Goal: Task Accomplishment & Management: Complete application form

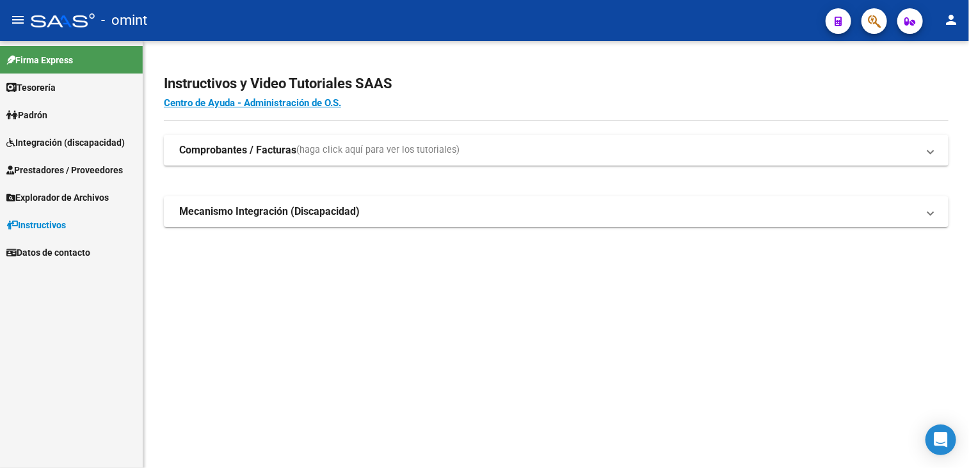
click at [44, 147] on span "Integración (discapacidad)" at bounding box center [65, 143] width 118 height 14
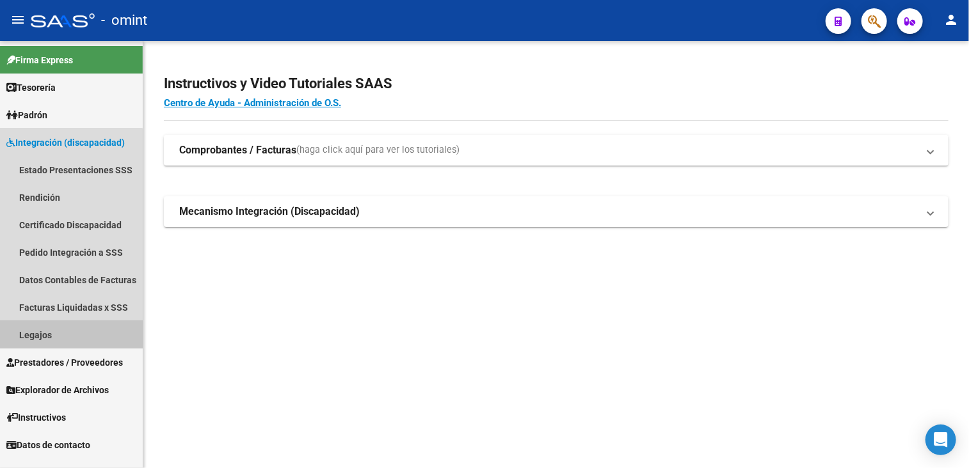
click at [35, 340] on link "Legajos" at bounding box center [71, 335] width 143 height 28
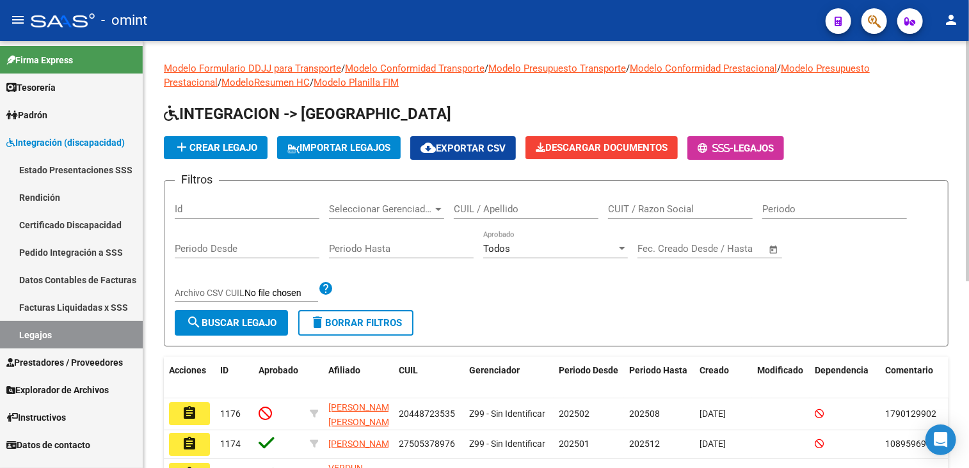
click at [525, 210] on input "CUIL / Apellido" at bounding box center [526, 210] width 145 height 12
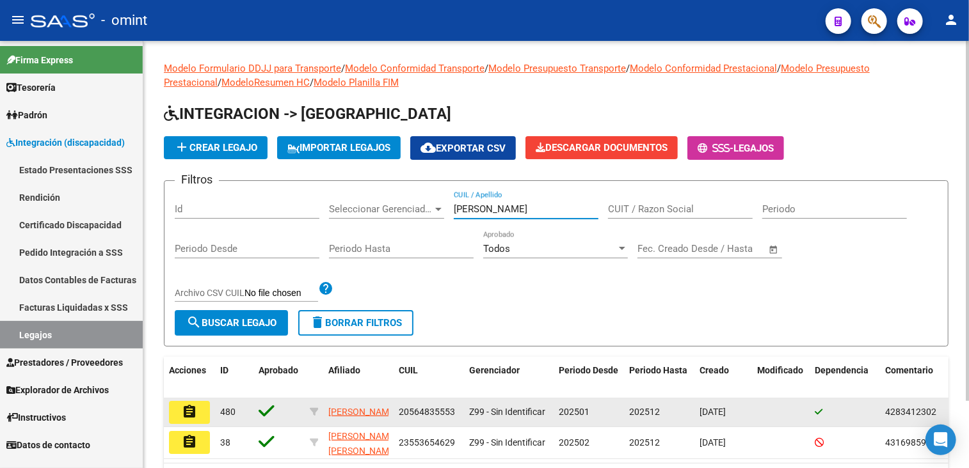
type input "[PERSON_NAME]"
click at [197, 406] on button "assignment" at bounding box center [189, 412] width 41 height 23
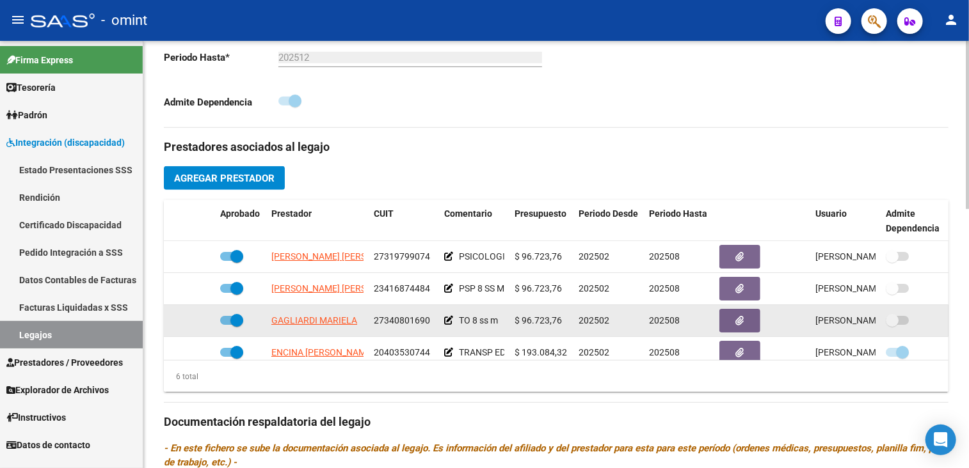
scroll to position [87, 0]
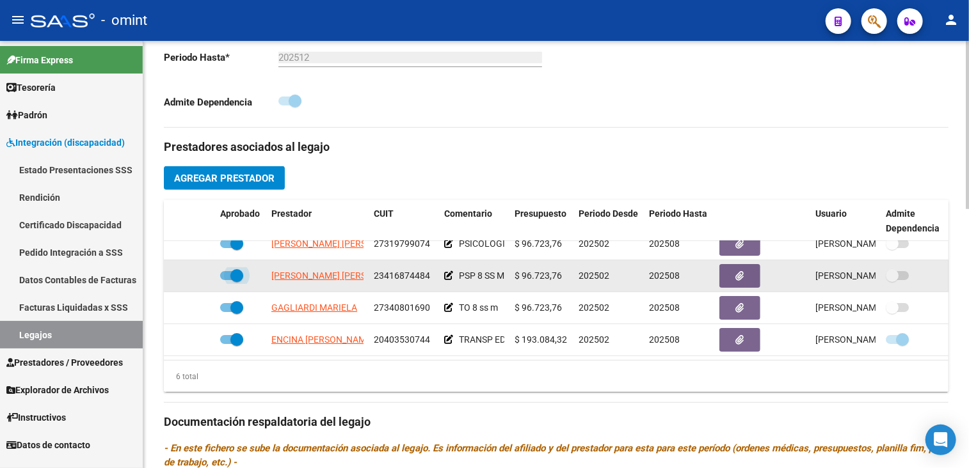
click at [228, 271] on span at bounding box center [231, 275] width 23 height 9
click at [227, 280] on input "checkbox" at bounding box center [226, 280] width 1 height 1
checkbox input "false"
click at [200, 271] on icon at bounding box center [196, 275] width 9 height 9
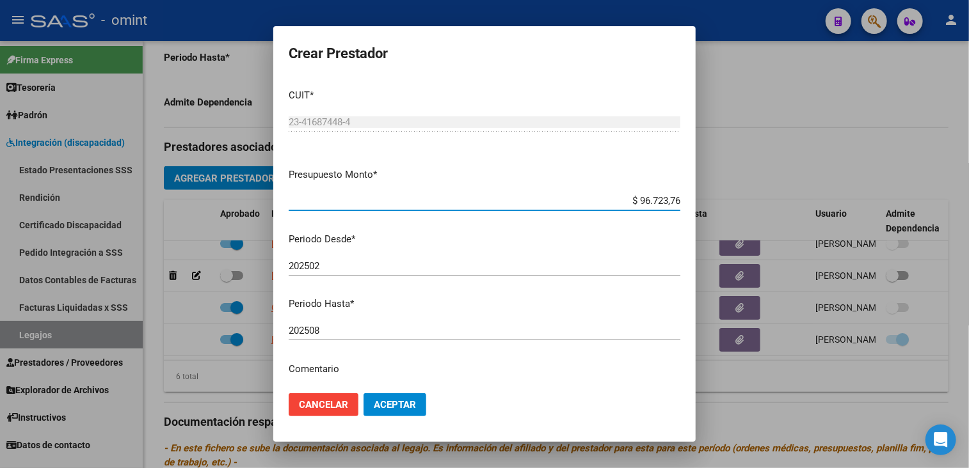
click at [343, 323] on div "202508 Ingresar el periodo" at bounding box center [485, 330] width 392 height 19
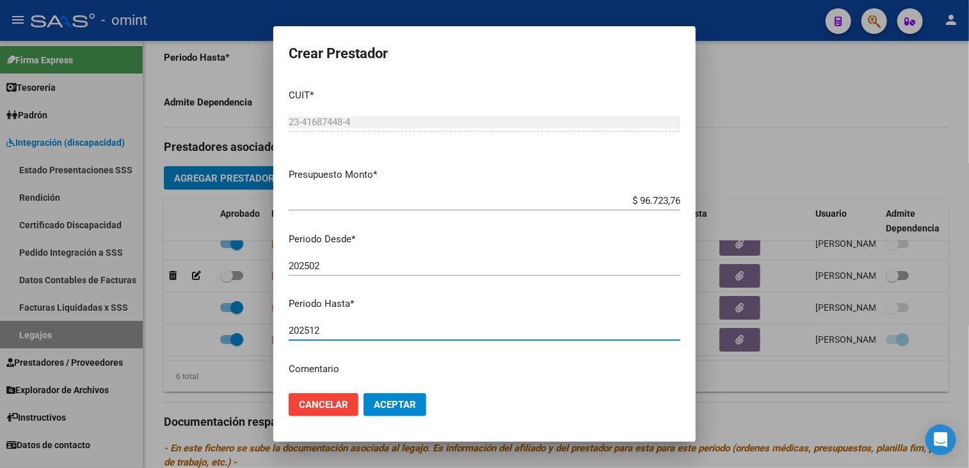
type input "202512"
click at [381, 400] on span "Aceptar" at bounding box center [395, 405] width 42 height 12
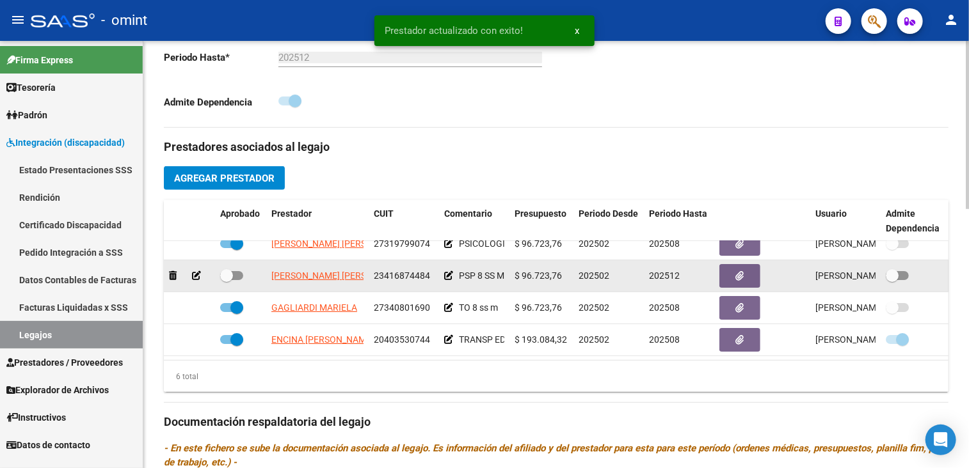
click at [234, 271] on span at bounding box center [231, 275] width 23 height 9
click at [227, 280] on input "checkbox" at bounding box center [226, 280] width 1 height 1
checkbox input "true"
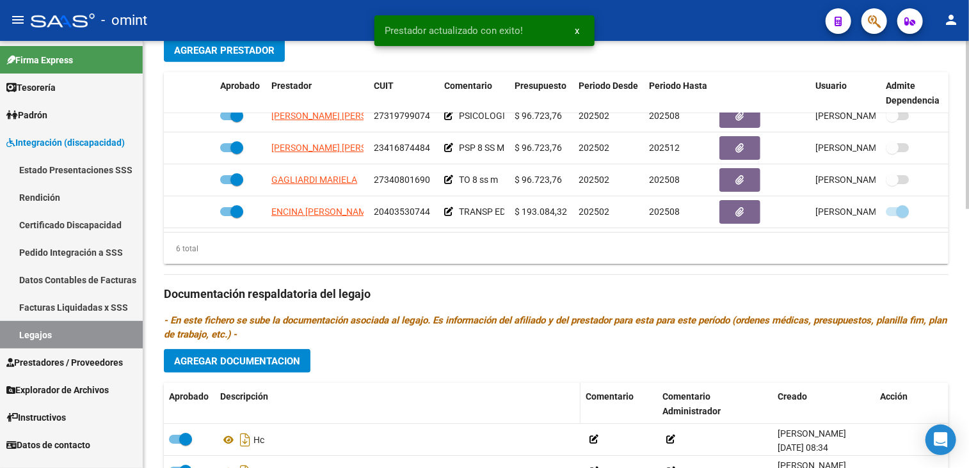
scroll to position [576, 0]
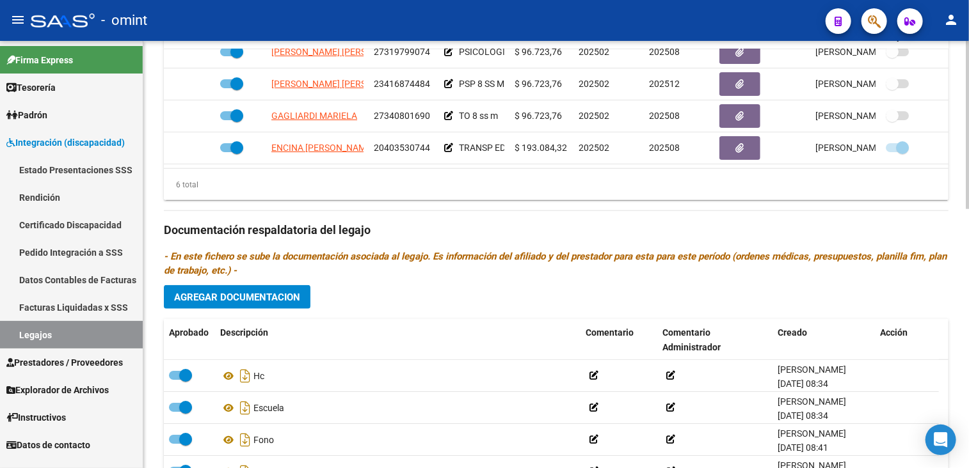
click at [273, 299] on span "Agregar Documentacion" at bounding box center [237, 298] width 126 height 12
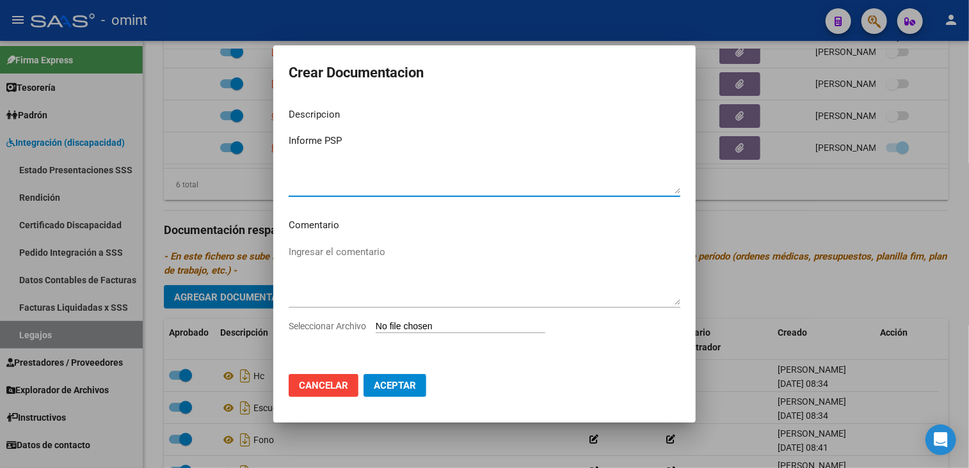
type textarea "Informe PSP"
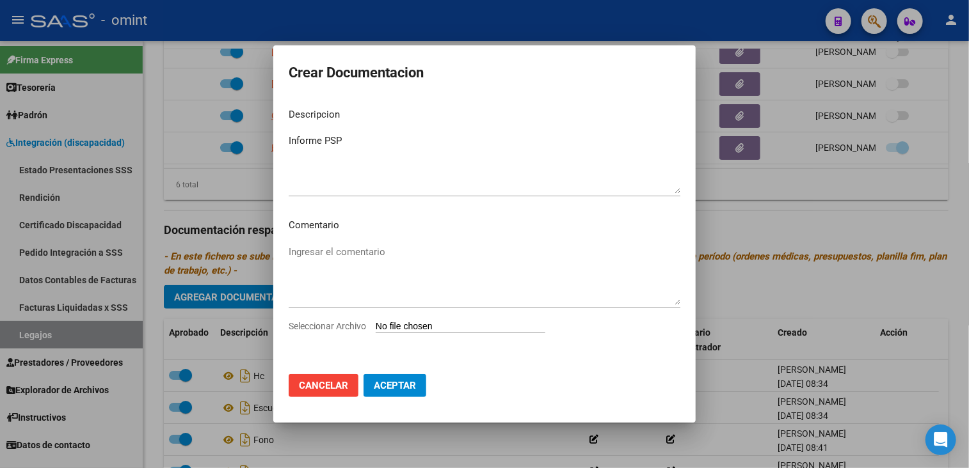
click at [311, 324] on span "Seleccionar Archivo" at bounding box center [327, 326] width 77 height 10
click at [376, 324] on input "Seleccionar Archivo" at bounding box center [461, 327] width 170 height 12
type input "C:\fakepath\4283412302_25071202130_form048.pdf"
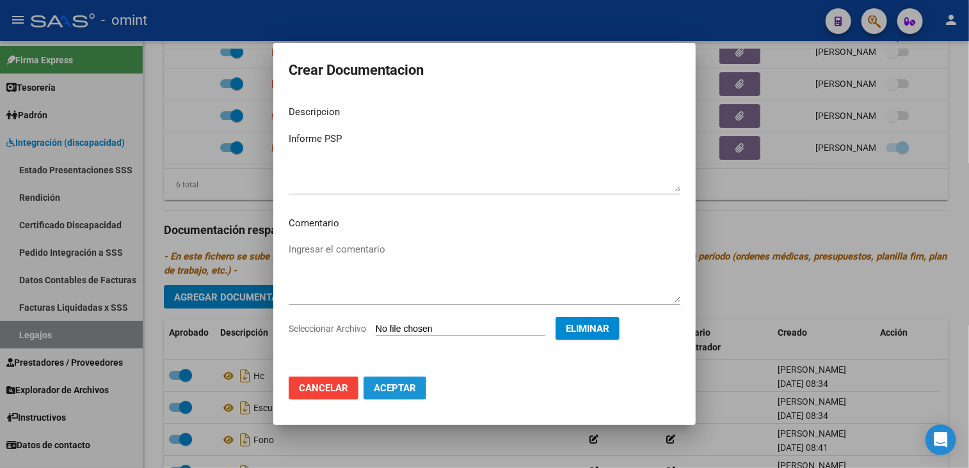
click at [410, 388] on span "Aceptar" at bounding box center [395, 389] width 42 height 12
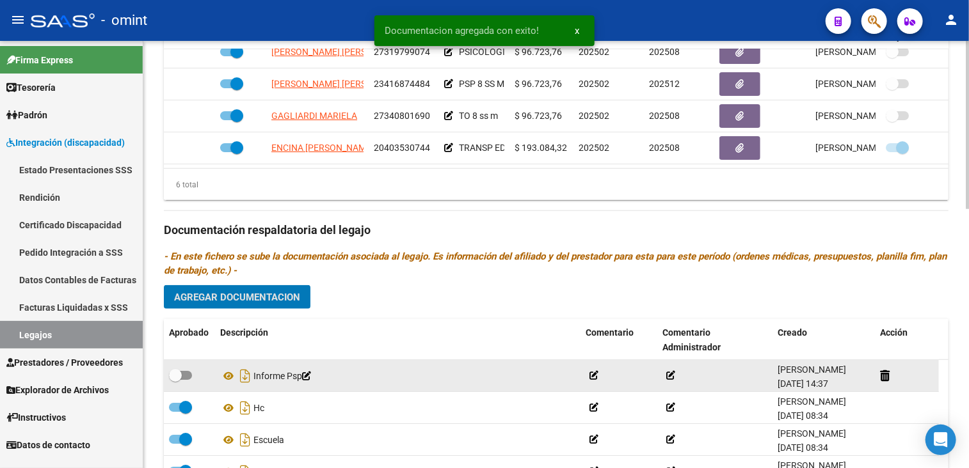
click at [176, 369] on span at bounding box center [175, 375] width 13 height 13
click at [175, 380] on input "checkbox" at bounding box center [175, 380] width 1 height 1
checkbox input "true"
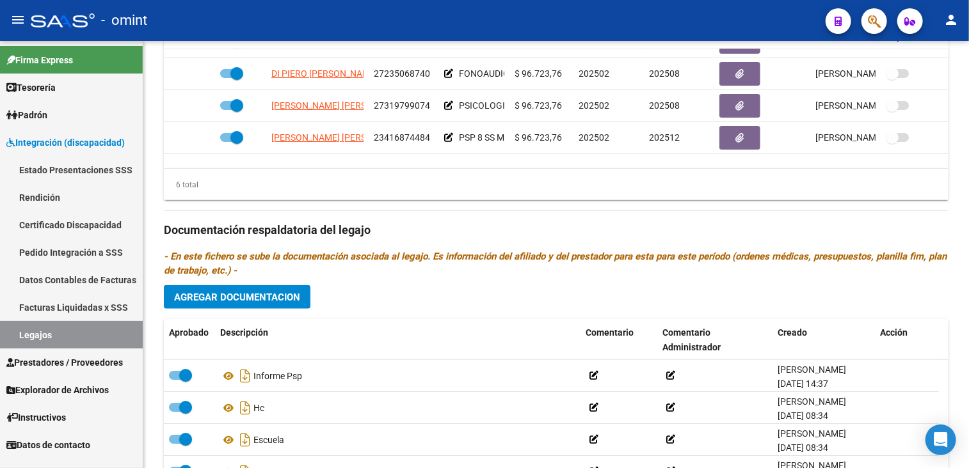
scroll to position [0, 0]
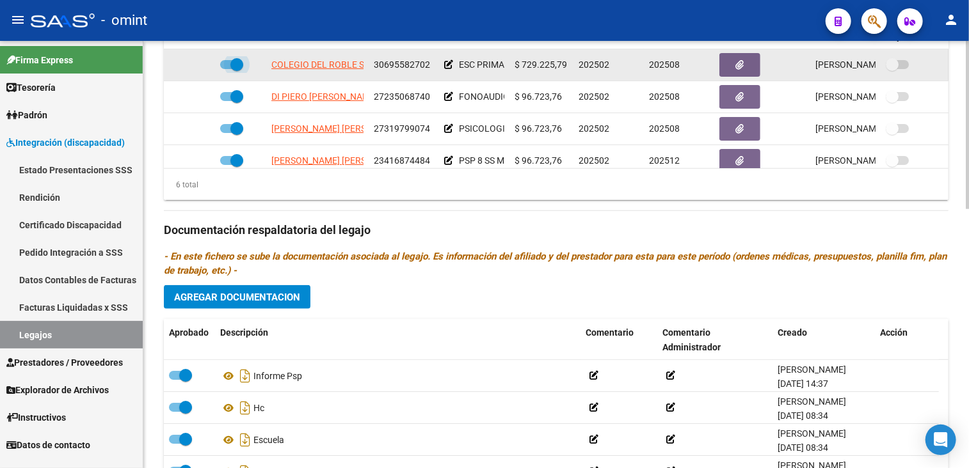
click at [233, 61] on span at bounding box center [236, 64] width 13 height 13
click at [227, 69] on input "checkbox" at bounding box center [226, 69] width 1 height 1
checkbox input "false"
click at [196, 65] on icon at bounding box center [196, 64] width 9 height 9
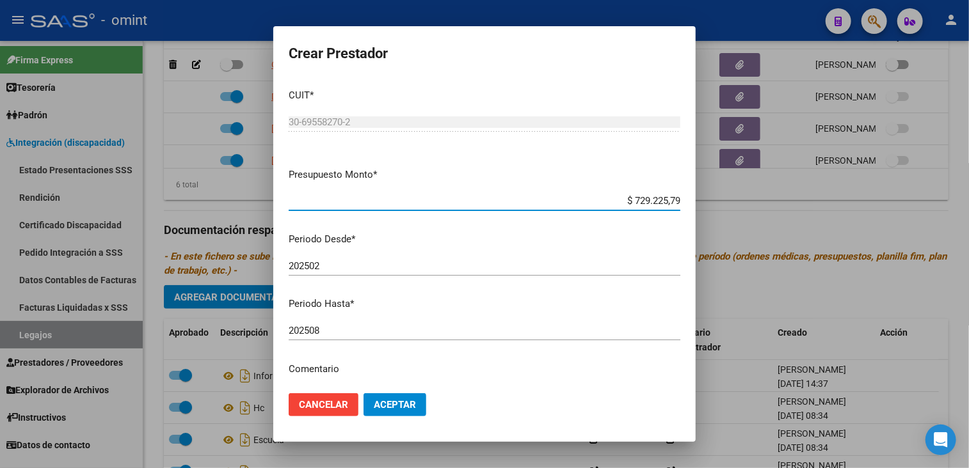
click at [362, 333] on input "202508" at bounding box center [485, 331] width 392 height 12
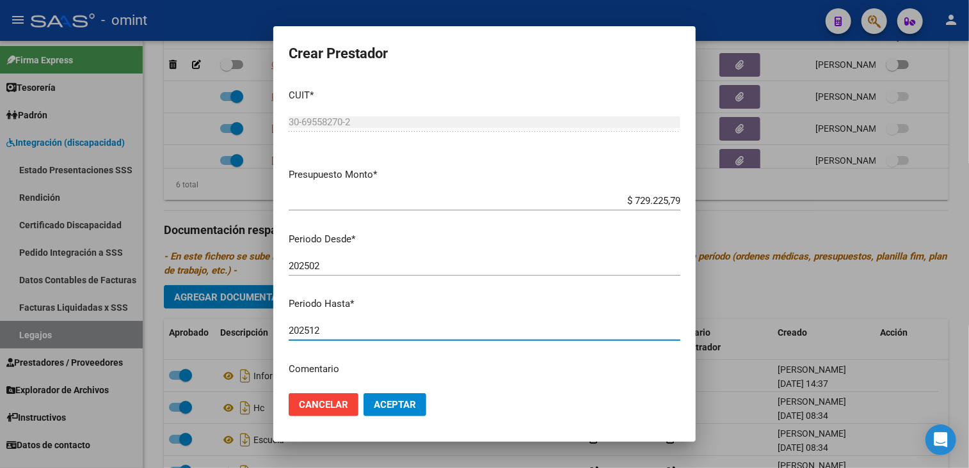
type input "202512"
click at [389, 404] on span "Aceptar" at bounding box center [395, 405] width 42 height 12
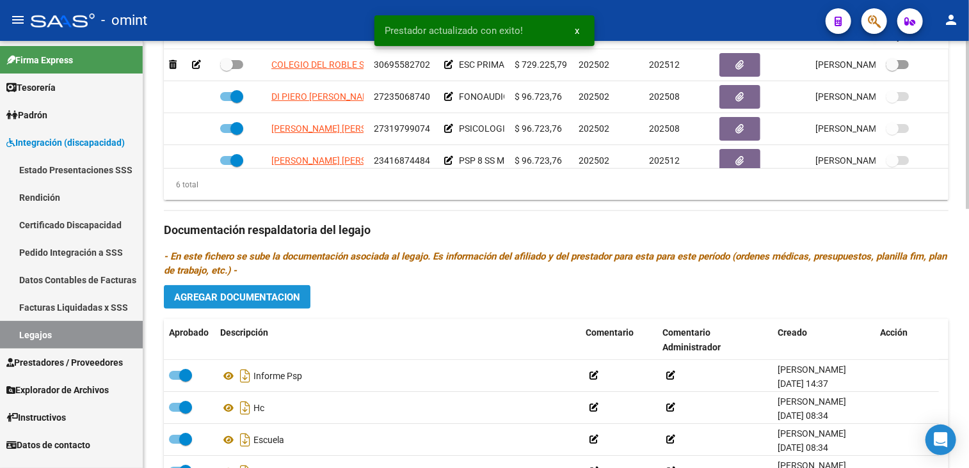
click at [234, 292] on span "Agregar Documentacion" at bounding box center [237, 298] width 126 height 12
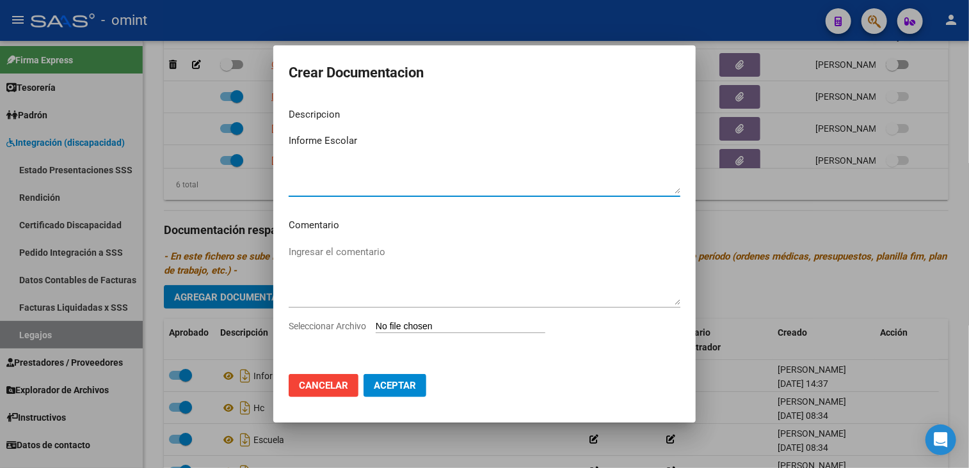
type textarea "Informe Escolar"
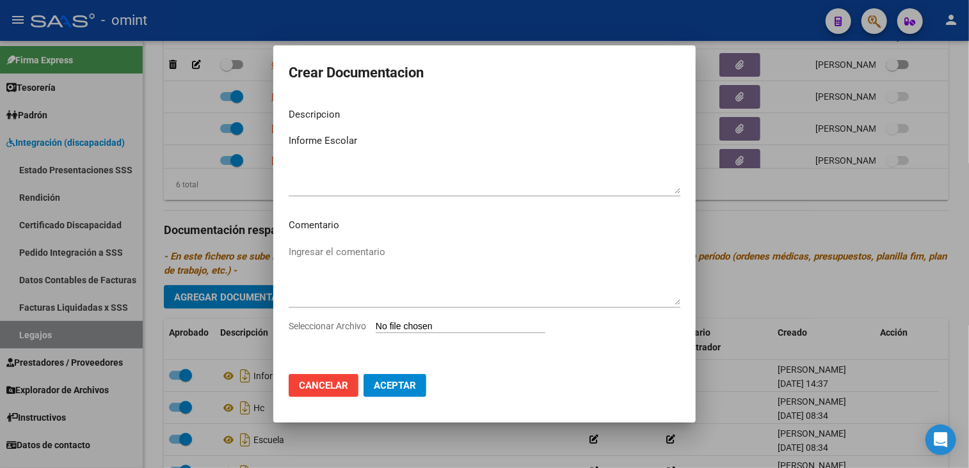
click at [333, 330] on span "Seleccionar Archivo" at bounding box center [327, 326] width 77 height 10
click at [376, 330] on input "Seleccionar Archivo" at bounding box center [461, 327] width 170 height 12
type input "C:\fakepath\4283412302_25072501090_inf-seg-eval-sem.pdf"
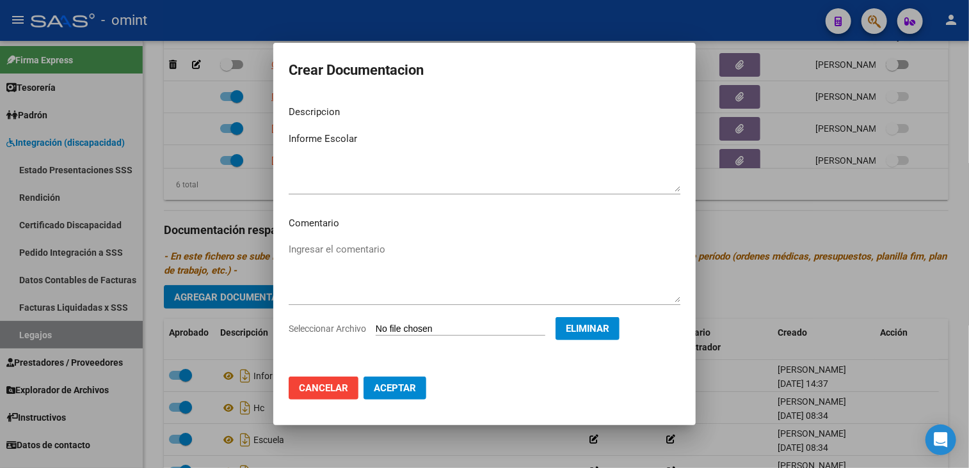
click at [399, 392] on span "Aceptar" at bounding box center [395, 389] width 42 height 12
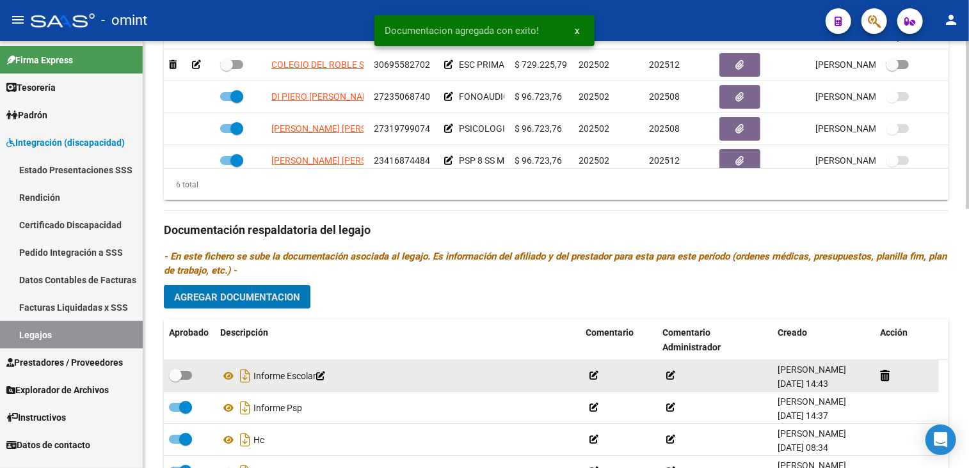
click at [184, 374] on span at bounding box center [180, 375] width 23 height 9
click at [175, 380] on input "checkbox" at bounding box center [175, 380] width 1 height 1
checkbox input "true"
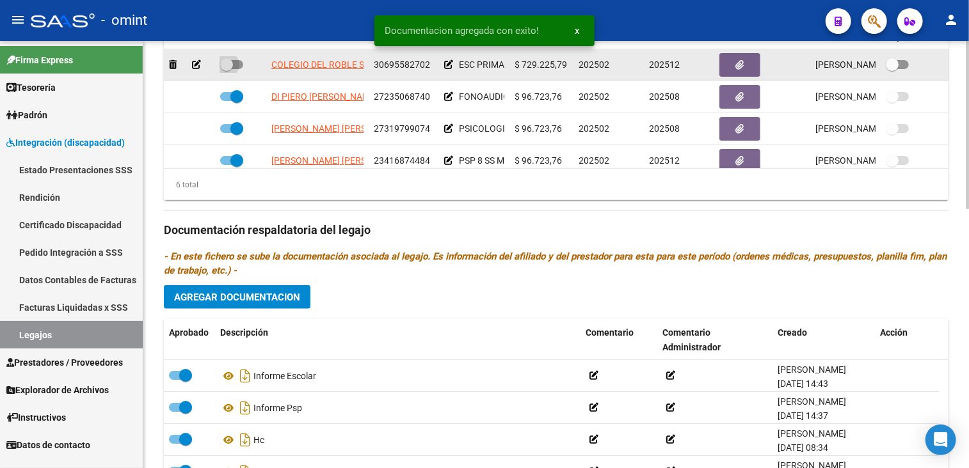
click at [234, 65] on span at bounding box center [231, 64] width 23 height 9
click at [227, 69] on input "checkbox" at bounding box center [226, 69] width 1 height 1
checkbox input "true"
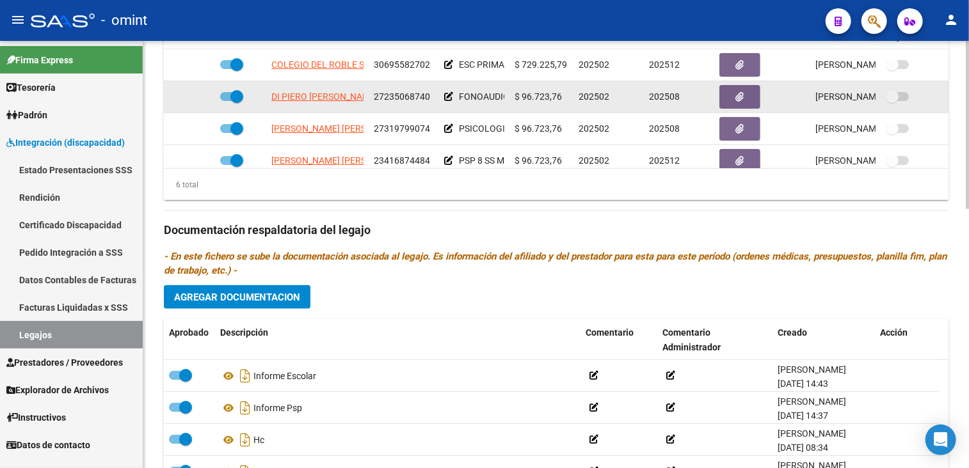
click at [223, 98] on span at bounding box center [231, 96] width 23 height 9
click at [226, 101] on input "checkbox" at bounding box center [226, 101] width 1 height 1
checkbox input "false"
click at [193, 95] on icon at bounding box center [196, 96] width 9 height 9
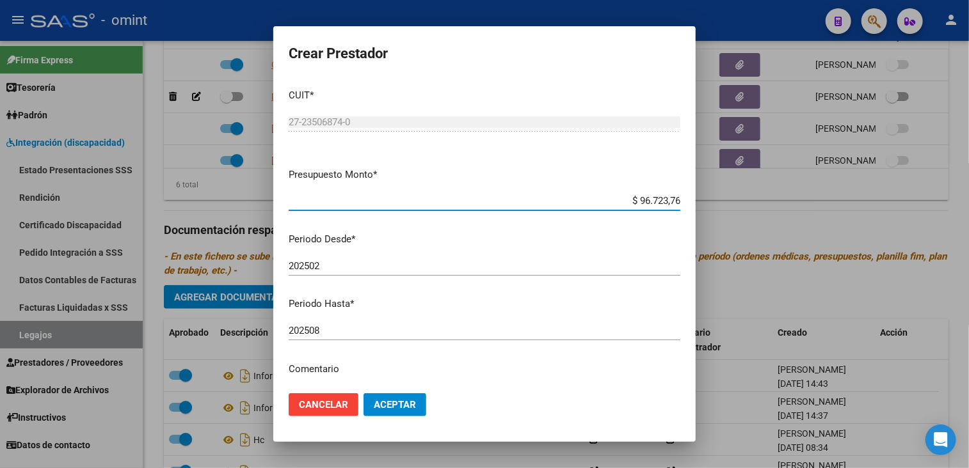
click at [348, 335] on input "202508" at bounding box center [485, 331] width 392 height 12
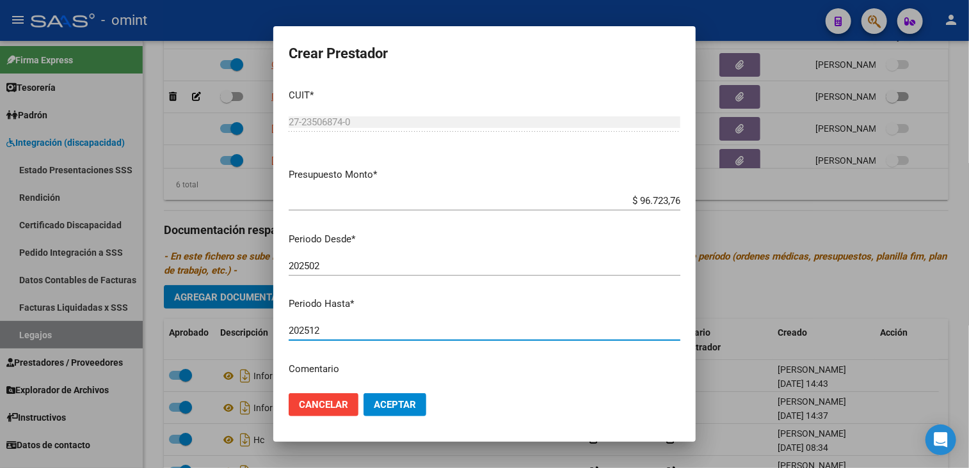
type input "202512"
click at [506, 349] on div "202512 Ingresar el periodo" at bounding box center [485, 336] width 392 height 31
click at [371, 397] on button "Aceptar" at bounding box center [395, 405] width 63 height 23
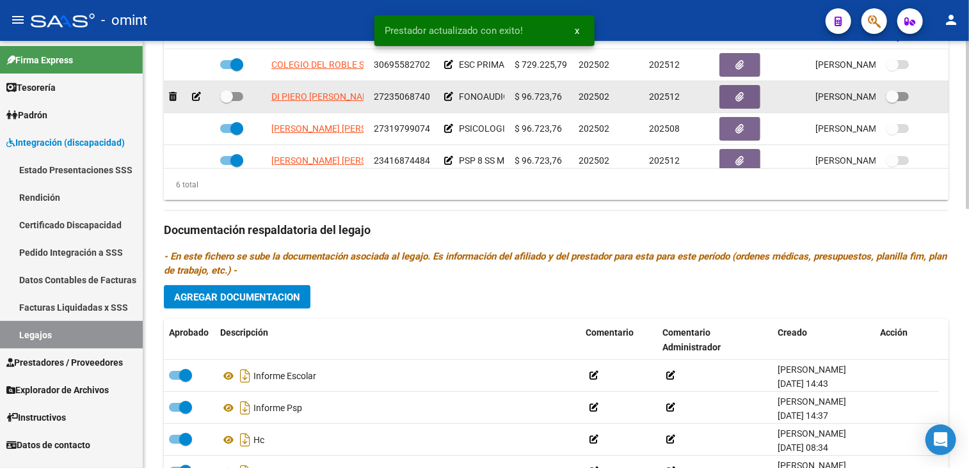
click at [234, 90] on label at bounding box center [231, 96] width 23 height 15
click at [227, 101] on input "checkbox" at bounding box center [226, 101] width 1 height 1
checkbox input "true"
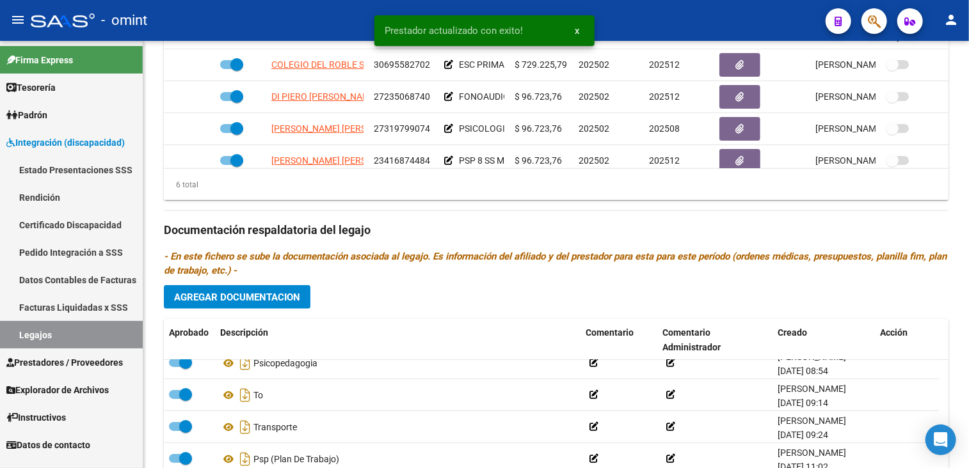
scroll to position [640, 0]
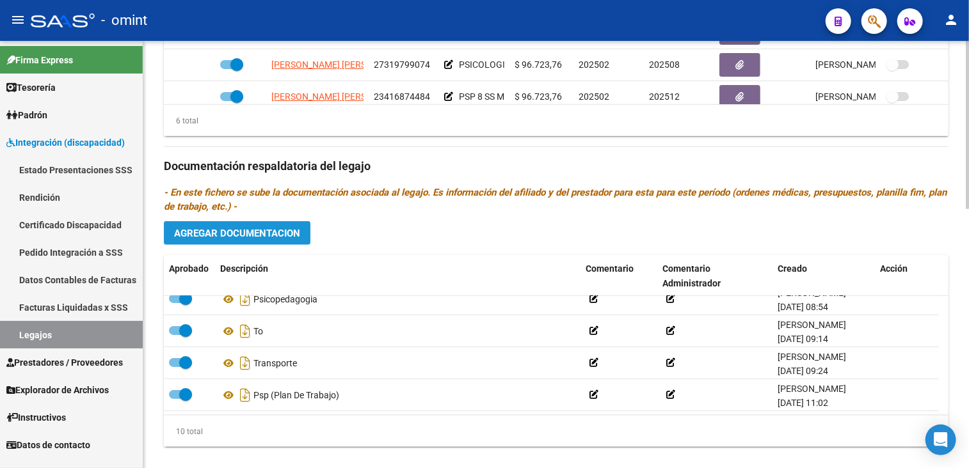
click at [264, 234] on span "Agregar Documentacion" at bounding box center [237, 234] width 126 height 12
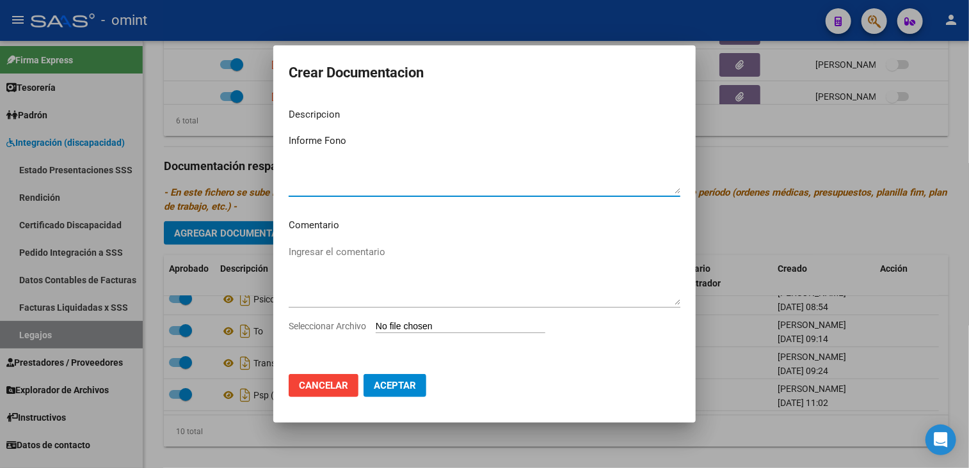
type textarea "Informe Fono"
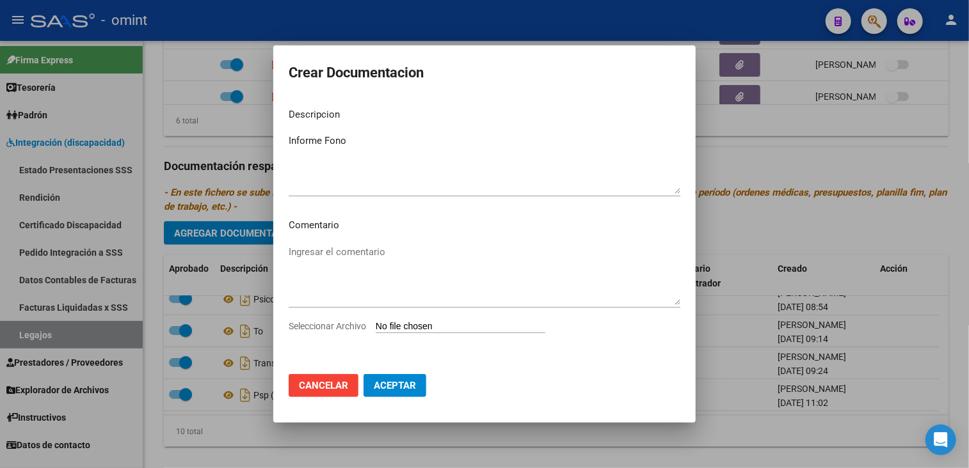
click at [320, 327] on span "Seleccionar Archivo" at bounding box center [327, 326] width 77 height 10
click at [376, 327] on input "Seleccionar Archivo" at bounding box center [461, 327] width 170 height 12
type input "C:\fakepath\4283412302_25080801270_form048.pdf"
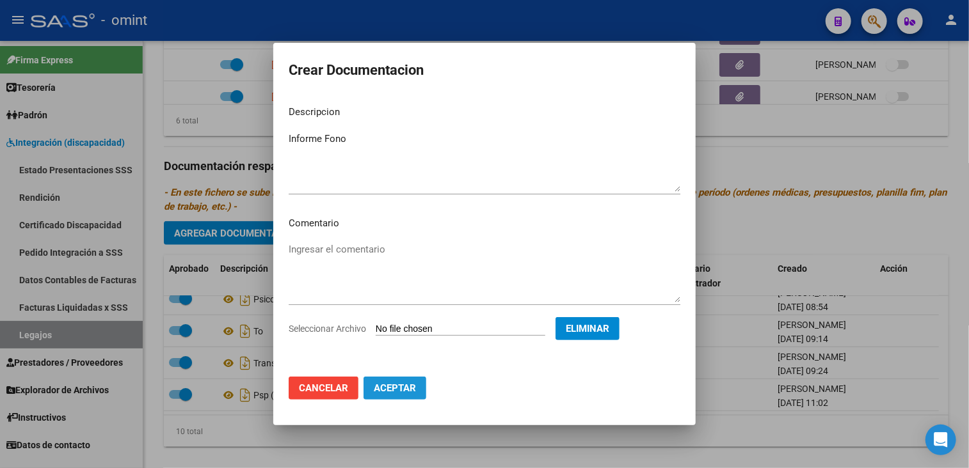
click at [401, 388] on span "Aceptar" at bounding box center [395, 389] width 42 height 12
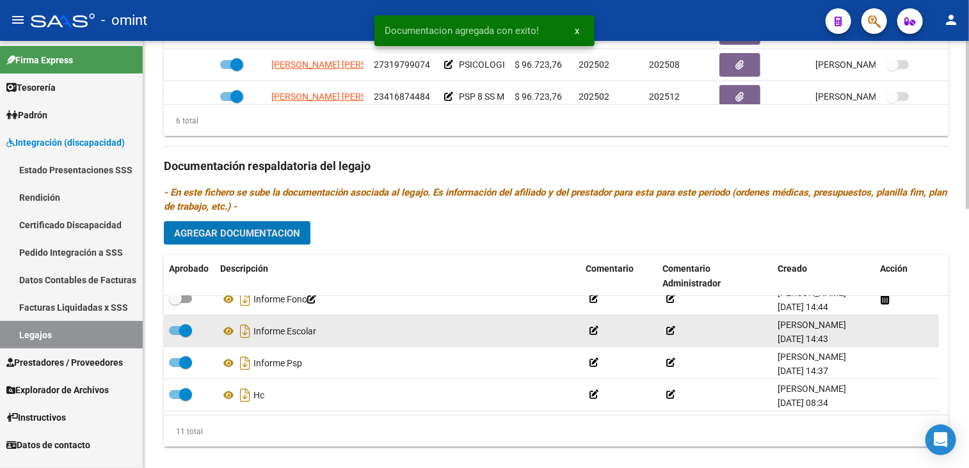
scroll to position [0, 0]
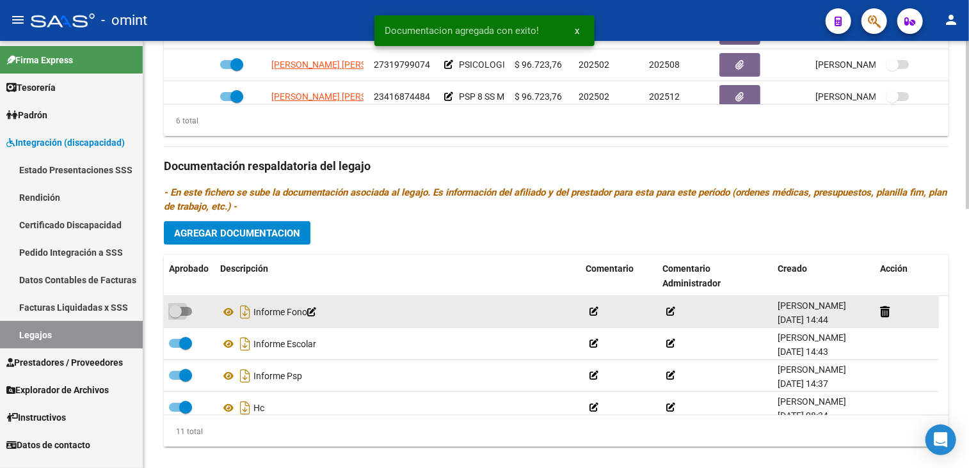
click at [185, 312] on span at bounding box center [180, 311] width 23 height 9
click at [175, 316] on input "checkbox" at bounding box center [175, 316] width 1 height 1
checkbox input "true"
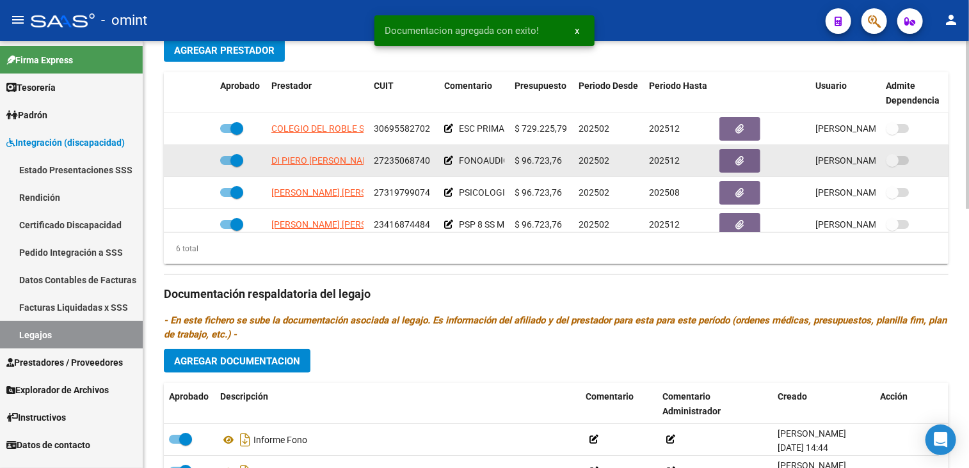
scroll to position [64, 0]
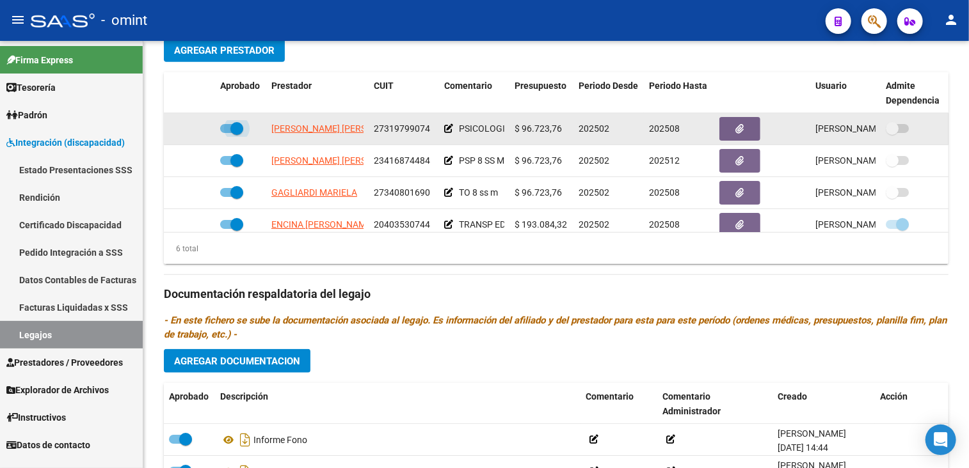
click at [234, 124] on span at bounding box center [236, 128] width 13 height 13
click at [227, 133] on input "checkbox" at bounding box center [226, 133] width 1 height 1
checkbox input "false"
click at [195, 130] on icon at bounding box center [196, 128] width 9 height 9
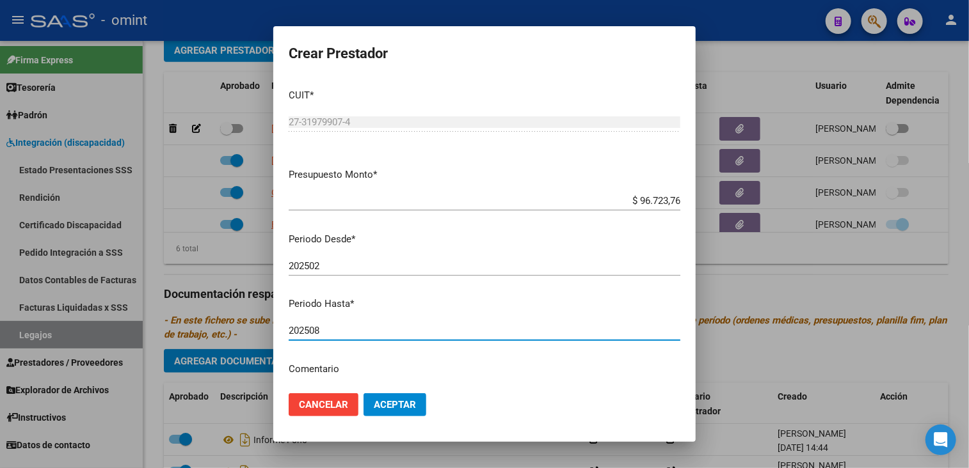
click at [330, 330] on input "202508" at bounding box center [485, 331] width 392 height 12
type input "202512"
click at [385, 400] on span "Aceptar" at bounding box center [395, 405] width 42 height 12
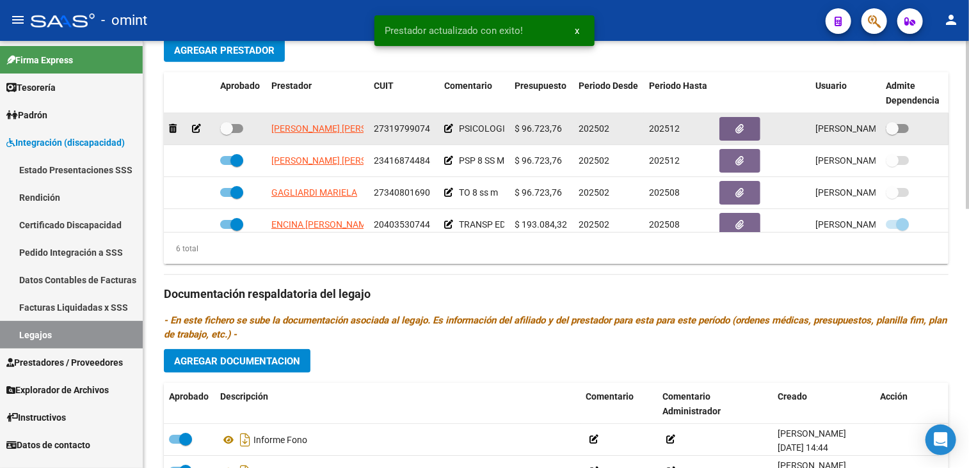
click at [242, 130] on span at bounding box center [231, 128] width 23 height 9
click at [227, 133] on input "checkbox" at bounding box center [226, 133] width 1 height 1
checkbox input "true"
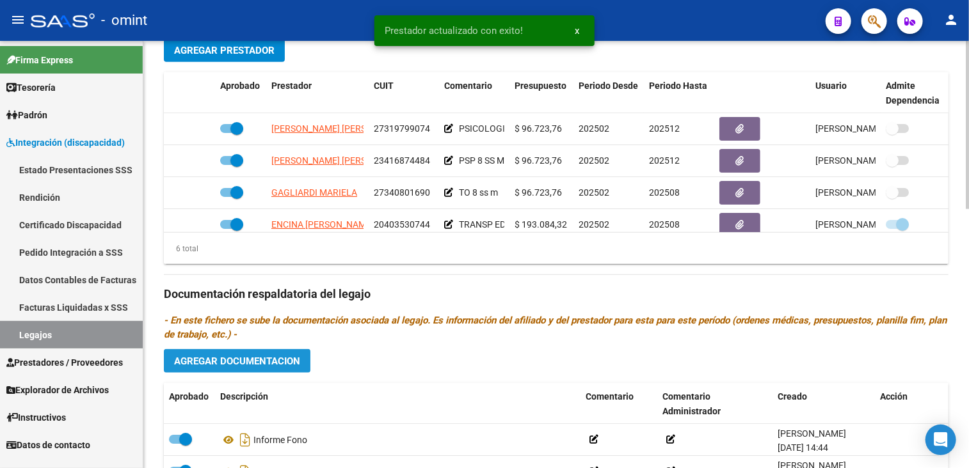
click at [289, 365] on span "Agregar Documentacion" at bounding box center [237, 362] width 126 height 12
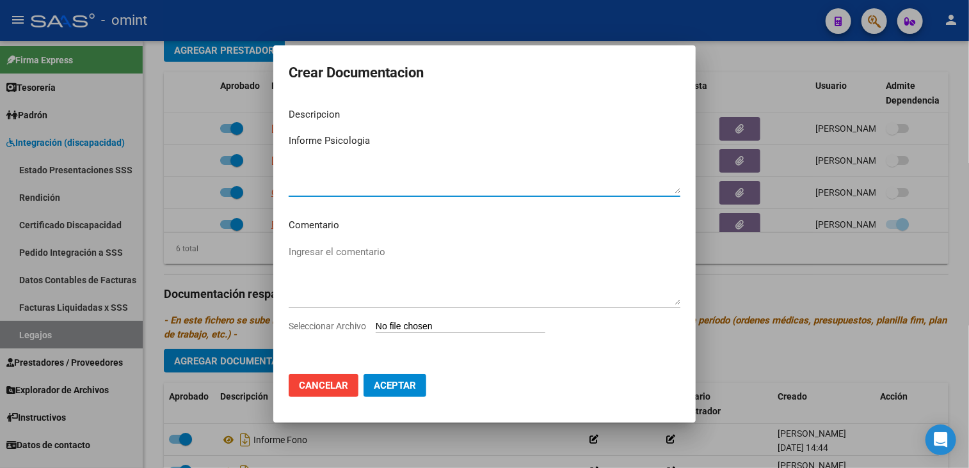
type textarea "Informe Psicologia"
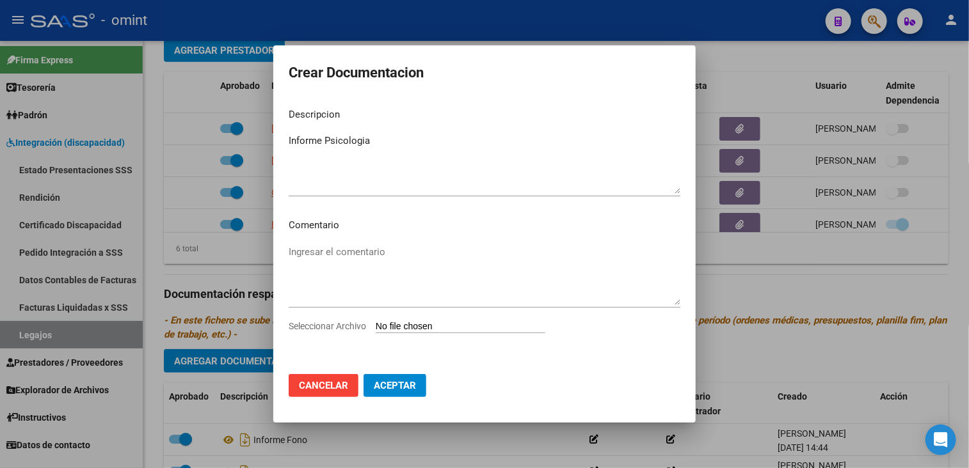
click at [340, 320] on div "Seleccionar Archivo" at bounding box center [485, 331] width 392 height 24
click at [338, 333] on div "Seleccionar Archivo" at bounding box center [485, 331] width 392 height 24
click at [339, 326] on span "Seleccionar Archivo" at bounding box center [327, 326] width 77 height 10
click at [376, 326] on input "Seleccionar Archivo" at bounding box center [461, 327] width 170 height 12
type input "C:\fakepath\4283412302_25071110080_form048.pdf"
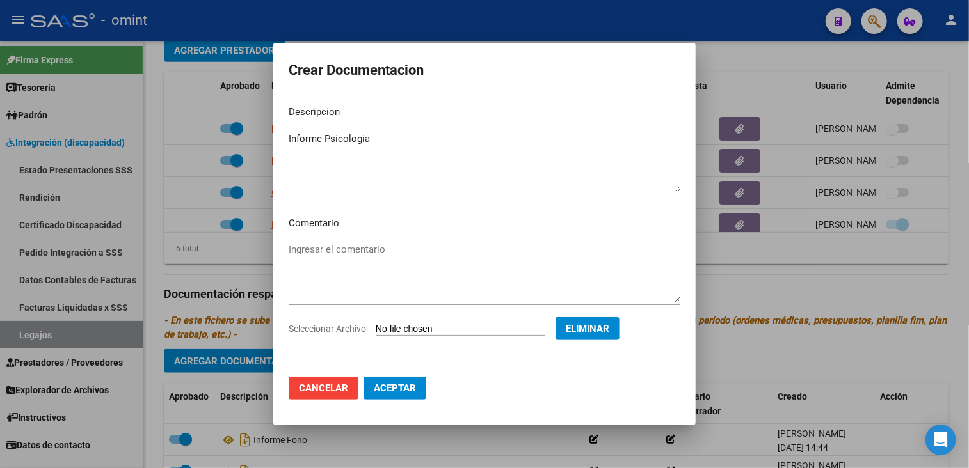
click at [398, 394] on button "Aceptar" at bounding box center [395, 388] width 63 height 23
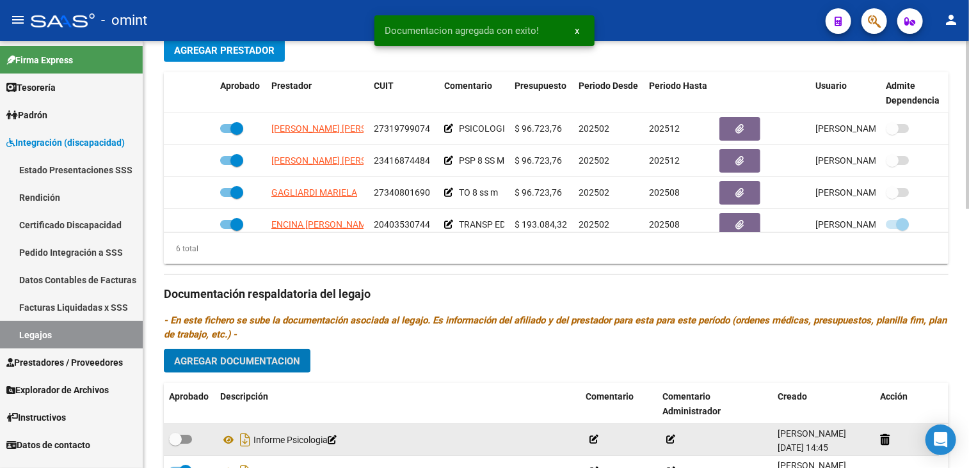
click at [186, 437] on span at bounding box center [180, 439] width 23 height 9
click at [175, 444] on input "checkbox" at bounding box center [175, 444] width 1 height 1
checkbox input "true"
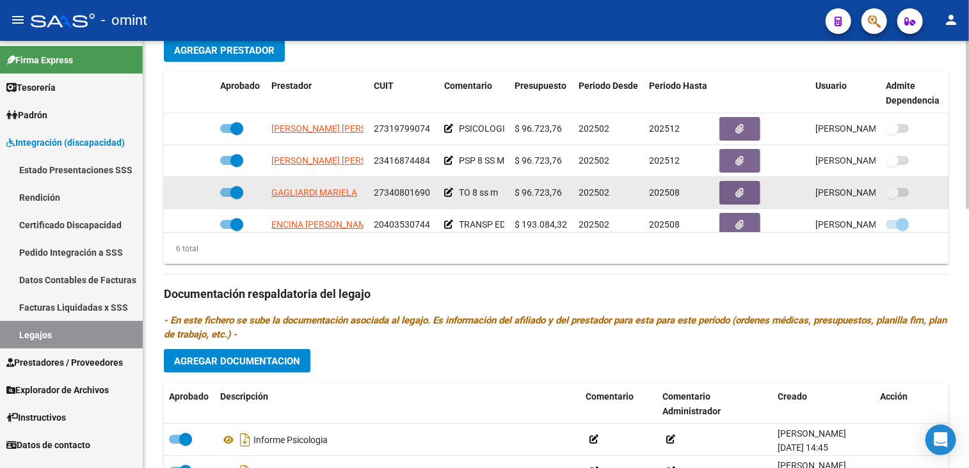
click at [229, 194] on span at bounding box center [231, 192] width 23 height 9
click at [227, 197] on input "checkbox" at bounding box center [226, 197] width 1 height 1
checkbox input "false"
click at [193, 193] on icon at bounding box center [196, 192] width 9 height 9
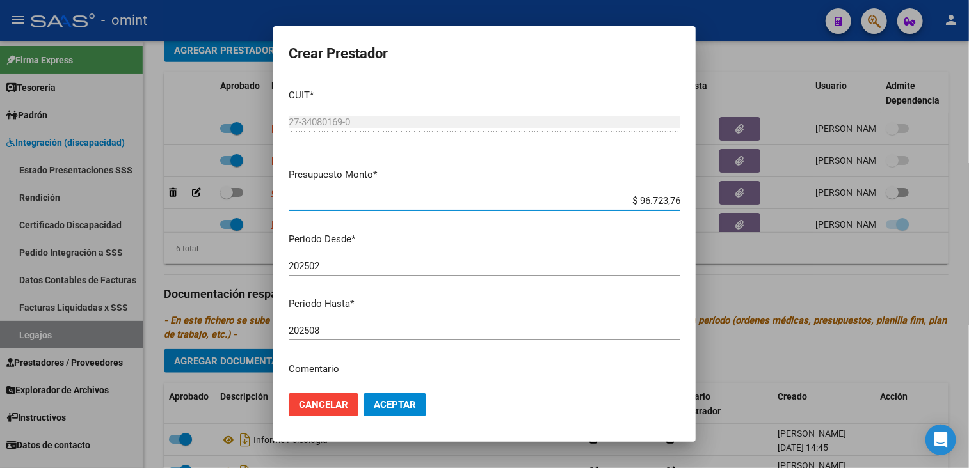
click at [330, 333] on input "202508" at bounding box center [485, 331] width 392 height 12
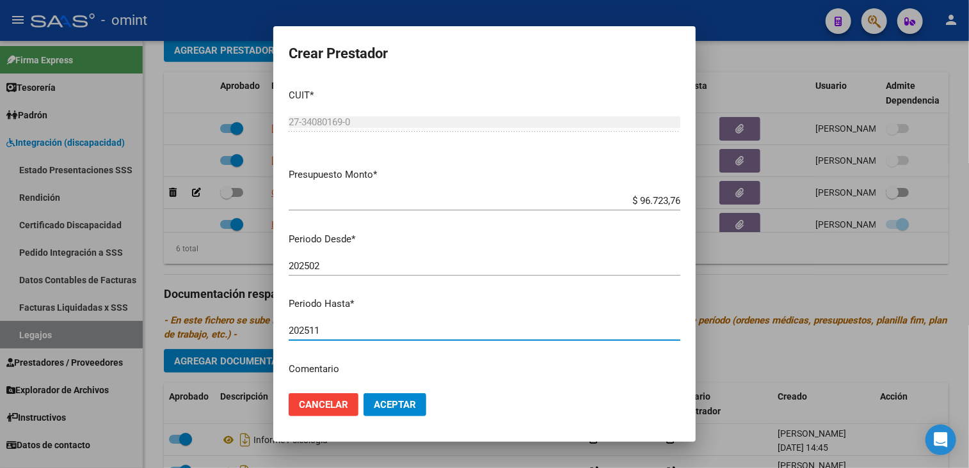
type input "202511"
click at [399, 399] on span "Aceptar" at bounding box center [395, 405] width 42 height 12
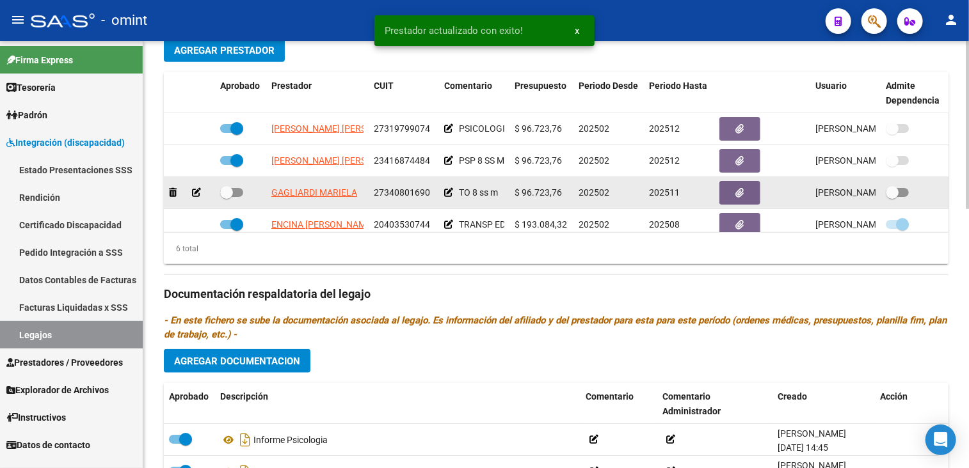
click at [236, 191] on span at bounding box center [231, 192] width 23 height 9
click at [227, 197] on input "checkbox" at bounding box center [226, 197] width 1 height 1
checkbox input "true"
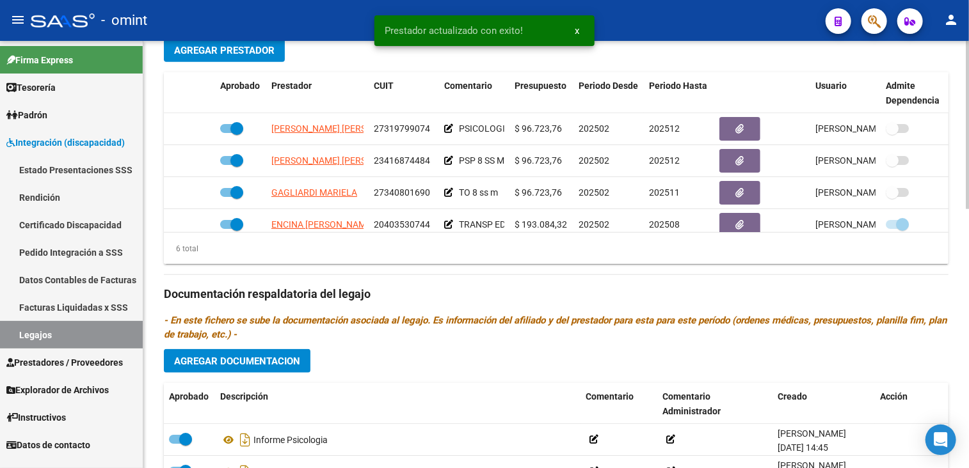
click at [279, 365] on span "Agregar Documentacion" at bounding box center [237, 362] width 126 height 12
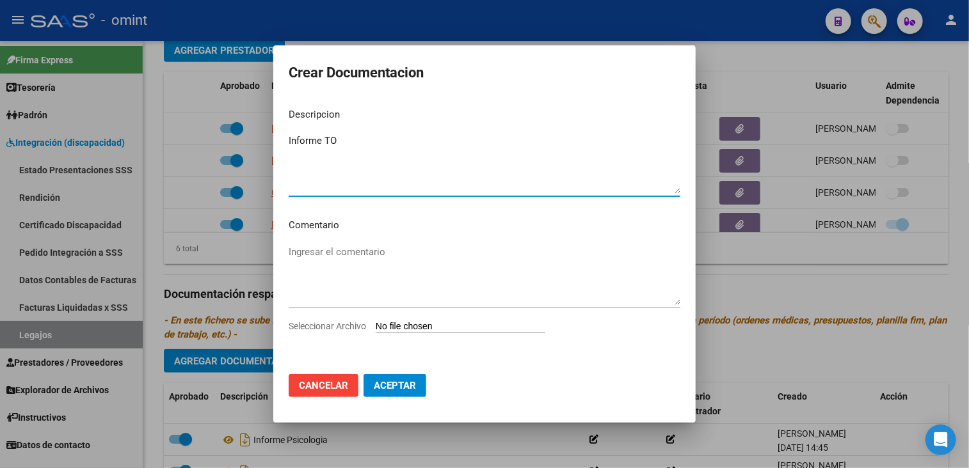
type textarea "Informe TO"
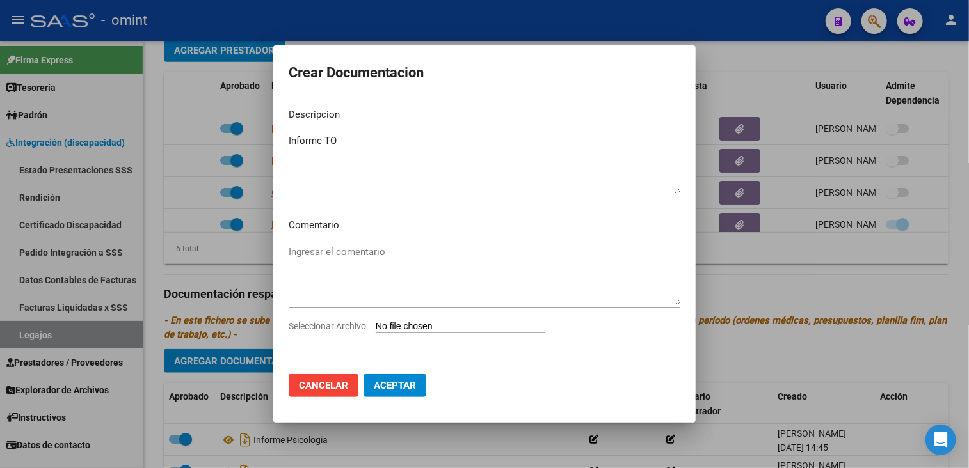
click at [345, 316] on div "Ingresar el comentario" at bounding box center [485, 281] width 392 height 77
click at [339, 328] on span "Seleccionar Archivo" at bounding box center [327, 326] width 77 height 10
click at [376, 328] on input "Seleccionar Archivo" at bounding box center [461, 327] width 170 height 12
type input "C:\fakepath\048 to.pdf"
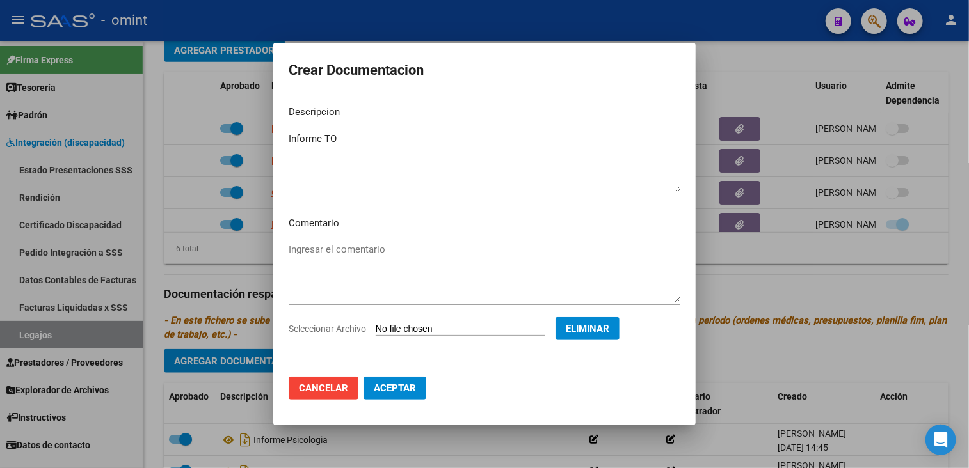
click at [423, 394] on button "Aceptar" at bounding box center [395, 388] width 63 height 23
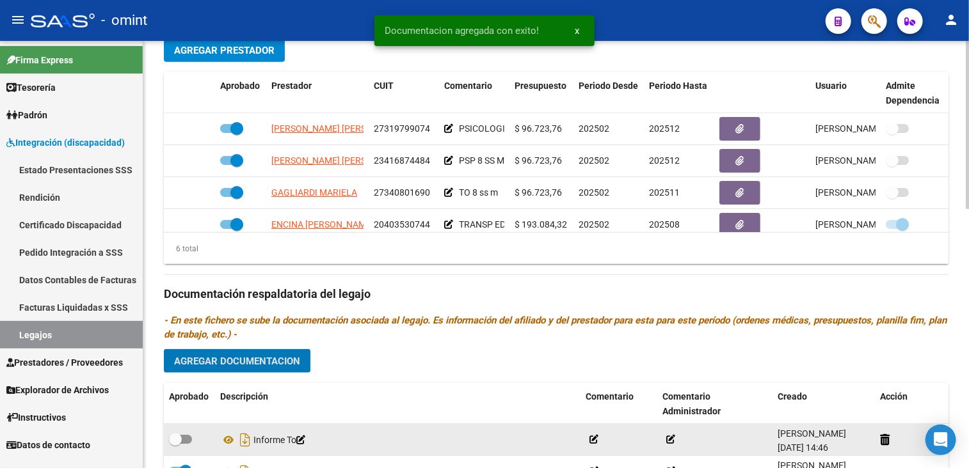
click at [183, 438] on span at bounding box center [180, 439] width 23 height 9
click at [175, 444] on input "checkbox" at bounding box center [175, 444] width 1 height 1
checkbox input "true"
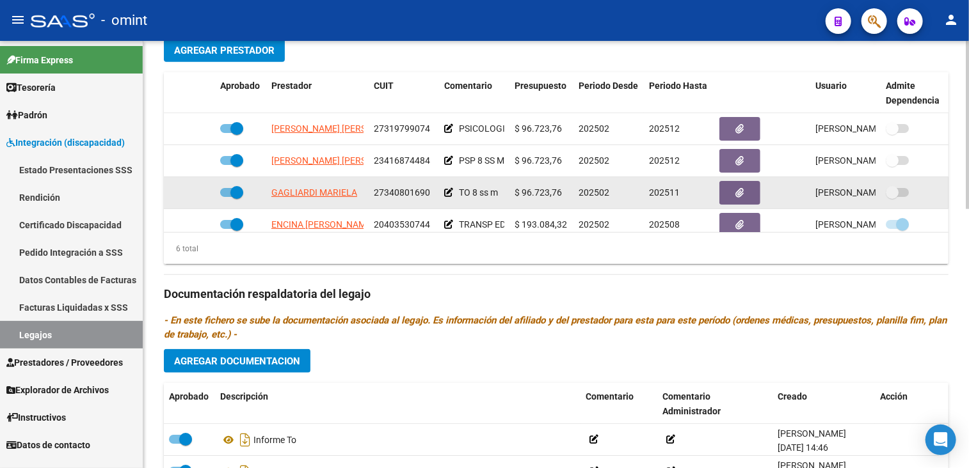
scroll to position [87, 0]
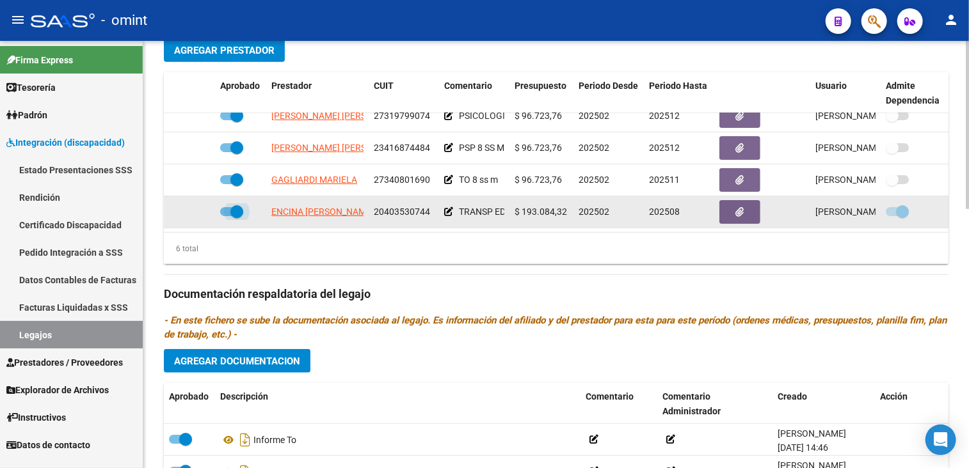
click at [238, 205] on span at bounding box center [236, 211] width 13 height 13
click at [227, 216] on input "checkbox" at bounding box center [226, 216] width 1 height 1
checkbox input "false"
click at [197, 207] on icon at bounding box center [196, 211] width 9 height 9
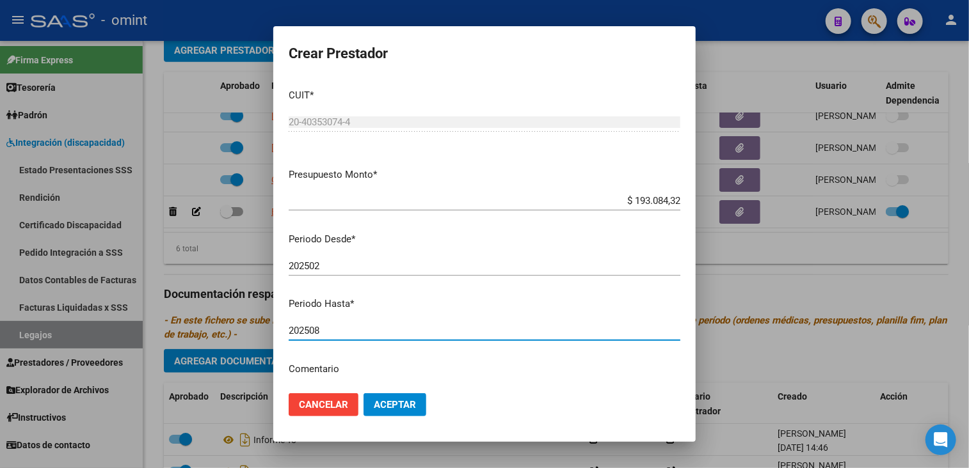
click at [351, 333] on input "202508" at bounding box center [485, 331] width 392 height 12
type input "202512"
click at [407, 404] on span "Aceptar" at bounding box center [395, 405] width 42 height 12
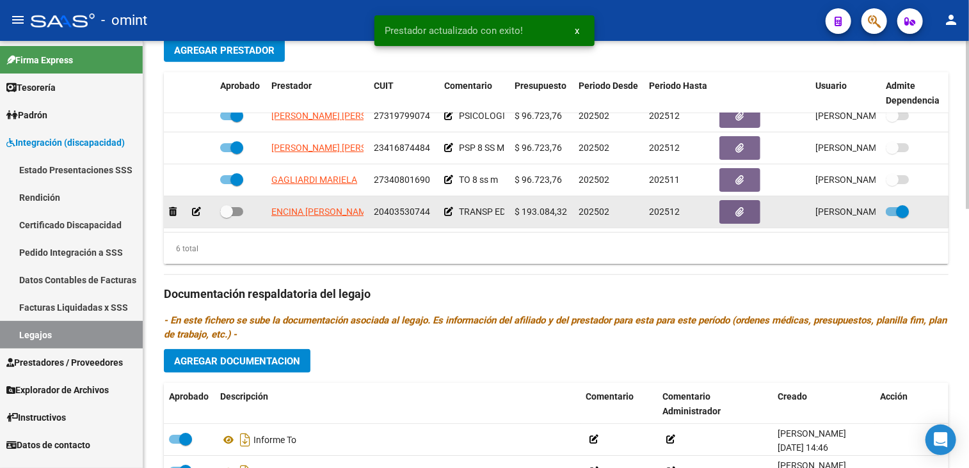
click at [233, 204] on label at bounding box center [231, 211] width 23 height 15
click at [227, 216] on input "checkbox" at bounding box center [226, 216] width 1 height 1
checkbox input "true"
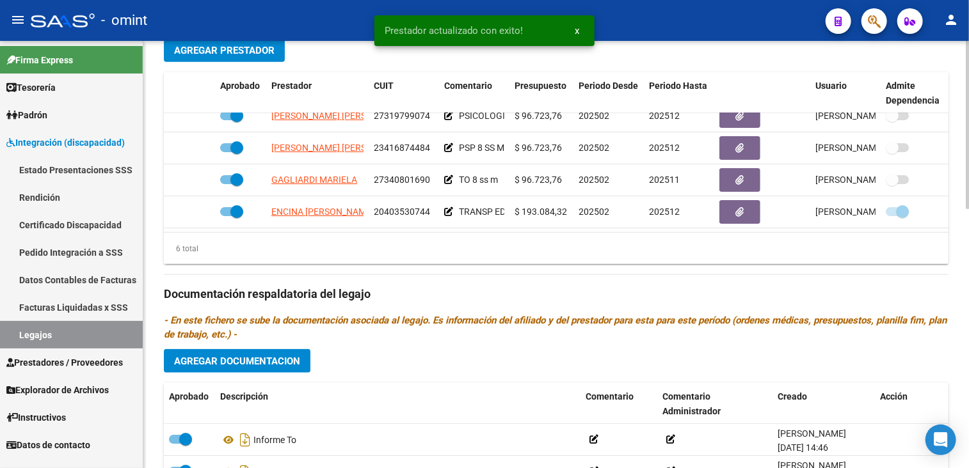
scroll to position [640, 0]
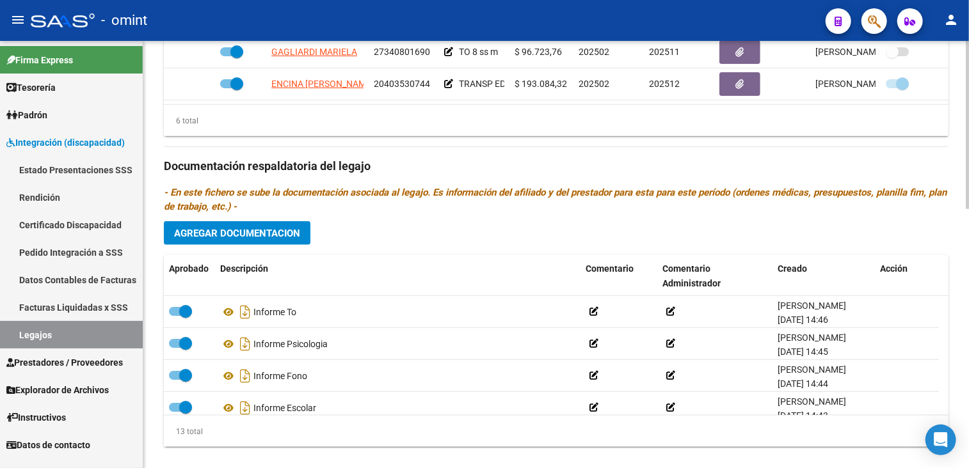
click at [256, 232] on span "Agregar Documentacion" at bounding box center [237, 234] width 126 height 12
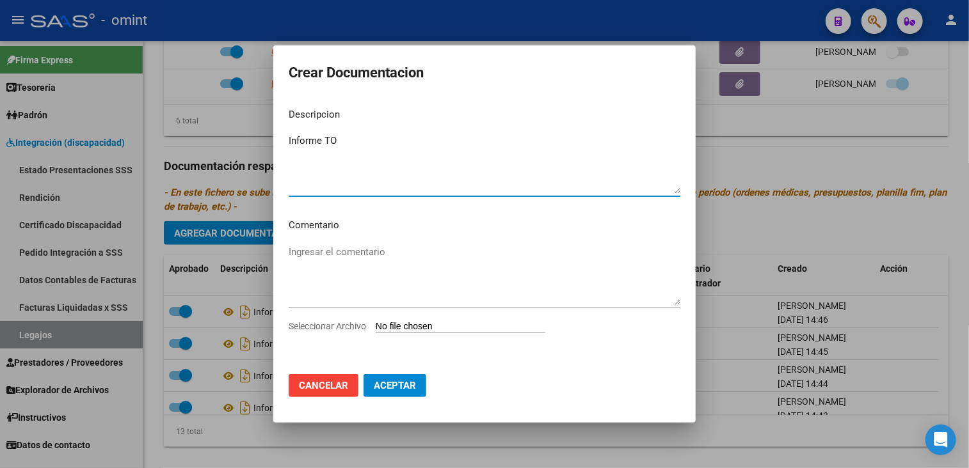
type textarea "Informe TO"
click at [332, 330] on span "Seleccionar Archivo" at bounding box center [327, 326] width 77 height 10
click at [376, 330] on input "Seleccionar Archivo" at bounding box center [461, 327] width 170 height 12
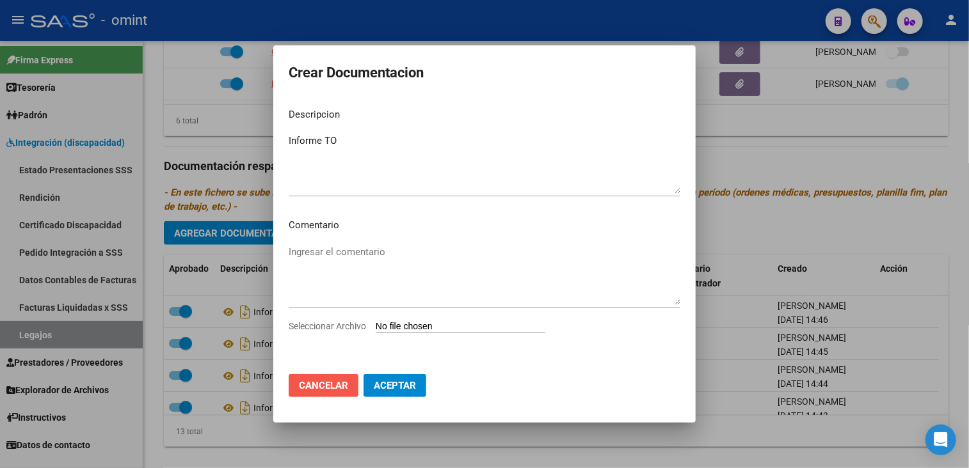
click at [331, 391] on button "Cancelar" at bounding box center [324, 385] width 70 height 23
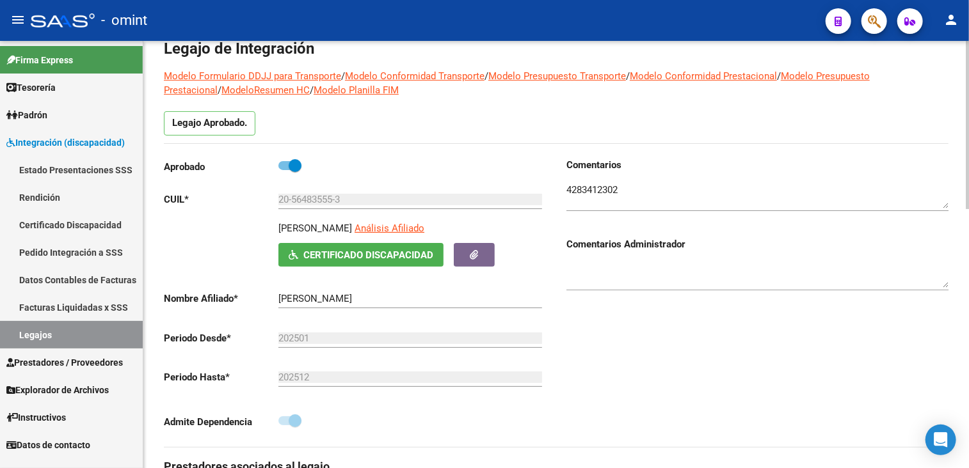
scroll to position [0, 0]
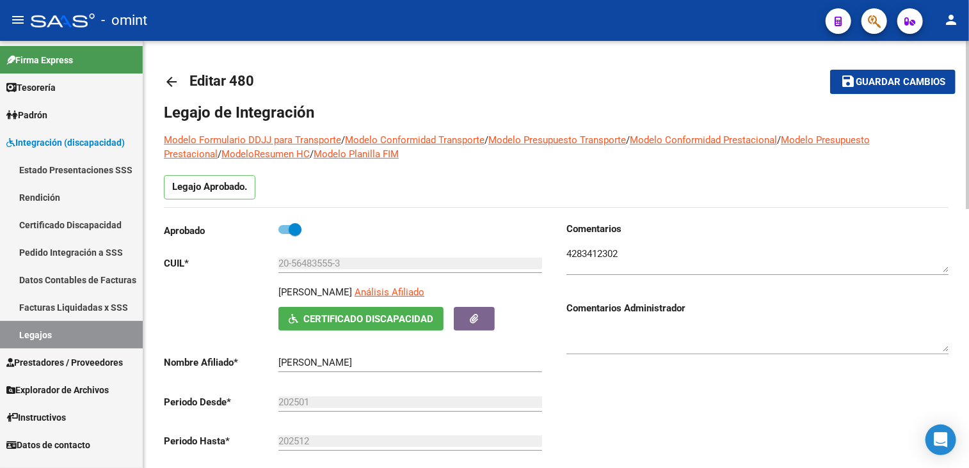
click at [860, 77] on span "Guardar cambios" at bounding box center [901, 83] width 90 height 12
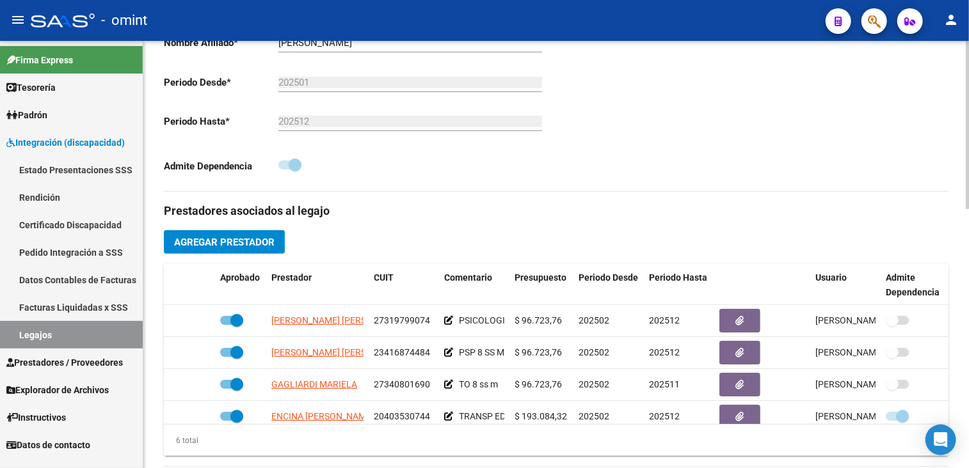
scroll to position [87, 0]
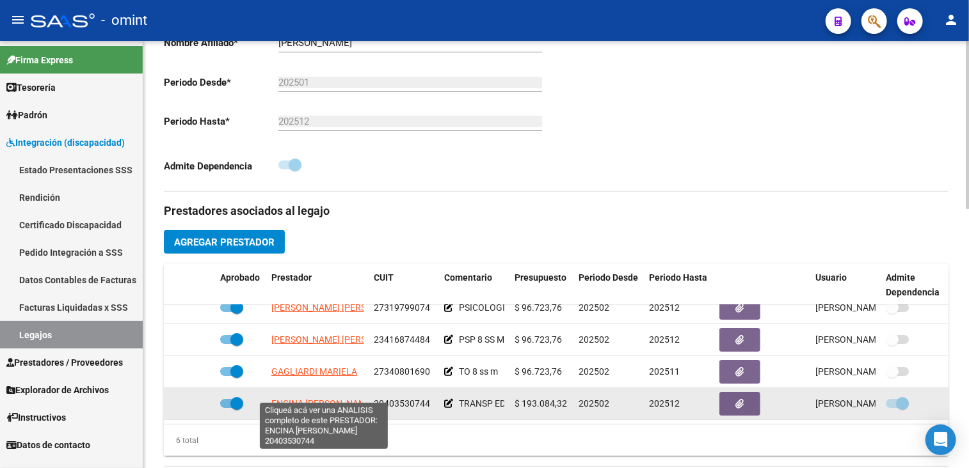
click at [281, 399] on span "ENCINA [PERSON_NAME]" at bounding box center [322, 404] width 102 height 10
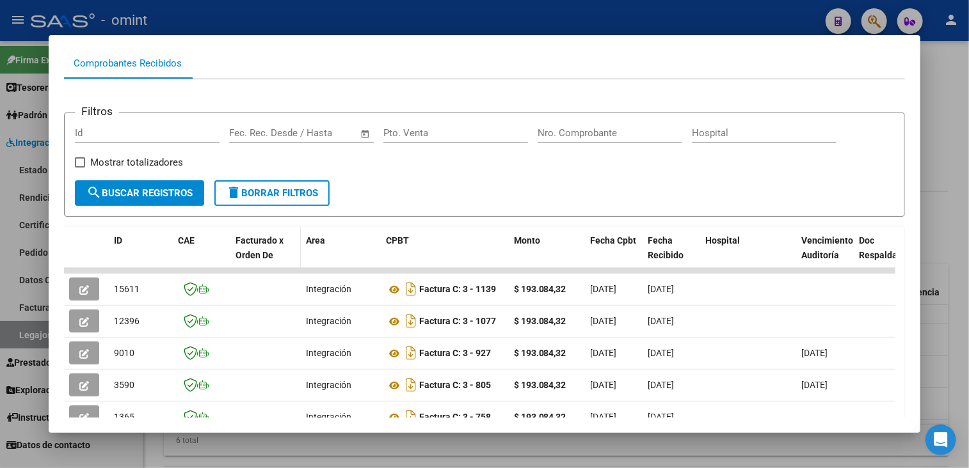
scroll to position [64, 0]
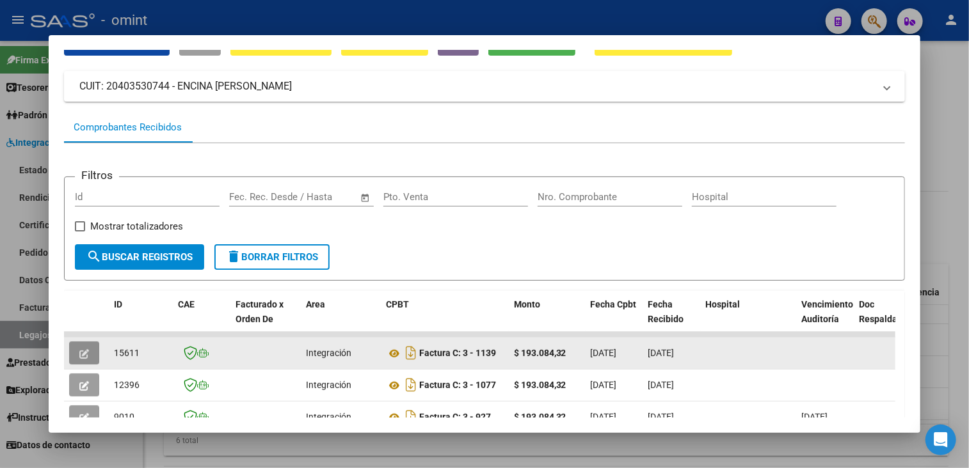
click at [89, 358] on button "button" at bounding box center [84, 353] width 30 height 23
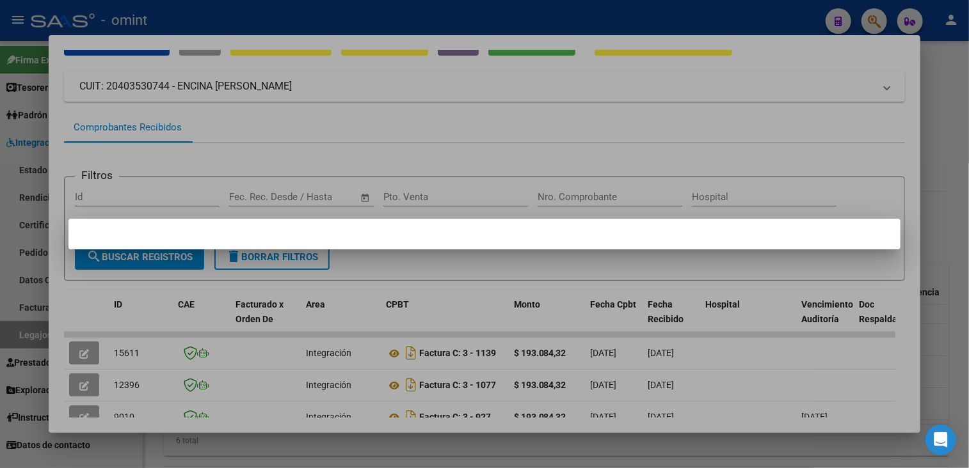
click at [454, 194] on div at bounding box center [484, 234] width 969 height 468
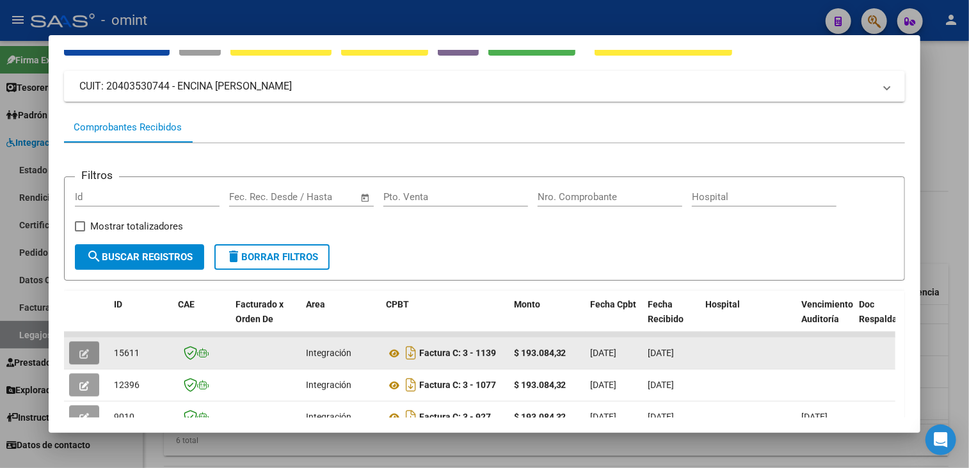
click at [81, 353] on icon "button" at bounding box center [84, 354] width 10 height 10
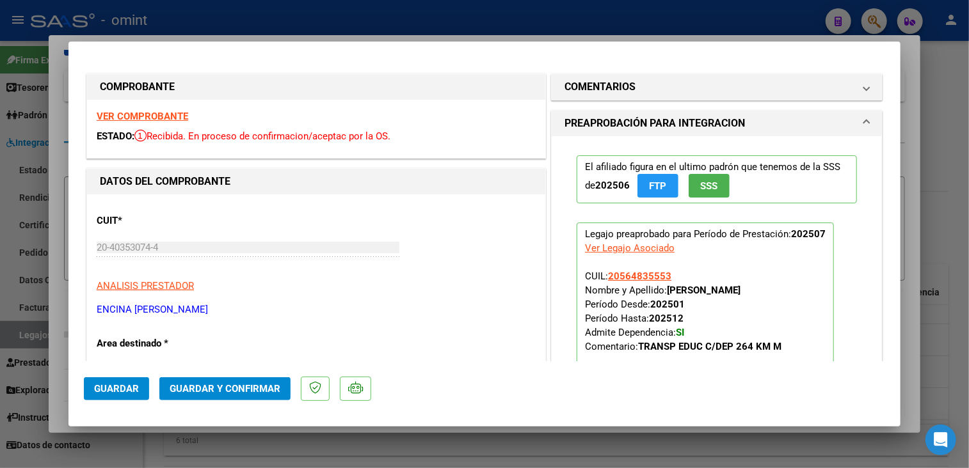
click at [168, 117] on strong "VER COMPROBANTE" at bounding box center [143, 117] width 92 height 12
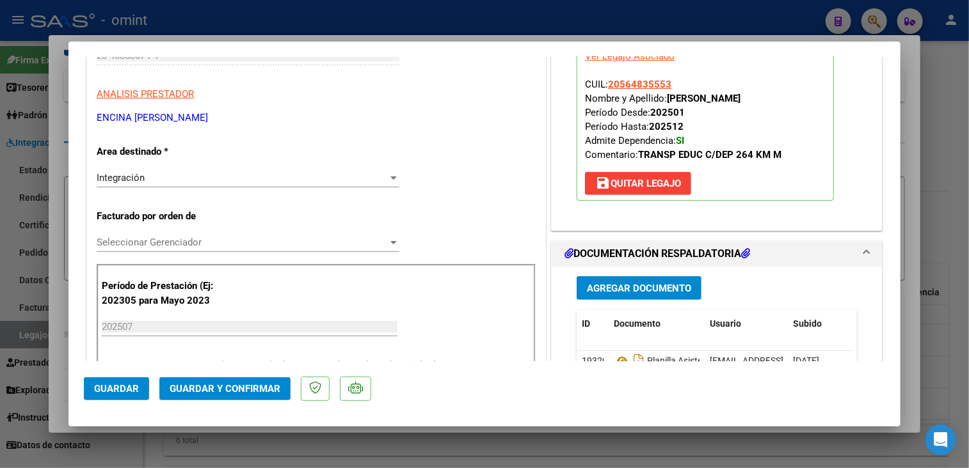
scroll to position [384, 0]
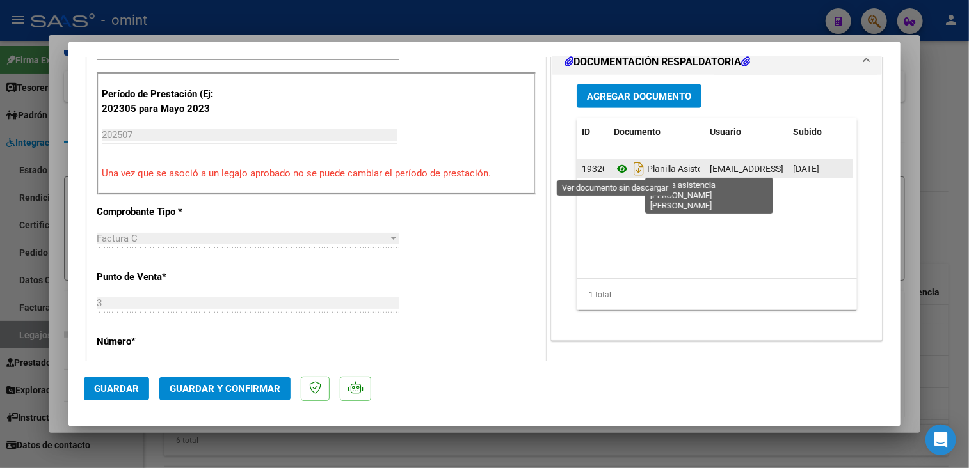
click at [618, 164] on icon at bounding box center [622, 168] width 17 height 15
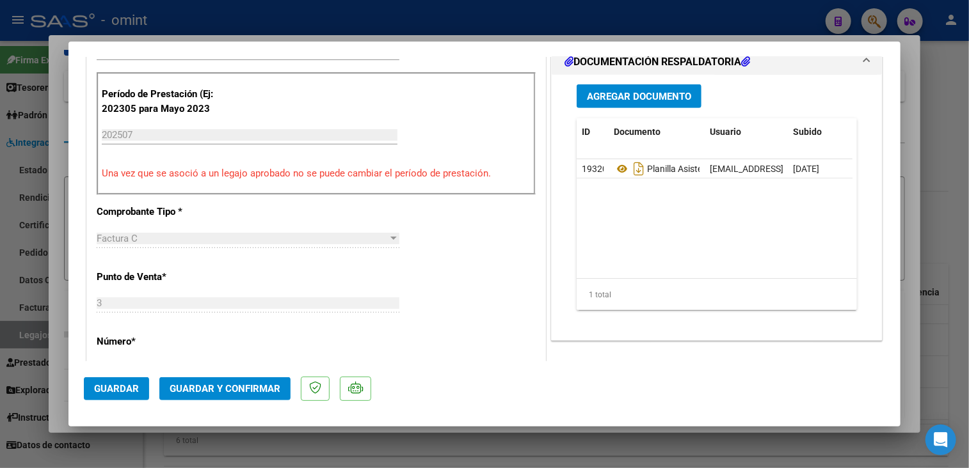
scroll to position [256, 0]
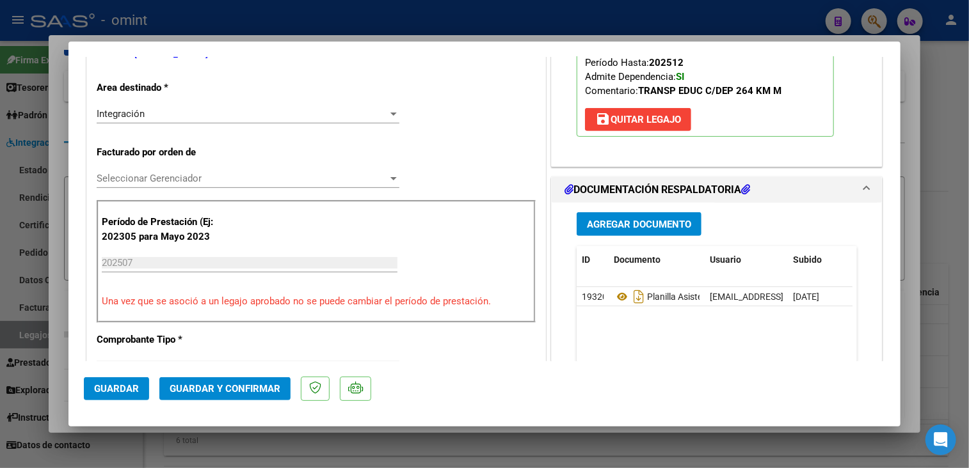
click at [216, 177] on span "Seleccionar Gerenciador" at bounding box center [242, 179] width 291 height 12
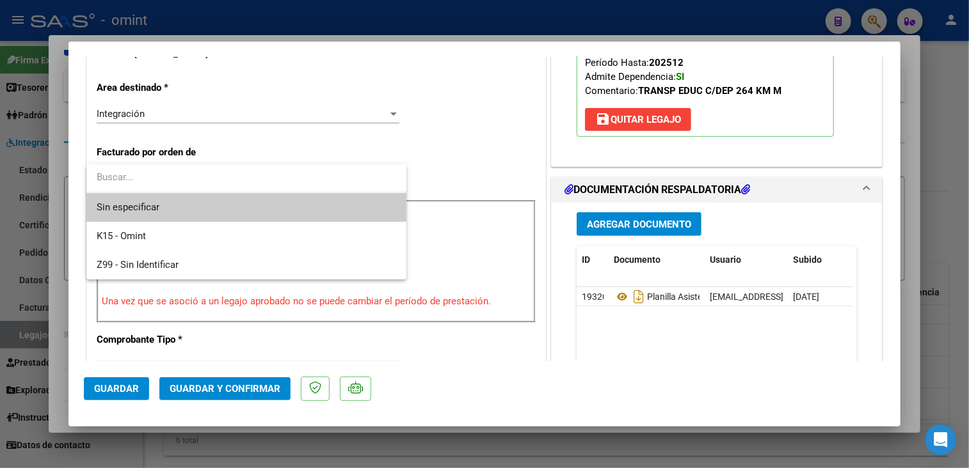
click at [191, 210] on span "Sin especificar" at bounding box center [247, 207] width 300 height 29
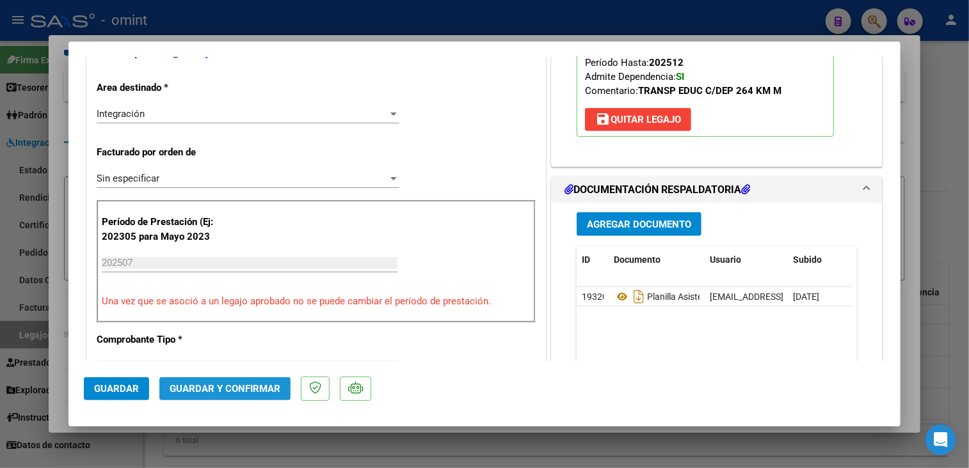
click at [217, 381] on button "Guardar y Confirmar" at bounding box center [224, 389] width 131 height 23
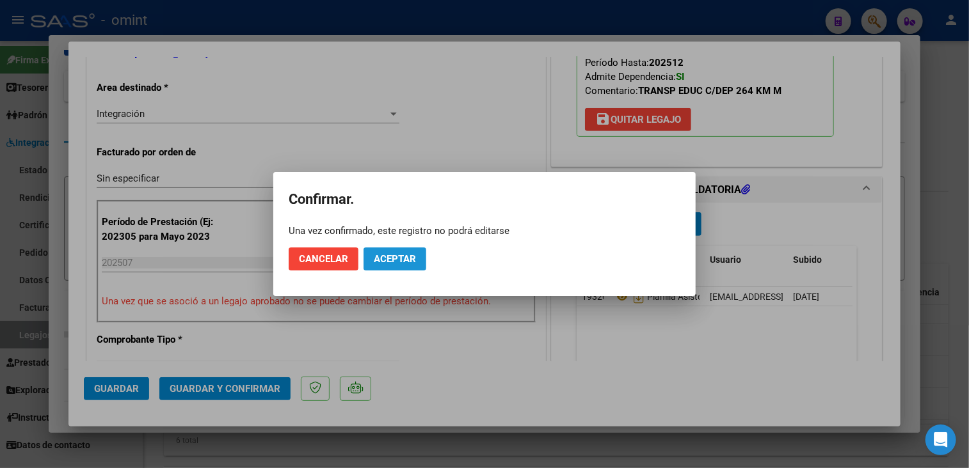
click at [418, 249] on button "Aceptar" at bounding box center [395, 259] width 63 height 23
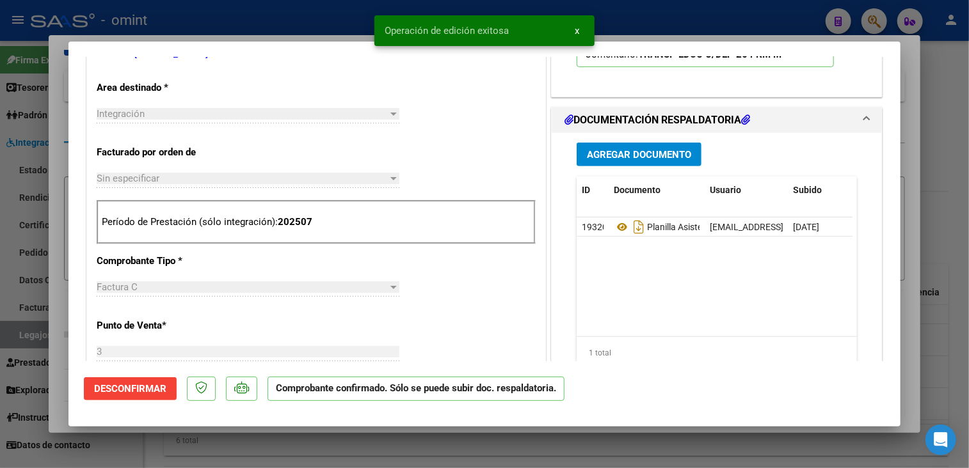
click at [410, 454] on div at bounding box center [484, 234] width 969 height 468
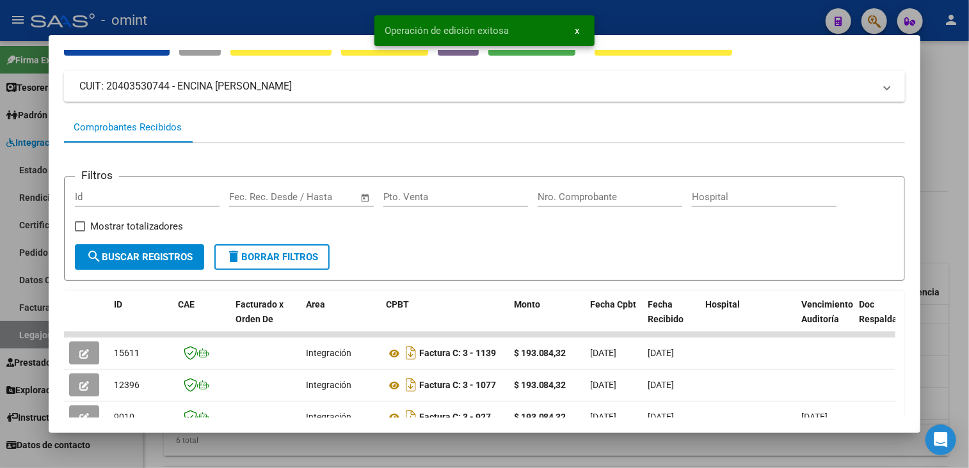
scroll to position [192, 0]
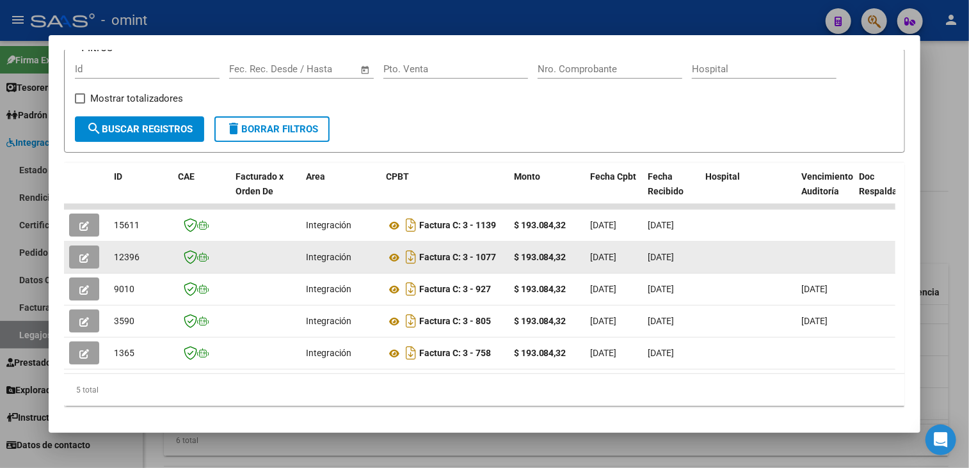
click at [80, 263] on button "button" at bounding box center [84, 257] width 30 height 23
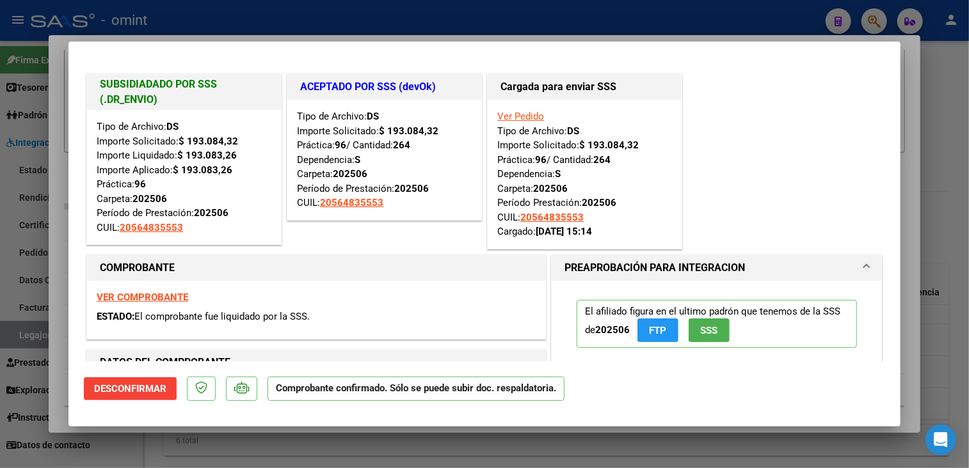
click at [143, 450] on div at bounding box center [484, 234] width 969 height 468
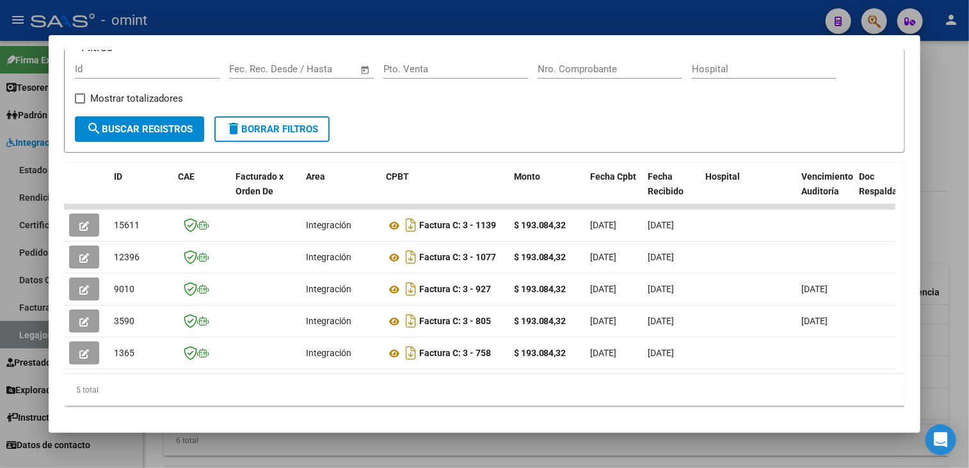
click at [143, 450] on div at bounding box center [484, 234] width 969 height 468
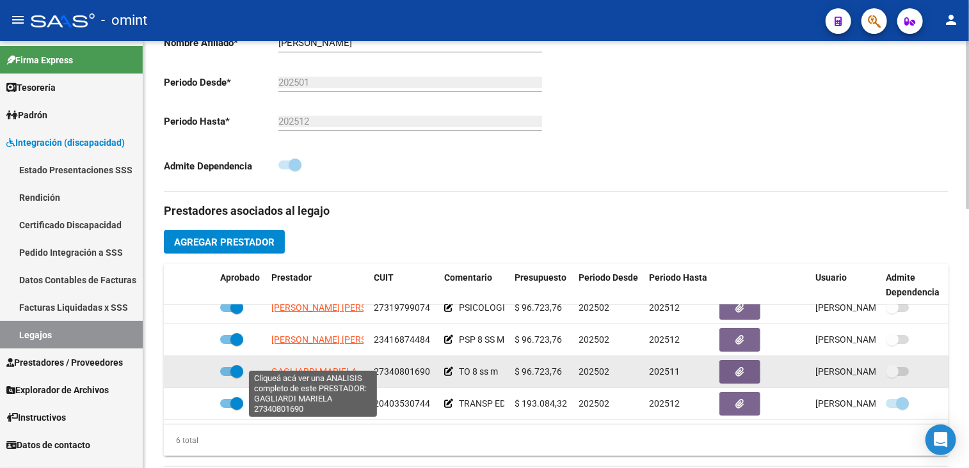
click at [317, 367] on span "GAGLIARDI MARIELA" at bounding box center [314, 372] width 86 height 10
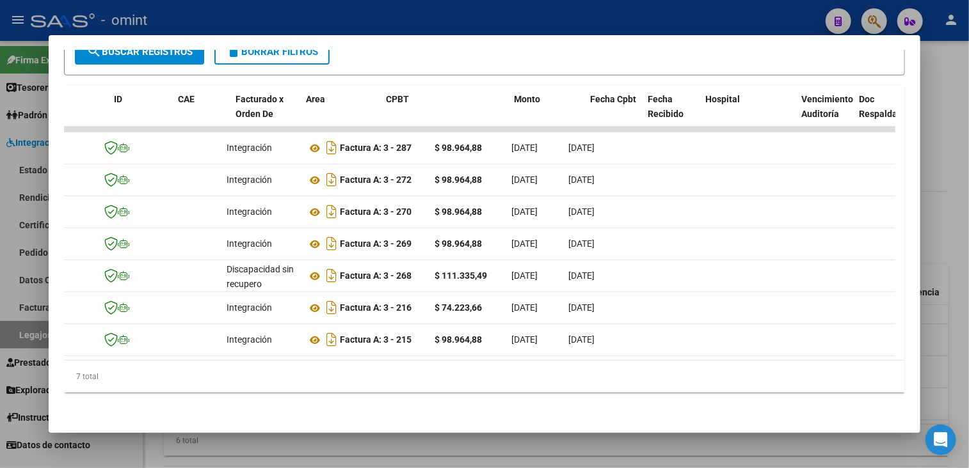
scroll to position [0, 0]
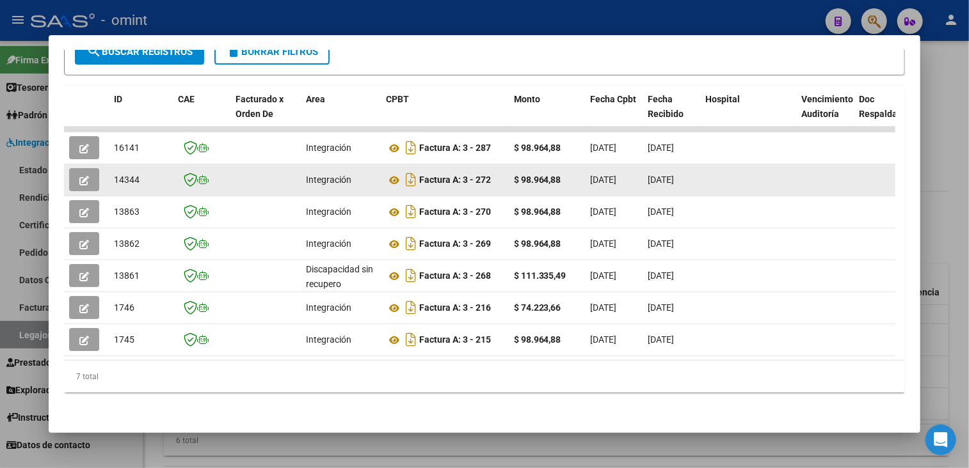
click at [86, 176] on icon "button" at bounding box center [84, 181] width 10 height 10
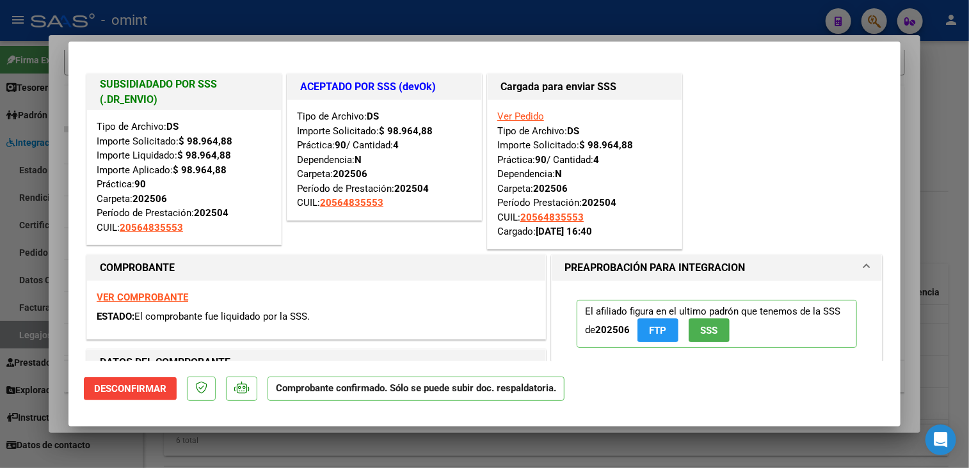
click at [95, 446] on div at bounding box center [484, 234] width 969 height 468
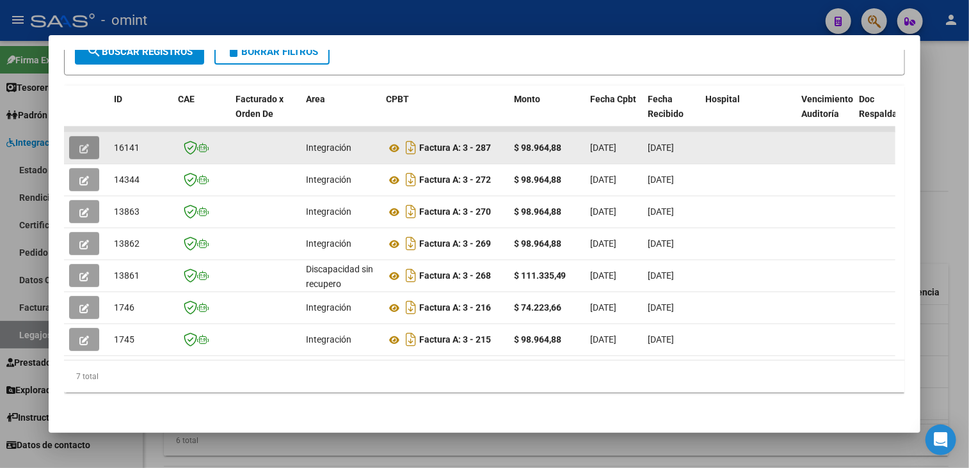
click at [86, 144] on icon "button" at bounding box center [84, 149] width 10 height 10
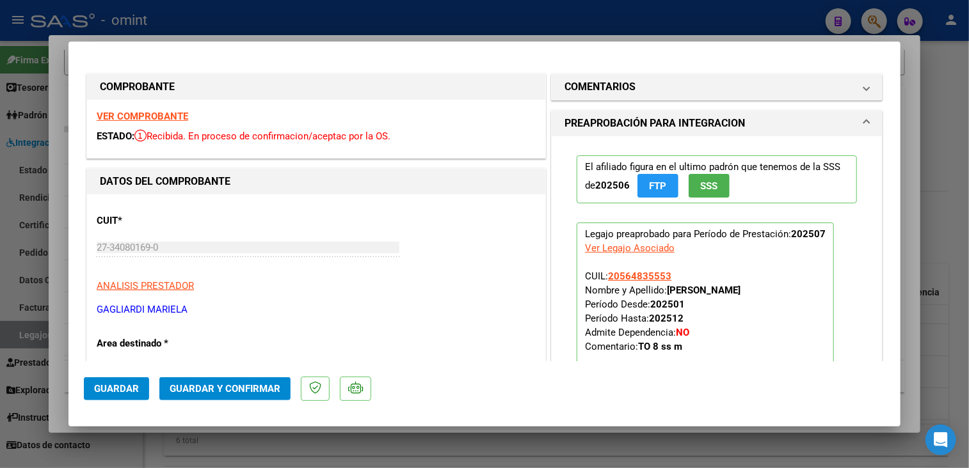
click at [166, 113] on strong "VER COMPROBANTE" at bounding box center [143, 117] width 92 height 12
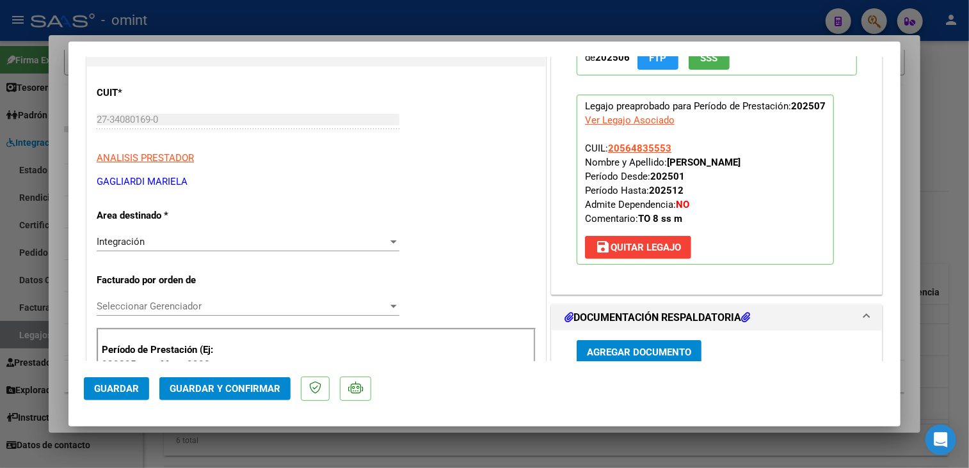
scroll to position [256, 0]
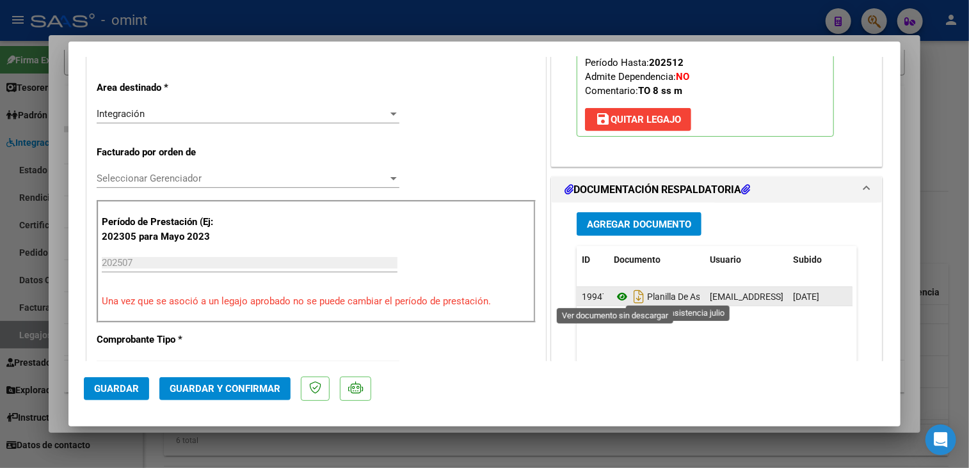
click at [614, 294] on icon at bounding box center [622, 296] width 17 height 15
click at [618, 294] on icon at bounding box center [622, 296] width 17 height 15
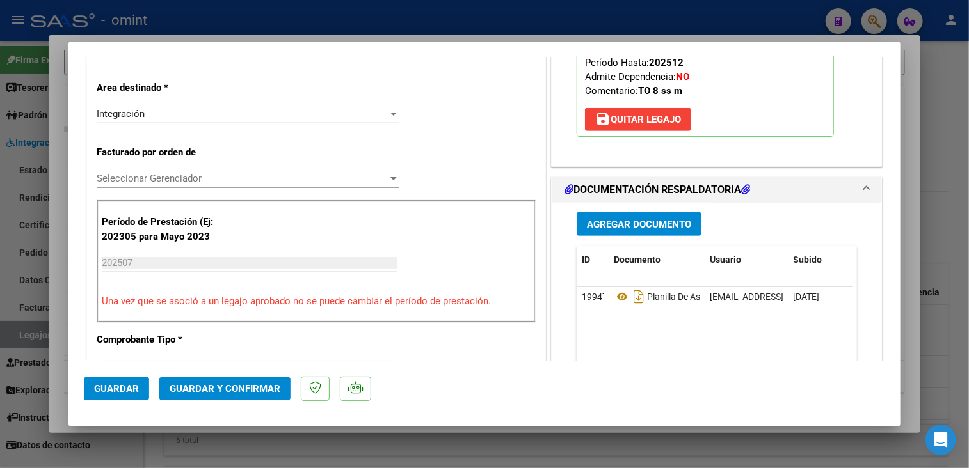
drag, startPoint x: 202, startPoint y: 166, endPoint x: 200, endPoint y: 179, distance: 13.1
click at [200, 179] on span "Seleccionar Gerenciador" at bounding box center [242, 179] width 291 height 12
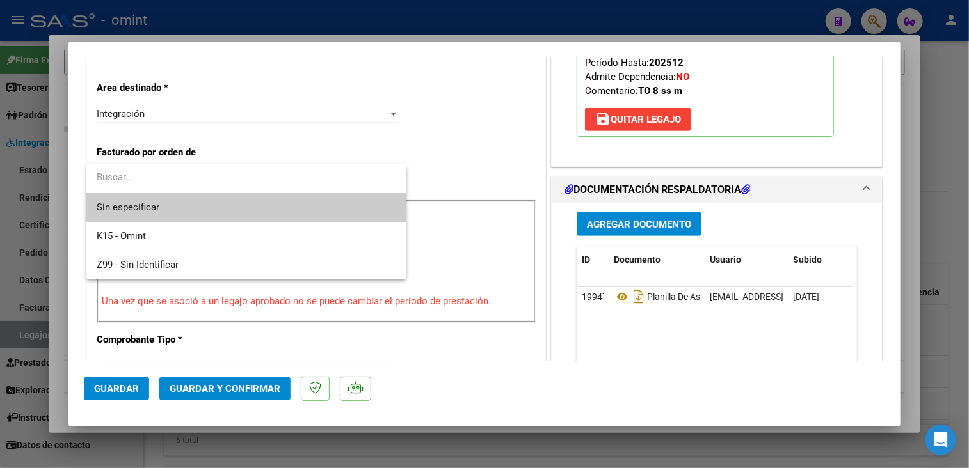
click at [189, 212] on span "Sin especificar" at bounding box center [247, 207] width 300 height 29
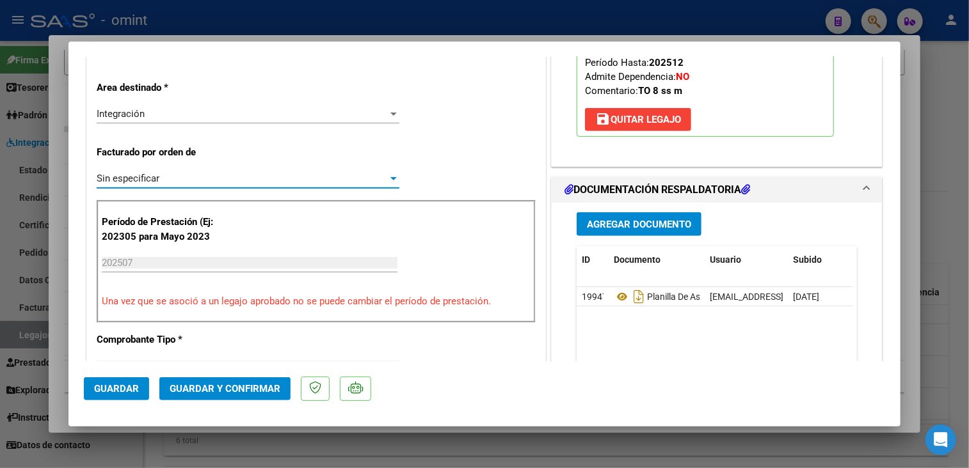
click at [223, 390] on span "Guardar y Confirmar" at bounding box center [225, 389] width 111 height 12
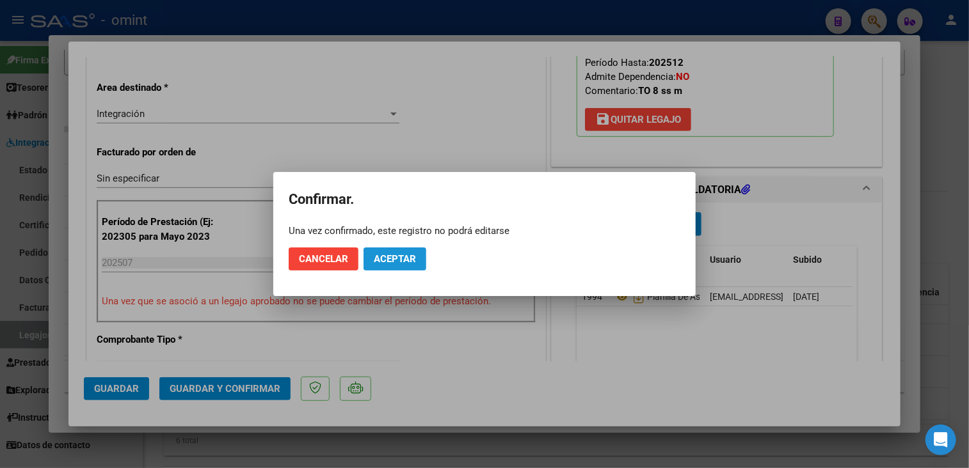
click at [413, 261] on span "Aceptar" at bounding box center [395, 259] width 42 height 12
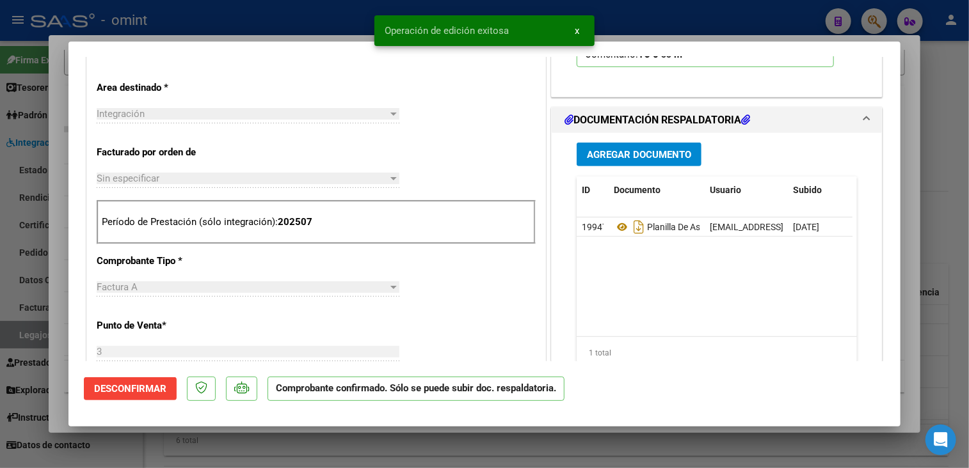
click at [371, 435] on div at bounding box center [484, 234] width 969 height 468
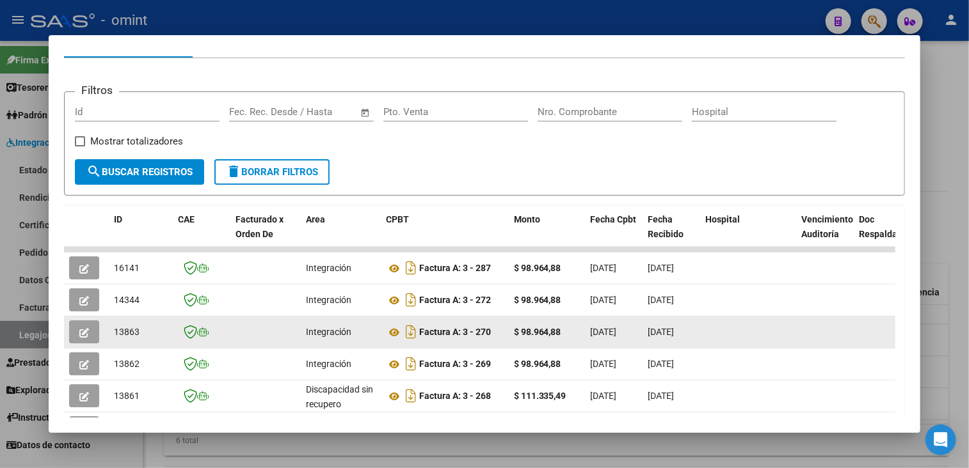
scroll to position [21, 0]
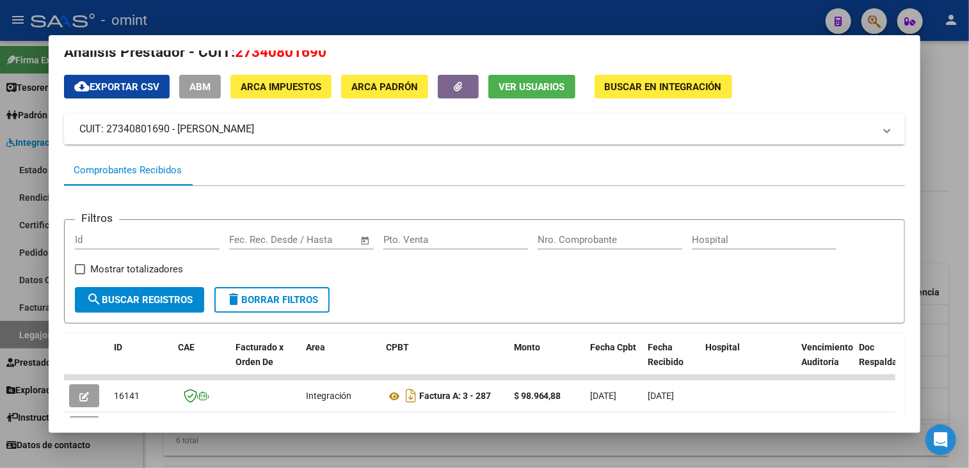
click at [337, 448] on div at bounding box center [484, 234] width 969 height 468
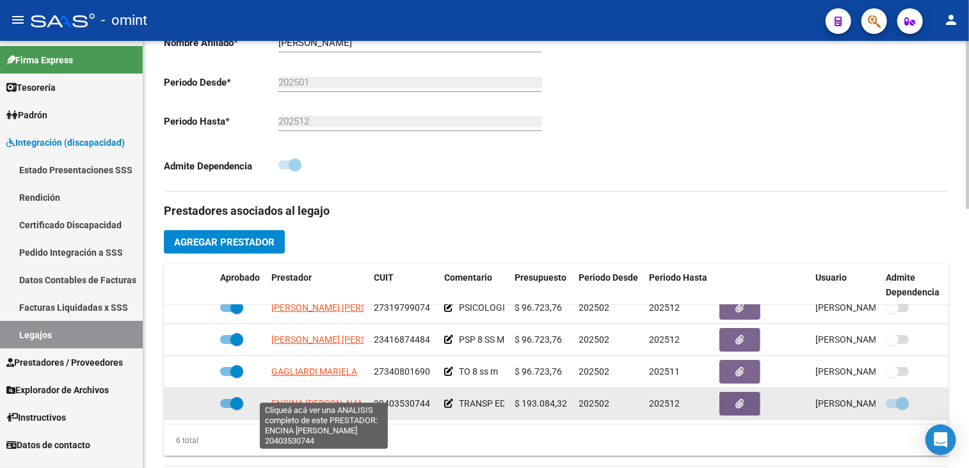
click at [326, 399] on span "ENCINA [PERSON_NAME]" at bounding box center [322, 404] width 102 height 10
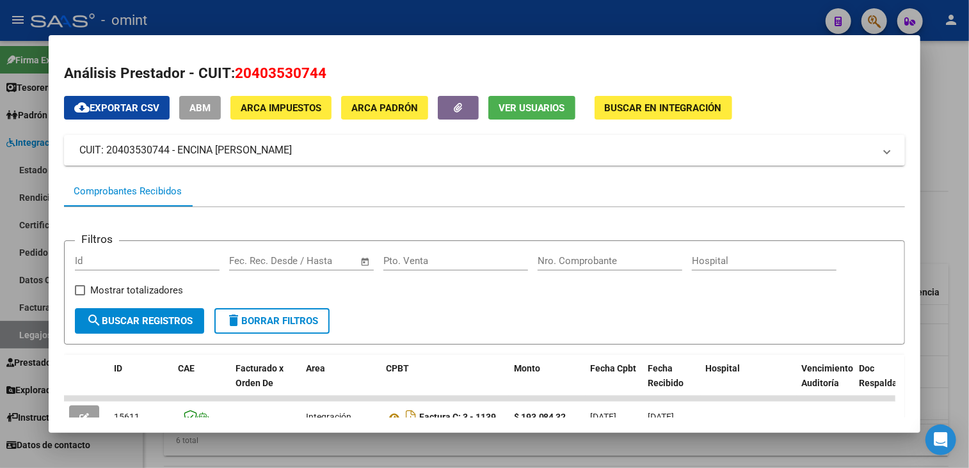
click at [349, 451] on div at bounding box center [484, 234] width 969 height 468
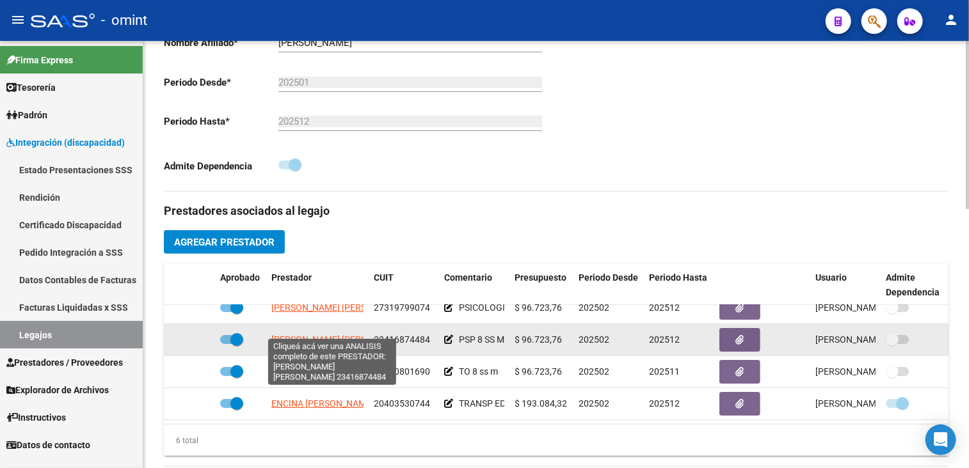
click at [308, 335] on span "[PERSON_NAME] [PERSON_NAME]" at bounding box center [340, 340] width 139 height 10
type textarea "23416874484"
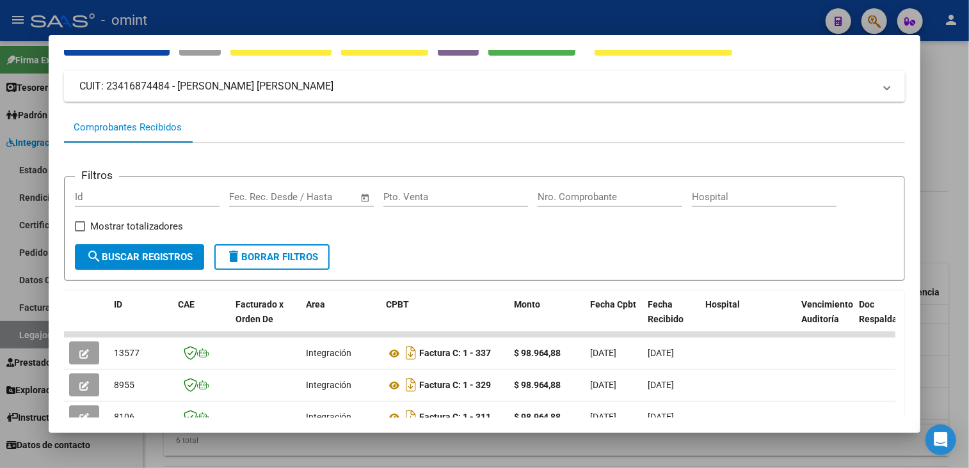
scroll to position [192, 0]
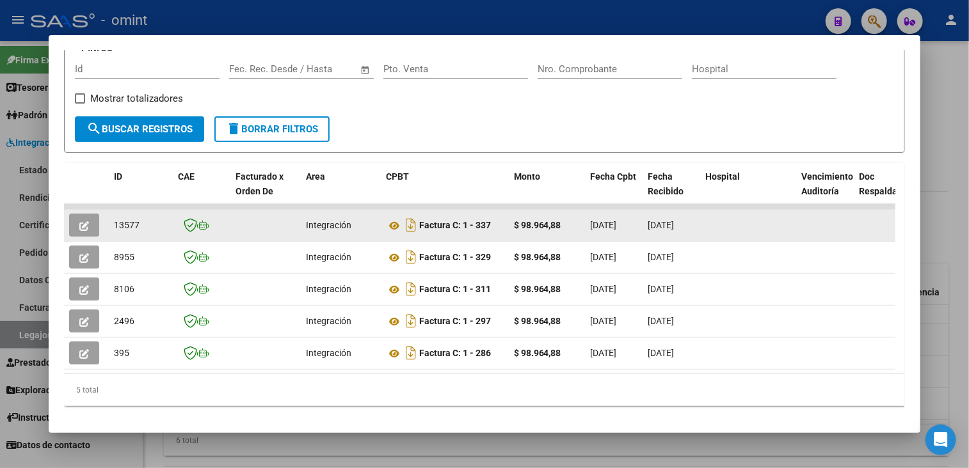
click at [82, 228] on icon "button" at bounding box center [84, 226] width 10 height 10
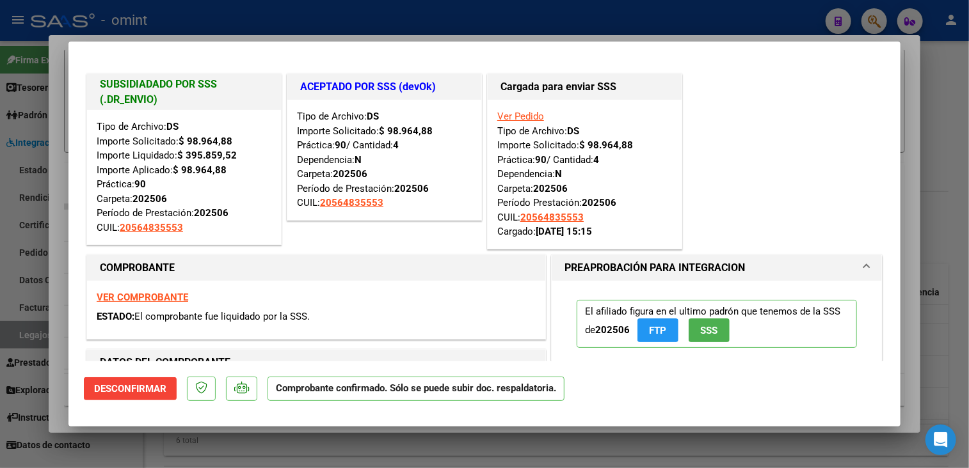
click at [124, 458] on div at bounding box center [484, 234] width 969 height 468
type input "$ 0,00"
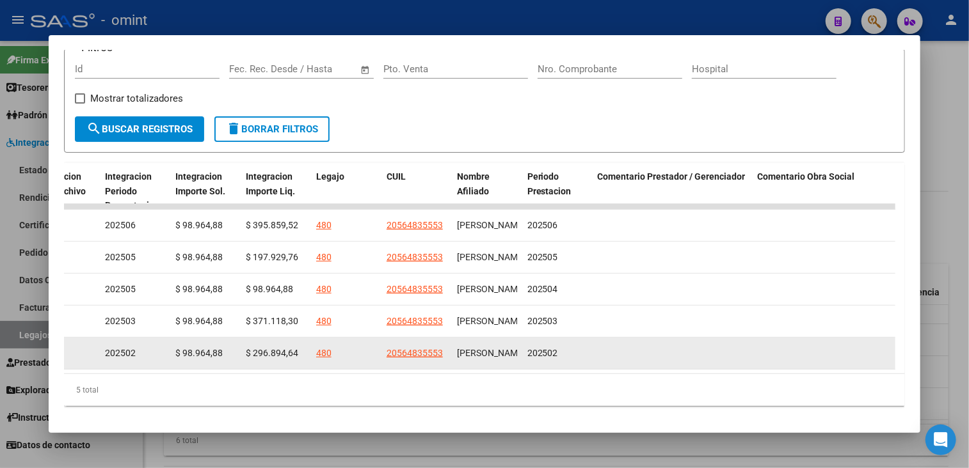
scroll to position [0, 1789]
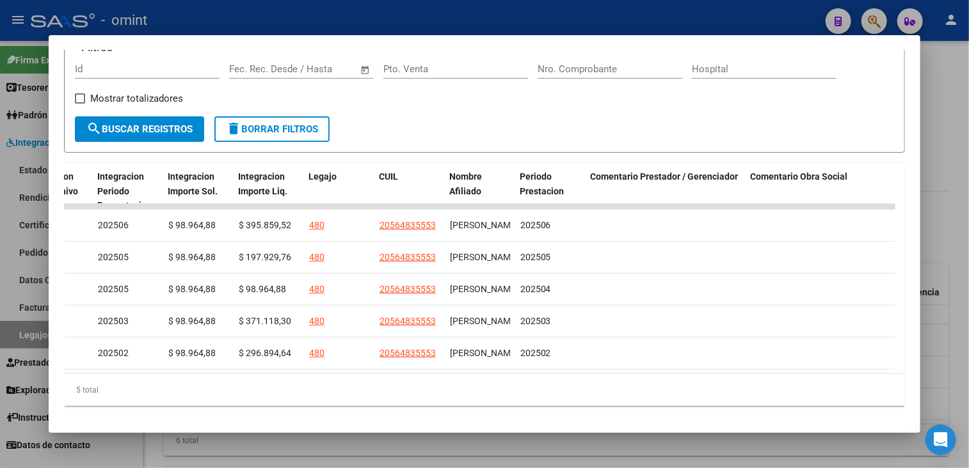
click at [407, 451] on div at bounding box center [484, 234] width 969 height 468
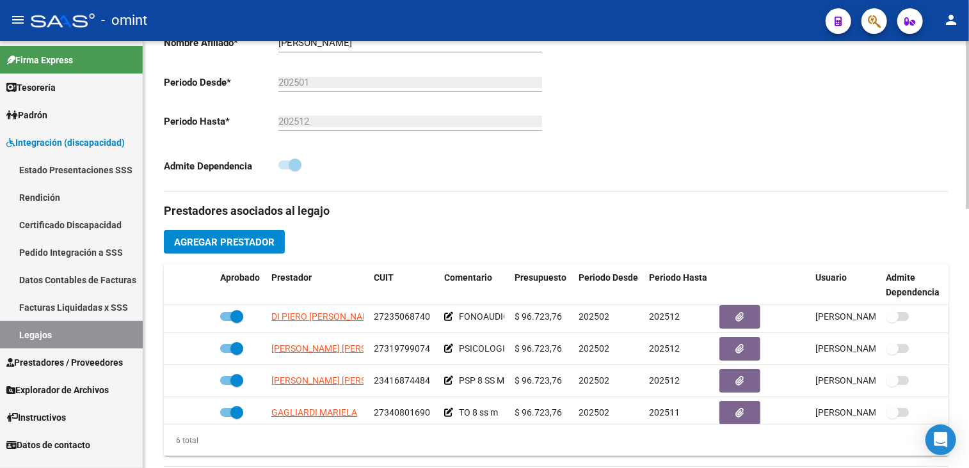
scroll to position [10, 0]
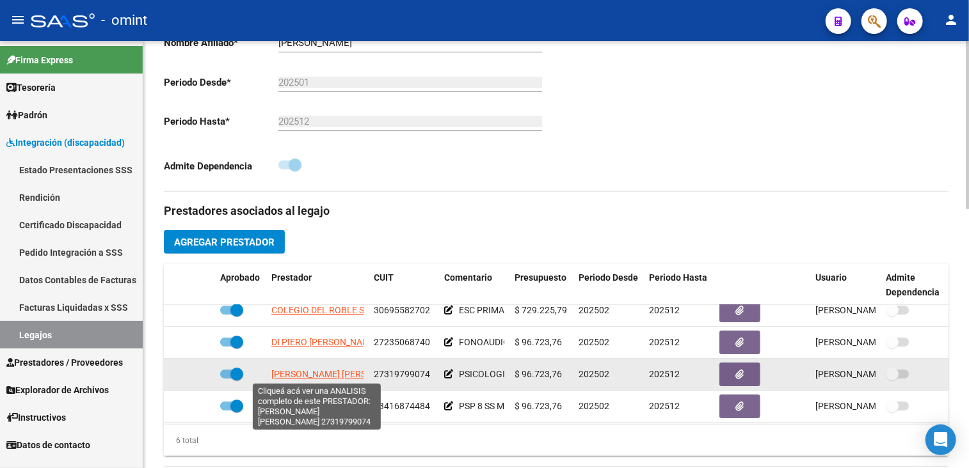
click at [299, 373] on span "[PERSON_NAME] [PERSON_NAME]" at bounding box center [340, 374] width 139 height 10
type textarea "27319799074"
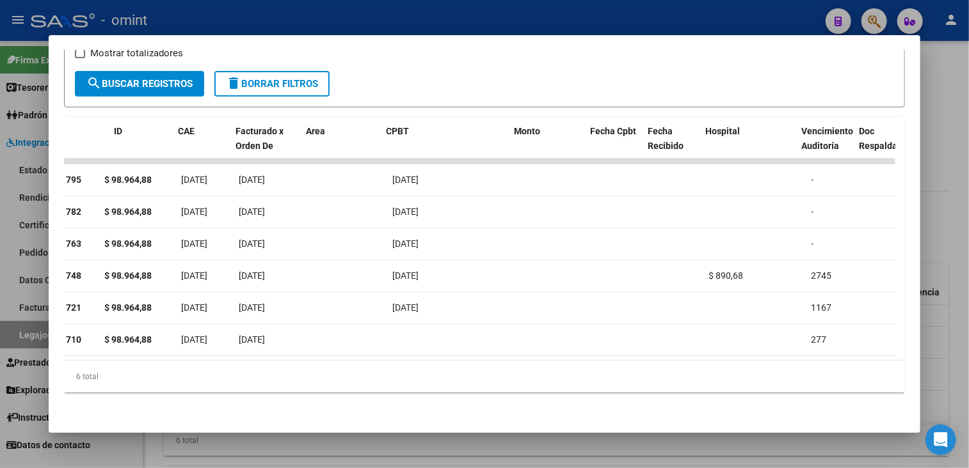
scroll to position [0, 0]
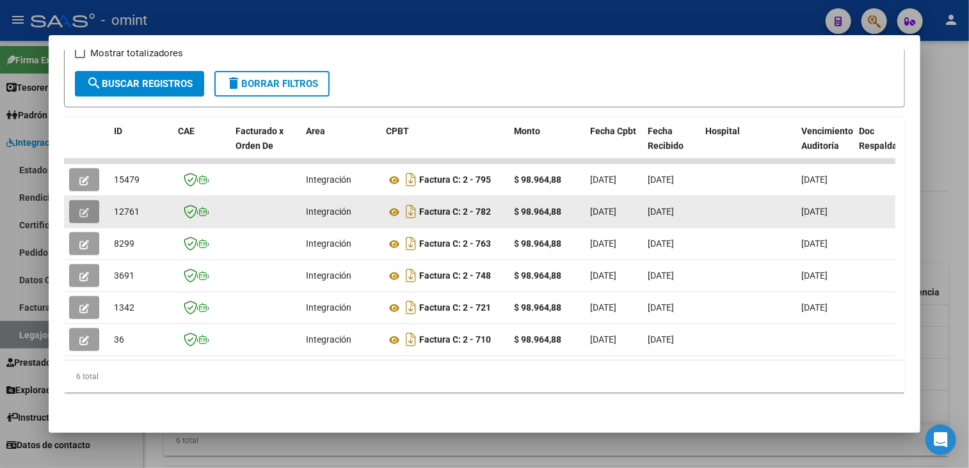
click at [77, 207] on button "button" at bounding box center [84, 211] width 30 height 23
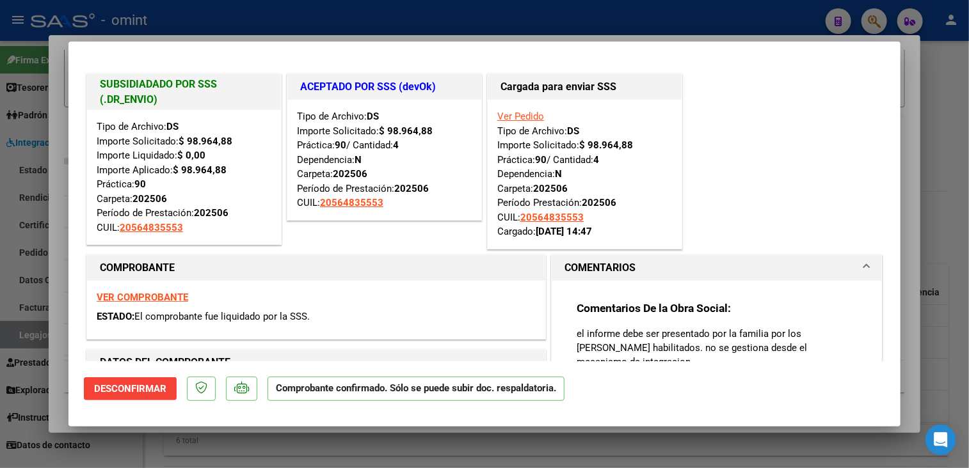
click at [225, 456] on div at bounding box center [484, 234] width 969 height 468
type input "$ 0,00"
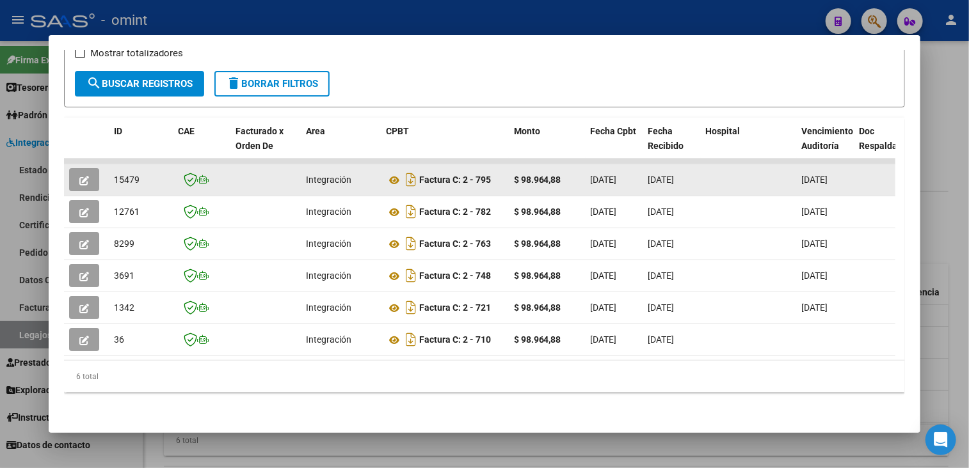
click at [74, 170] on button "button" at bounding box center [84, 179] width 30 height 23
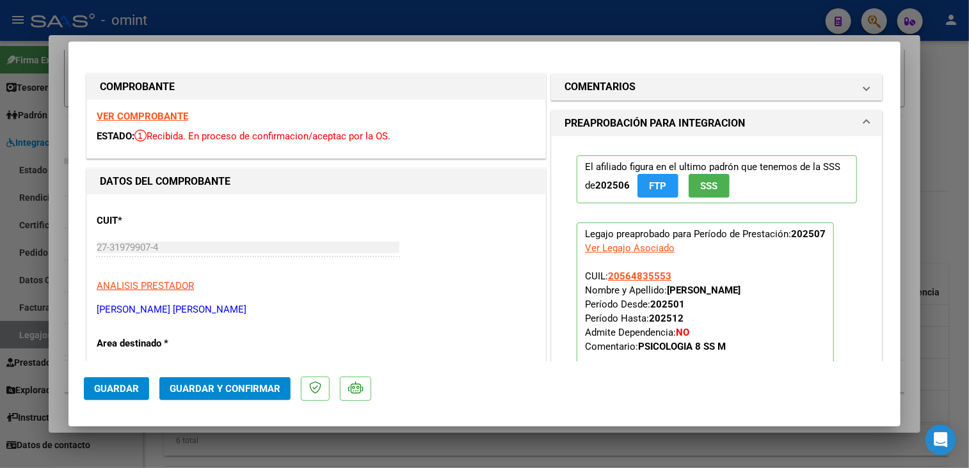
click at [125, 113] on strong "VER COMPROBANTE" at bounding box center [143, 117] width 92 height 12
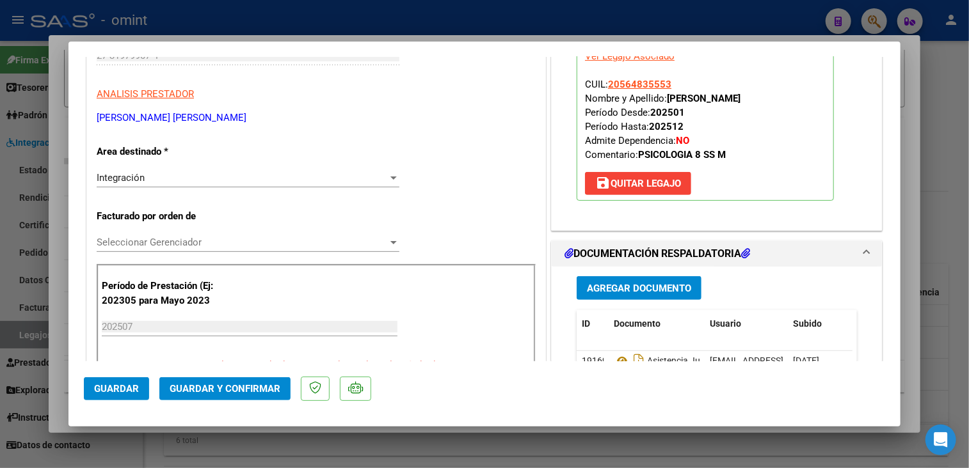
scroll to position [320, 0]
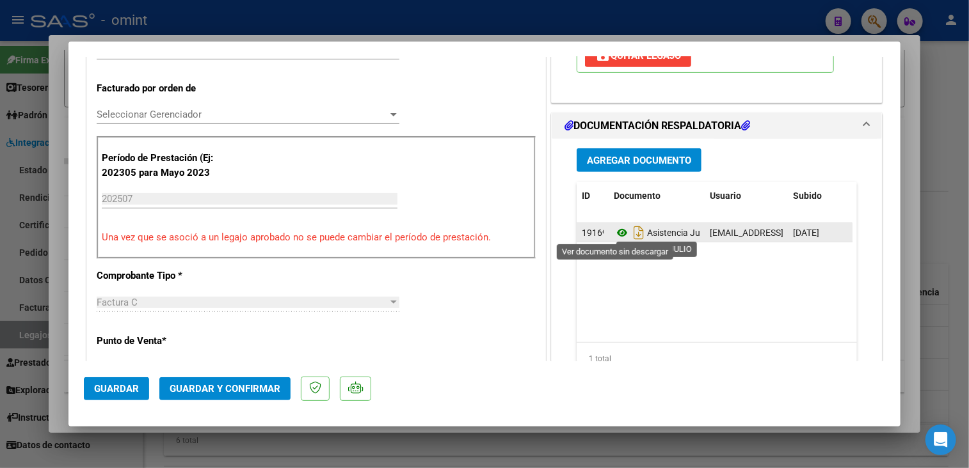
click at [617, 235] on icon at bounding box center [622, 232] width 17 height 15
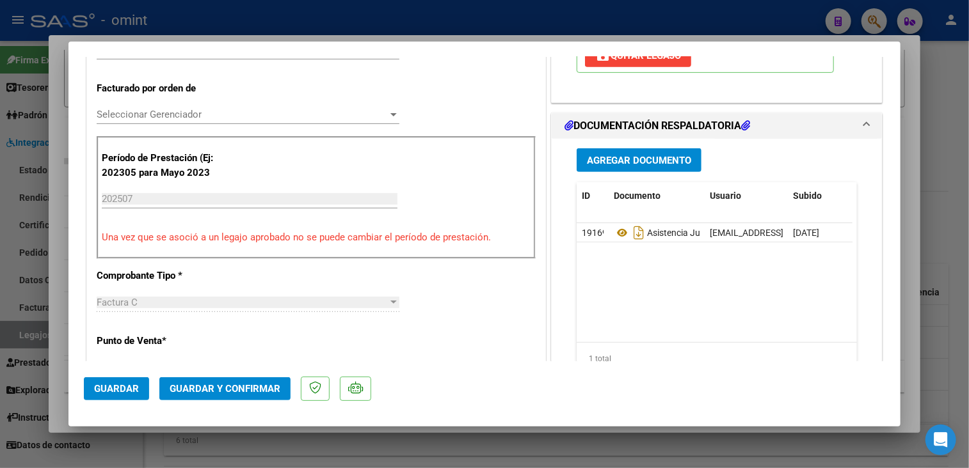
click at [178, 111] on span "Seleccionar Gerenciador" at bounding box center [242, 115] width 291 height 12
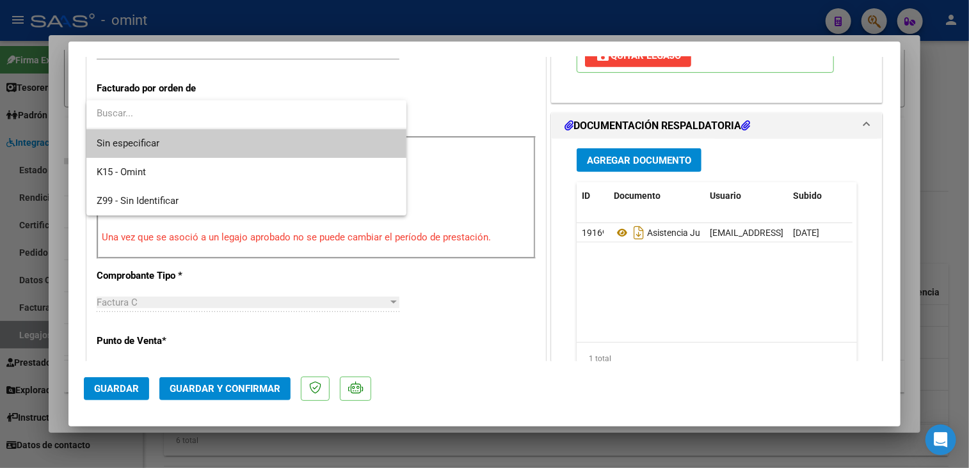
click at [172, 140] on span "Sin especificar" at bounding box center [247, 143] width 300 height 29
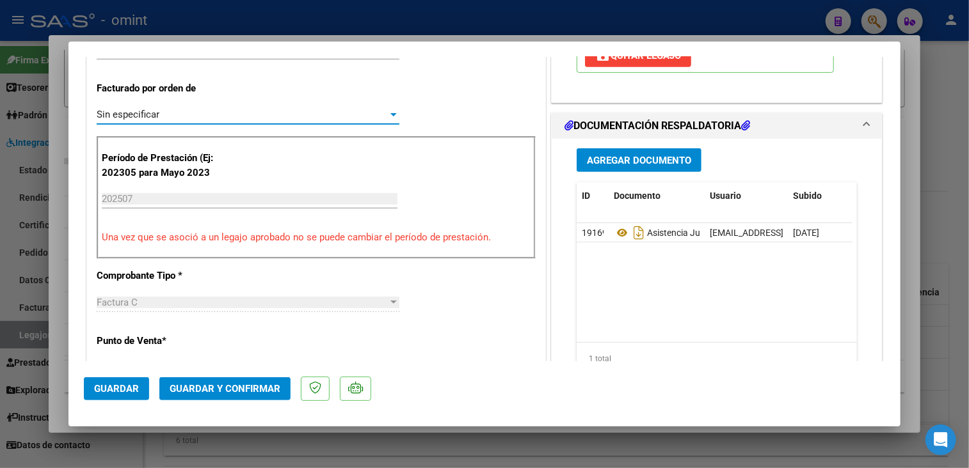
click at [198, 400] on button "Guardar y Confirmar" at bounding box center [224, 389] width 131 height 23
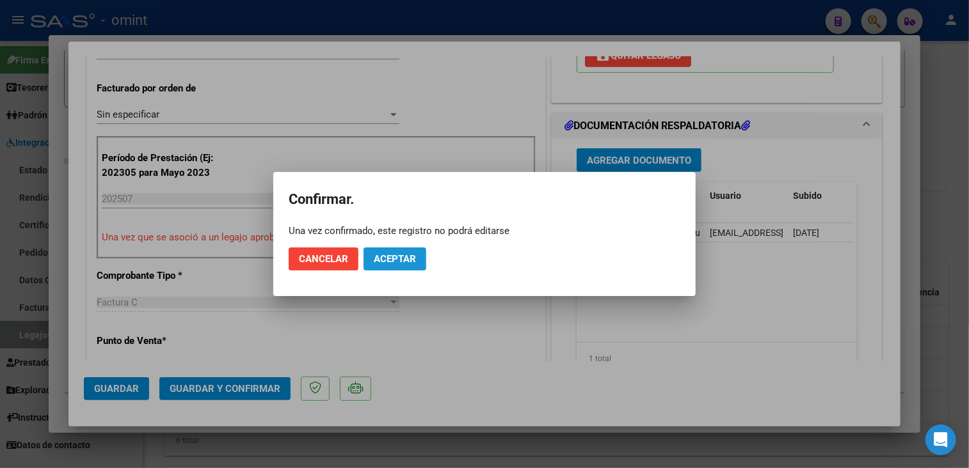
click at [374, 258] on span "Aceptar" at bounding box center [395, 259] width 42 height 12
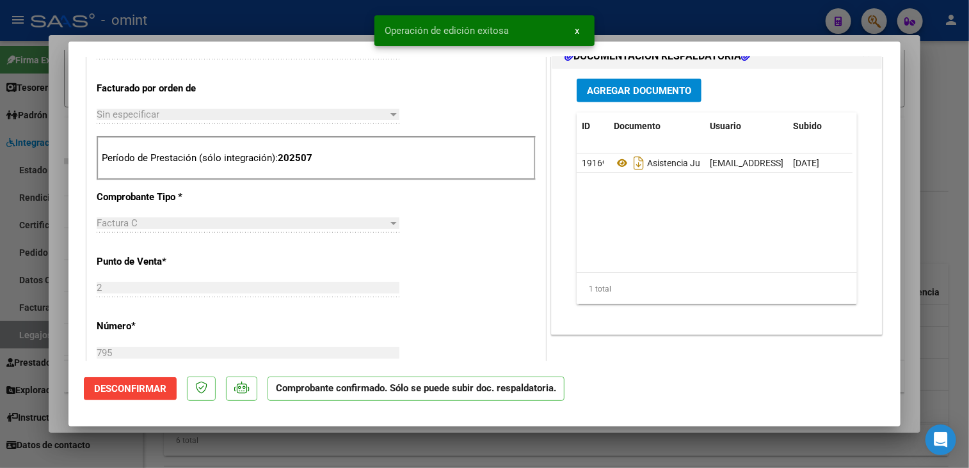
click at [404, 450] on div at bounding box center [484, 234] width 969 height 468
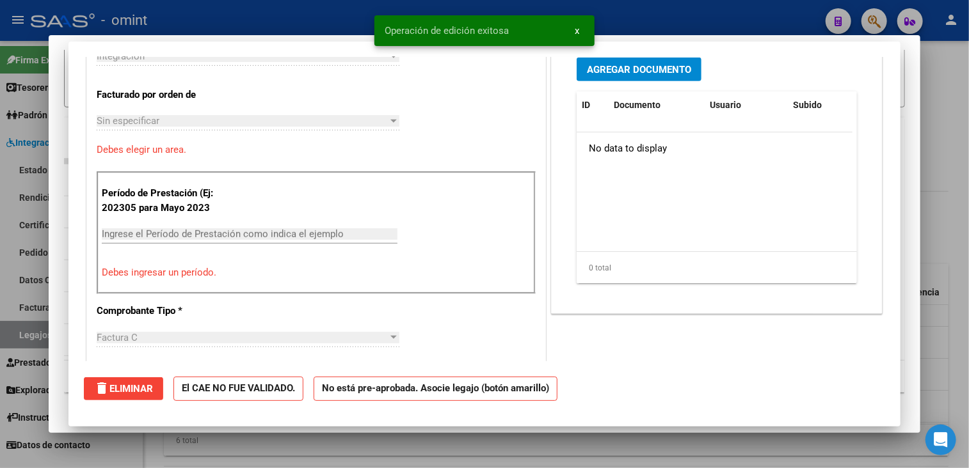
scroll to position [0, 0]
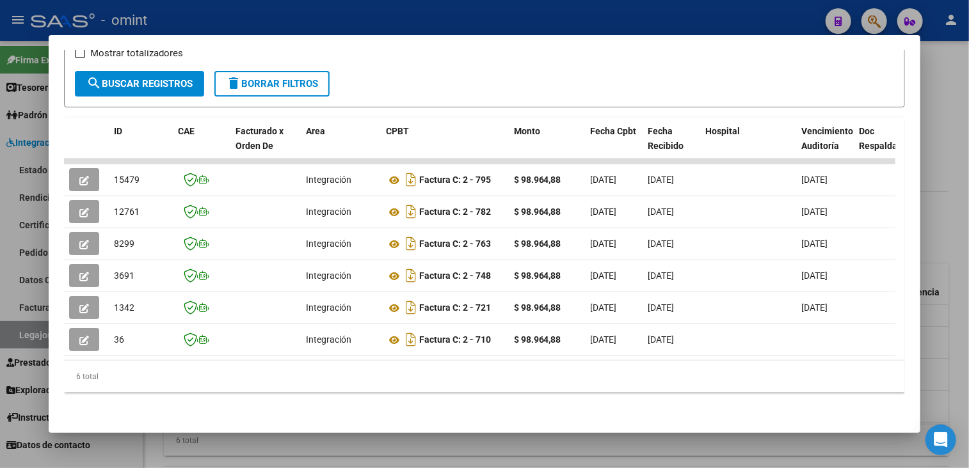
click at [387, 445] on div at bounding box center [484, 234] width 969 height 468
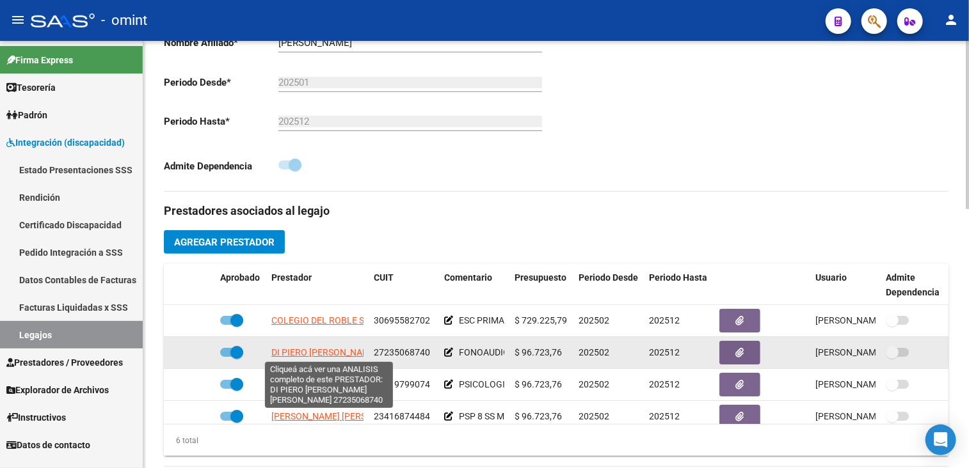
click at [300, 353] on span "DI PIERO [PERSON_NAME] [PERSON_NAME]" at bounding box center [359, 353] width 177 height 10
type textarea "27235068740"
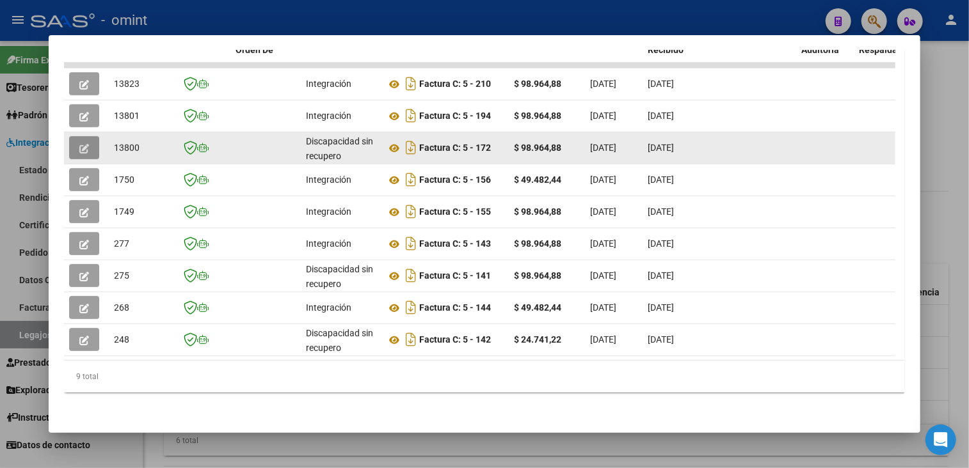
click at [90, 136] on button "button" at bounding box center [84, 147] width 30 height 23
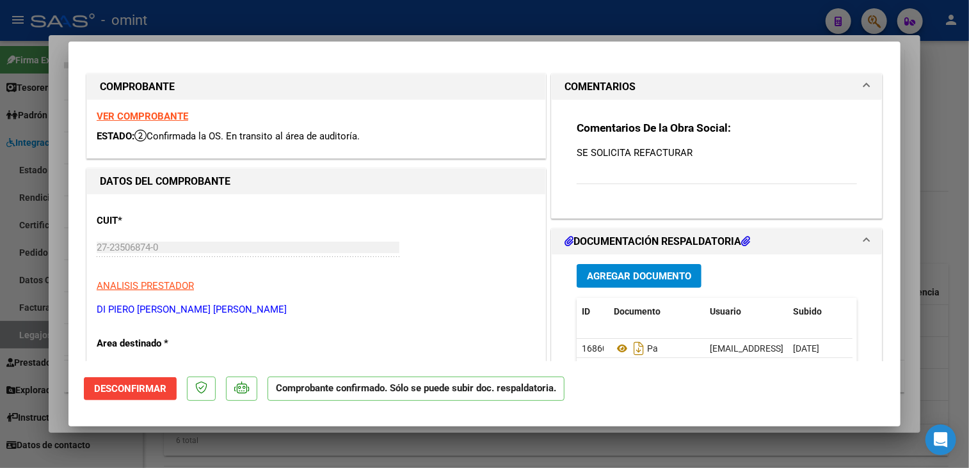
click at [154, 117] on strong "VER COMPROBANTE" at bounding box center [143, 117] width 92 height 12
click at [521, 463] on div at bounding box center [484, 234] width 969 height 468
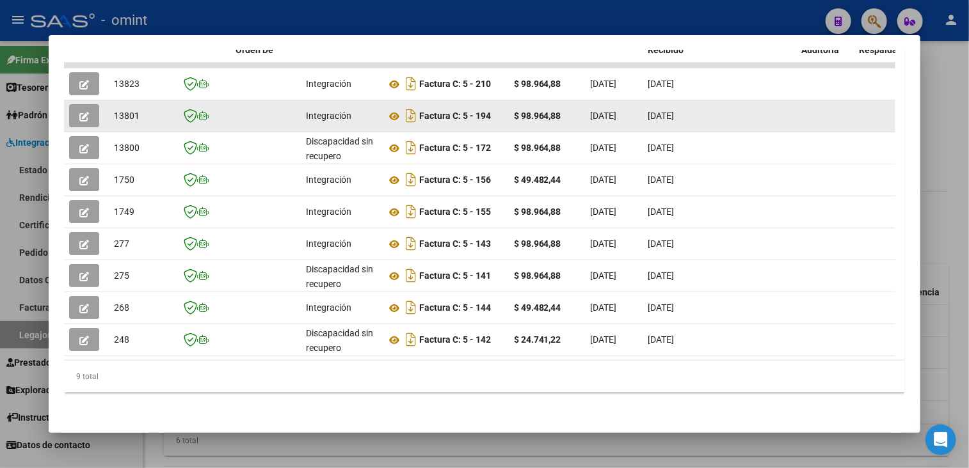
click at [68, 103] on datatable-body-cell at bounding box center [86, 115] width 45 height 31
click at [78, 108] on button "button" at bounding box center [84, 115] width 30 height 23
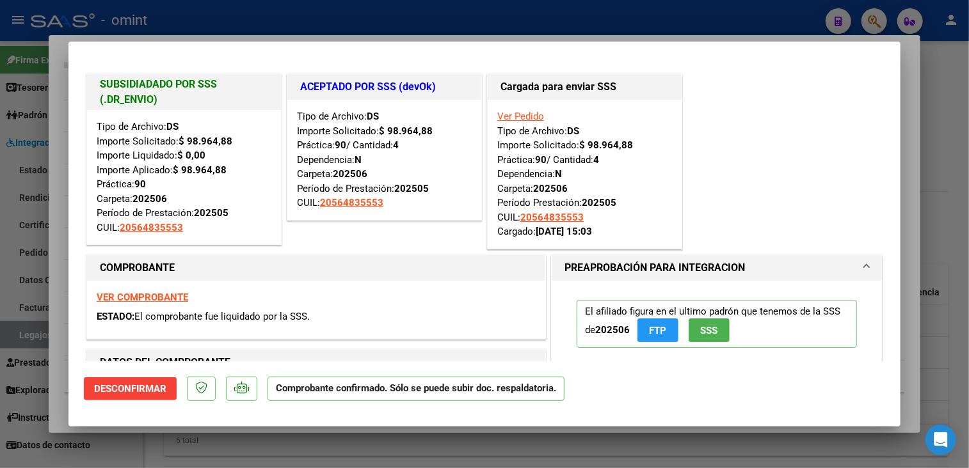
click at [159, 440] on div at bounding box center [484, 234] width 969 height 468
type input "$ 0,00"
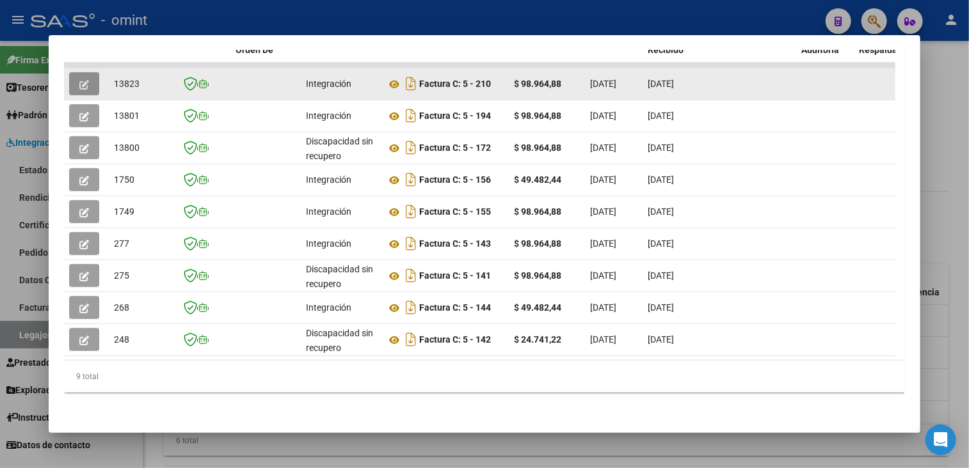
click at [84, 80] on icon "button" at bounding box center [84, 85] width 10 height 10
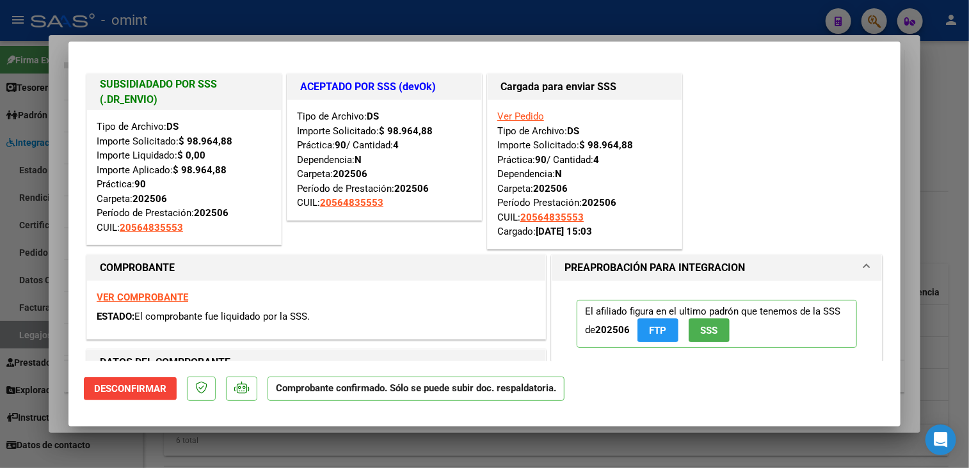
click at [198, 447] on div at bounding box center [484, 234] width 969 height 468
type input "$ 0,00"
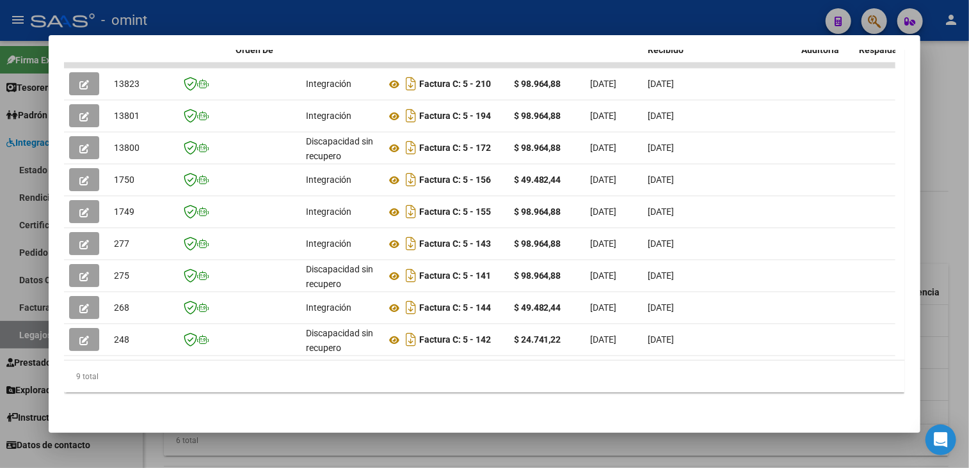
click at [199, 447] on div at bounding box center [484, 234] width 969 height 468
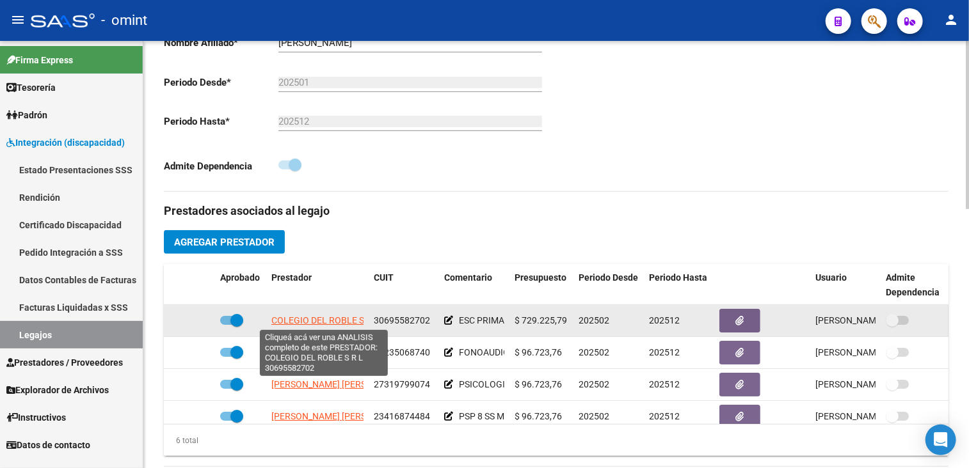
click at [324, 323] on span "COLEGIO DEL ROBLE S R L" at bounding box center [325, 321] width 108 height 10
type textarea "30695582702"
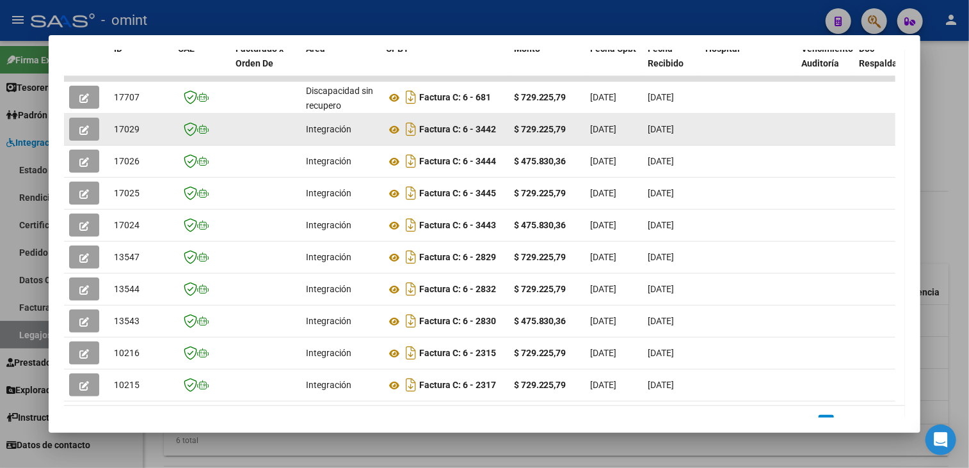
click at [83, 125] on icon "button" at bounding box center [84, 130] width 10 height 10
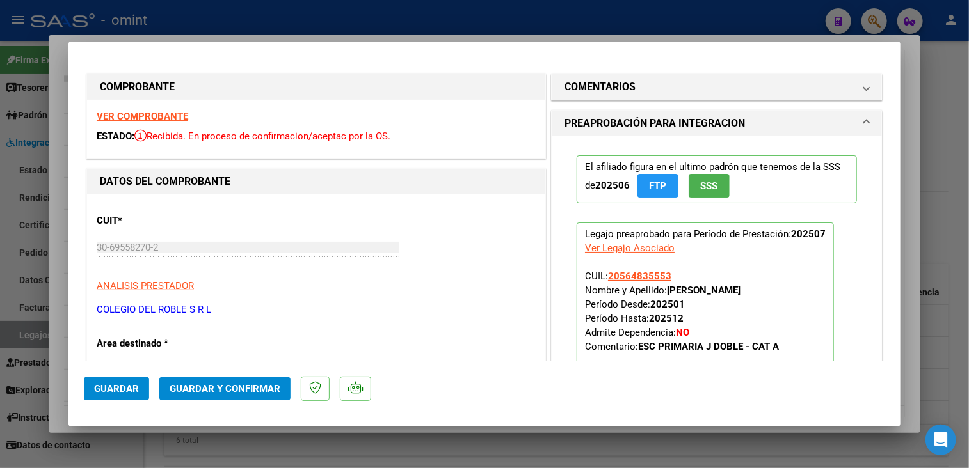
click at [140, 117] on strong "VER COMPROBANTE" at bounding box center [143, 117] width 92 height 12
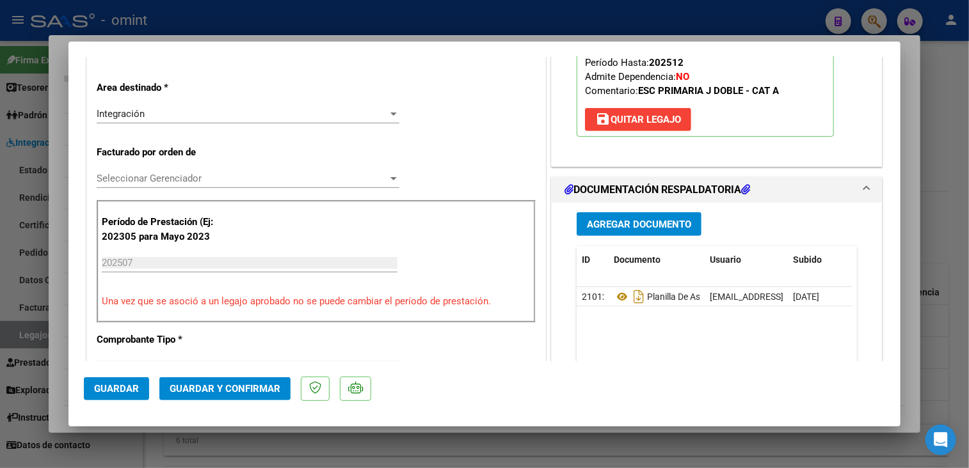
scroll to position [320, 0]
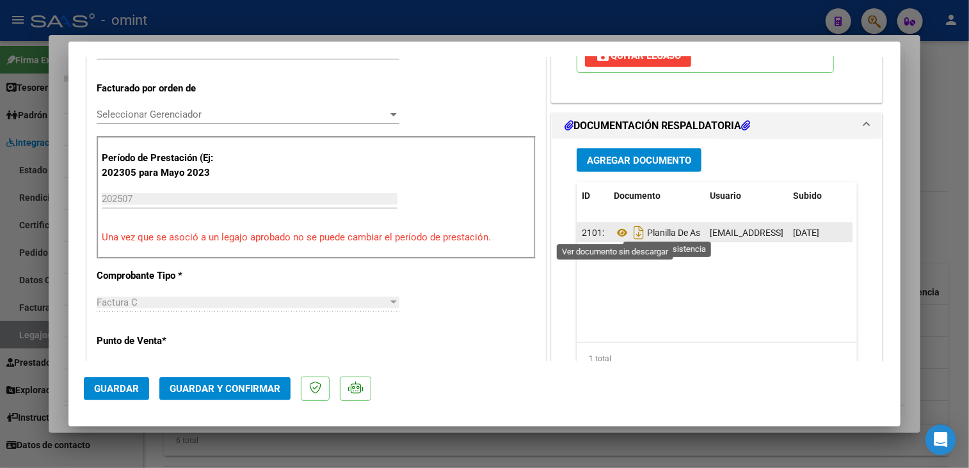
click at [614, 227] on icon at bounding box center [622, 232] width 17 height 15
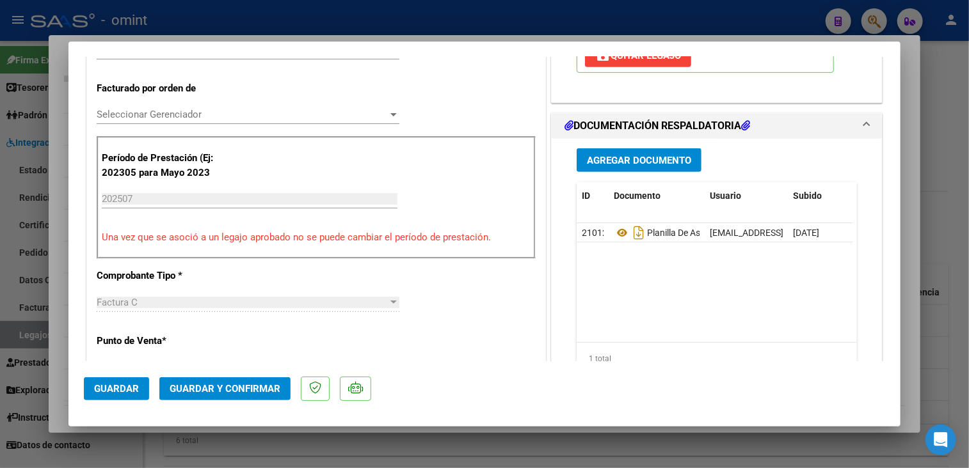
click at [161, 107] on div "Seleccionar Gerenciador Seleccionar Gerenciador" at bounding box center [248, 114] width 303 height 19
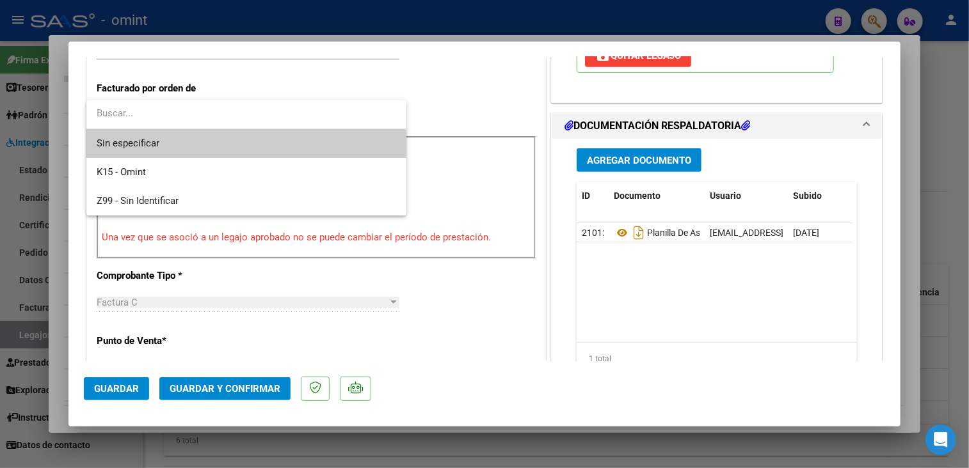
click at [151, 138] on span "Sin especificar" at bounding box center [247, 143] width 300 height 29
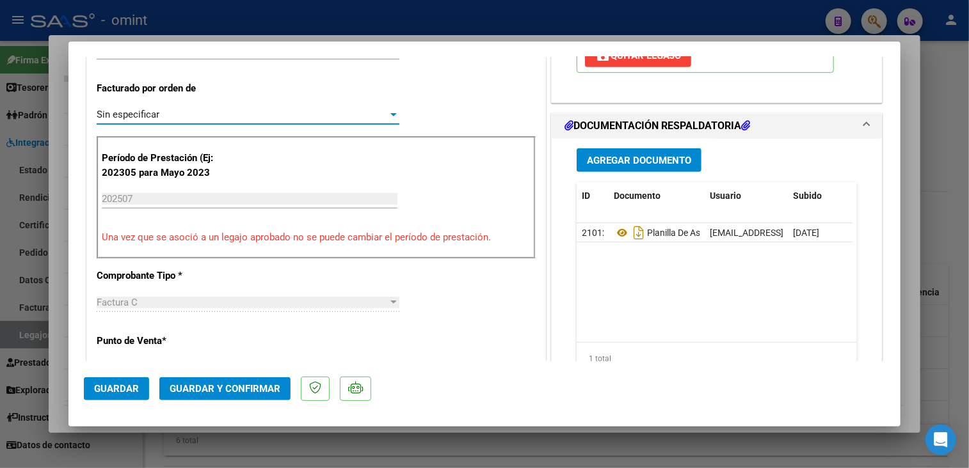
click at [215, 394] on span "Guardar y Confirmar" at bounding box center [225, 389] width 111 height 12
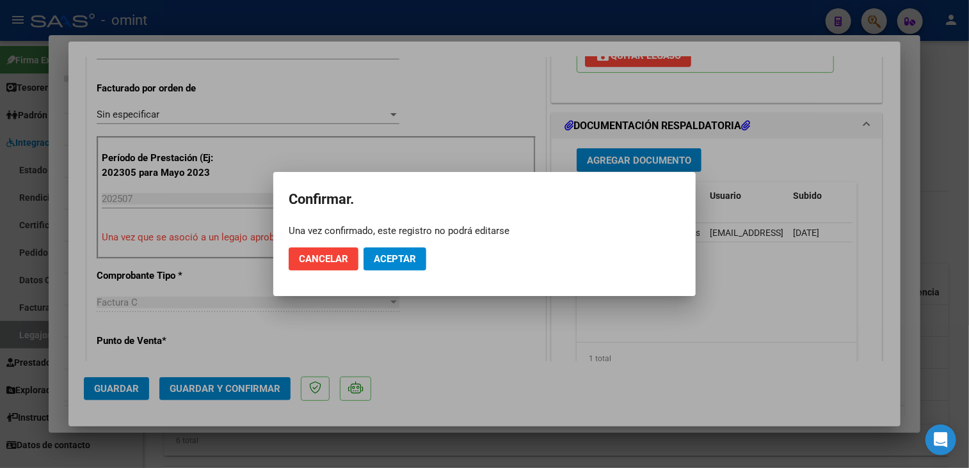
click at [428, 269] on mat-dialog-actions "Cancelar Aceptar" at bounding box center [485, 259] width 392 height 44
click at [403, 264] on button "Aceptar" at bounding box center [395, 259] width 63 height 23
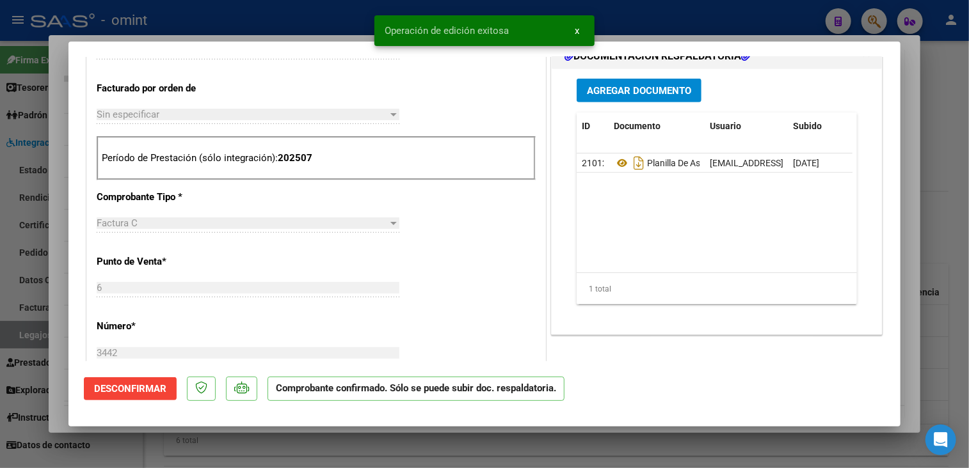
click at [282, 429] on div at bounding box center [484, 234] width 969 height 468
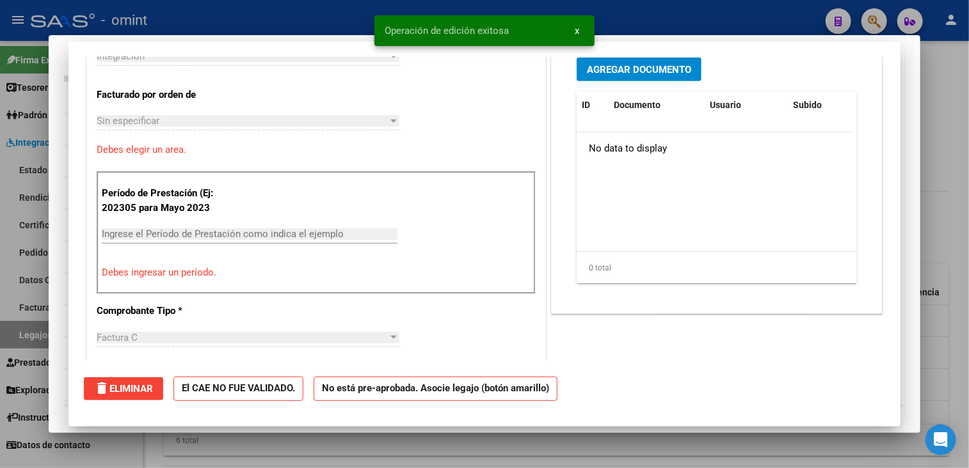
scroll to position [0, 0]
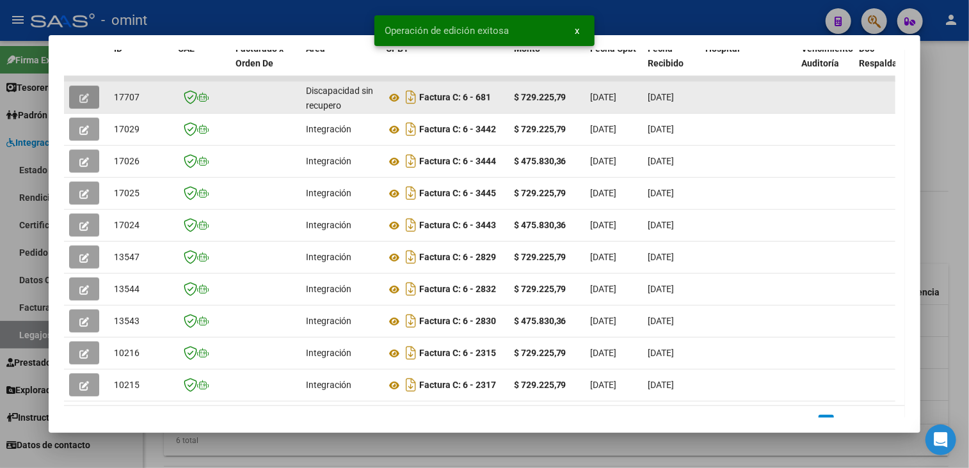
click at [90, 102] on button "button" at bounding box center [84, 97] width 30 height 23
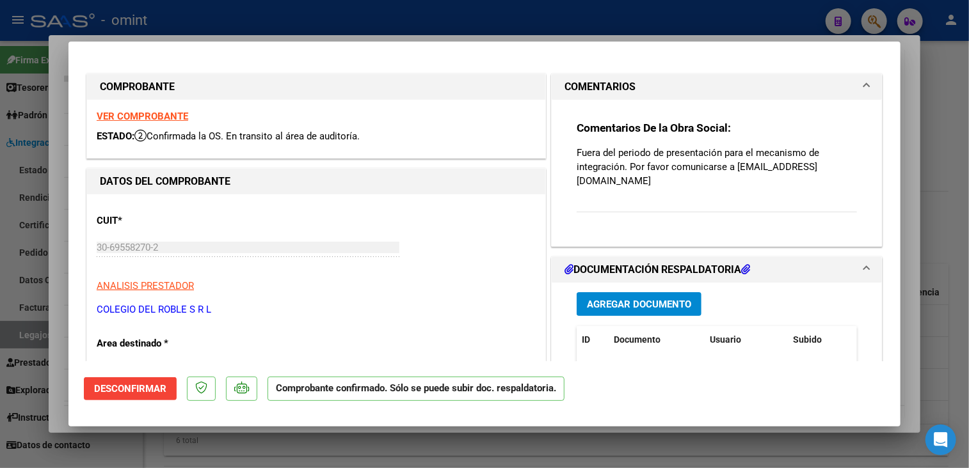
click at [160, 113] on strong "VER COMPROBANTE" at bounding box center [143, 117] width 92 height 12
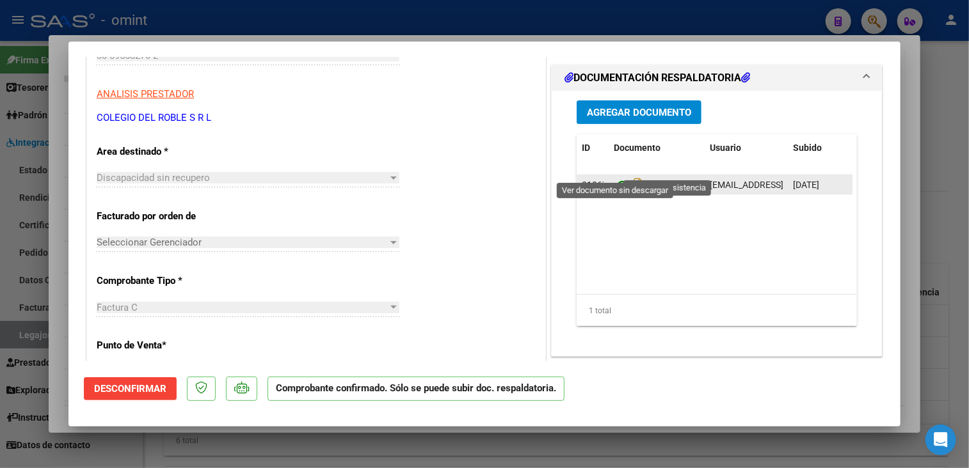
click at [616, 177] on icon at bounding box center [622, 184] width 17 height 15
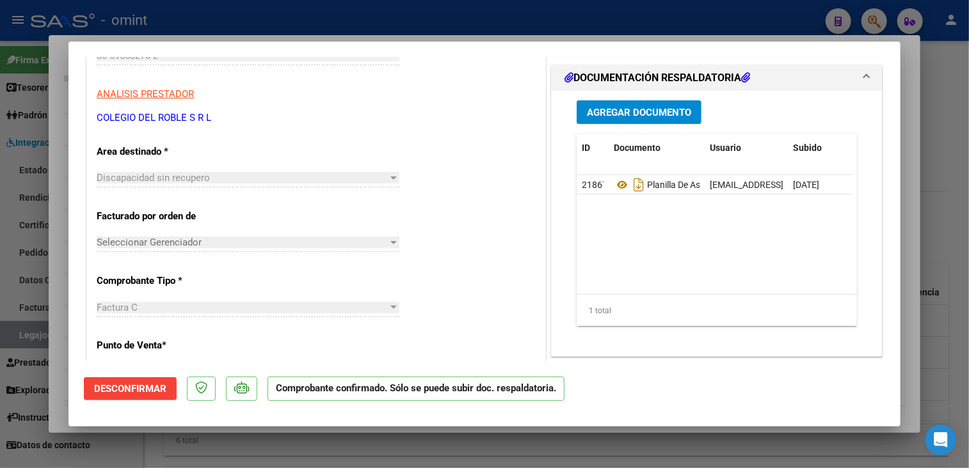
click at [312, 440] on div at bounding box center [484, 234] width 969 height 468
type input "$ 0,00"
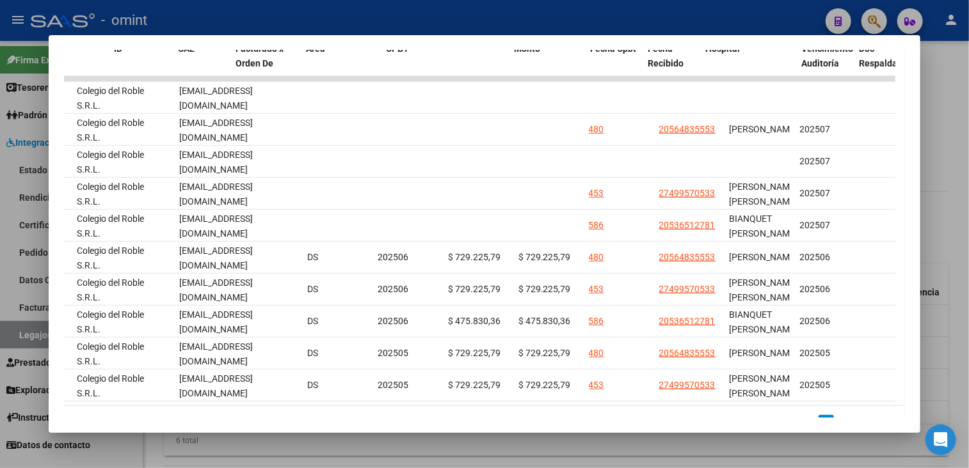
scroll to position [0, 0]
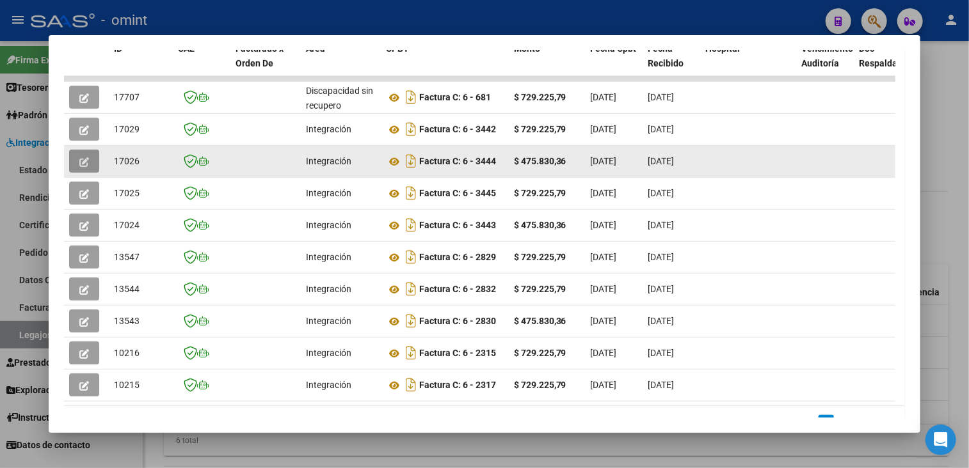
click at [90, 166] on button "button" at bounding box center [84, 161] width 30 height 23
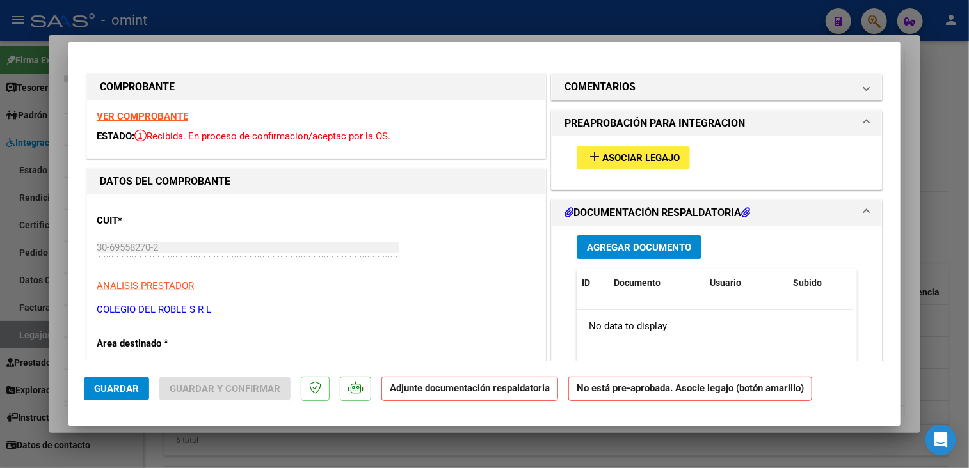
click at [154, 113] on strong "VER COMPROBANTE" at bounding box center [143, 117] width 92 height 12
click at [622, 157] on span "Asociar Legajo" at bounding box center [640, 158] width 77 height 12
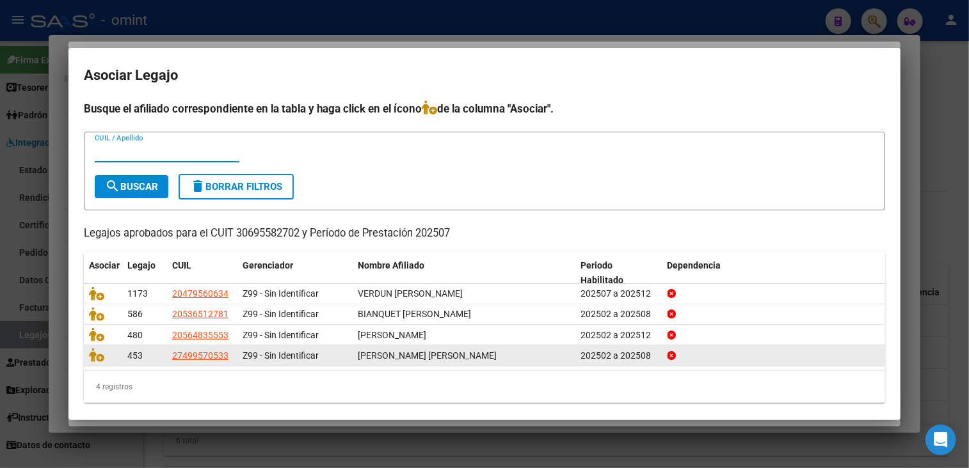
scroll to position [7, 0]
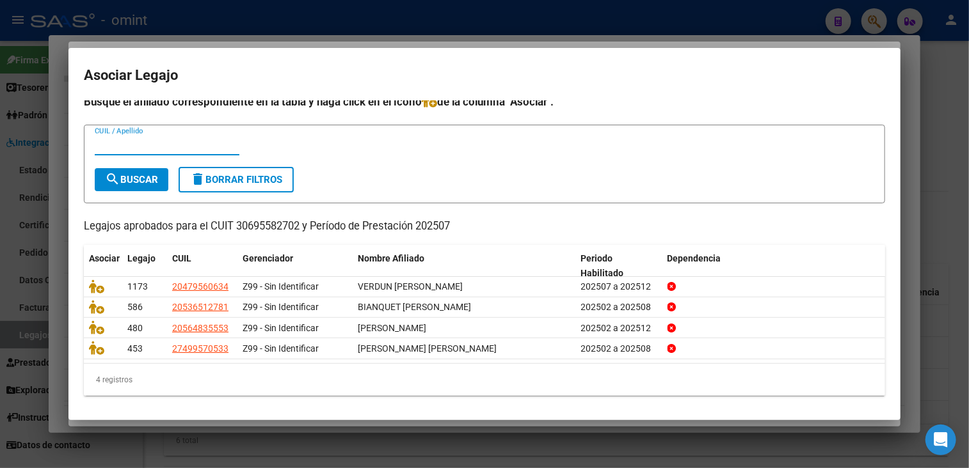
click at [421, 437] on div at bounding box center [484, 234] width 969 height 468
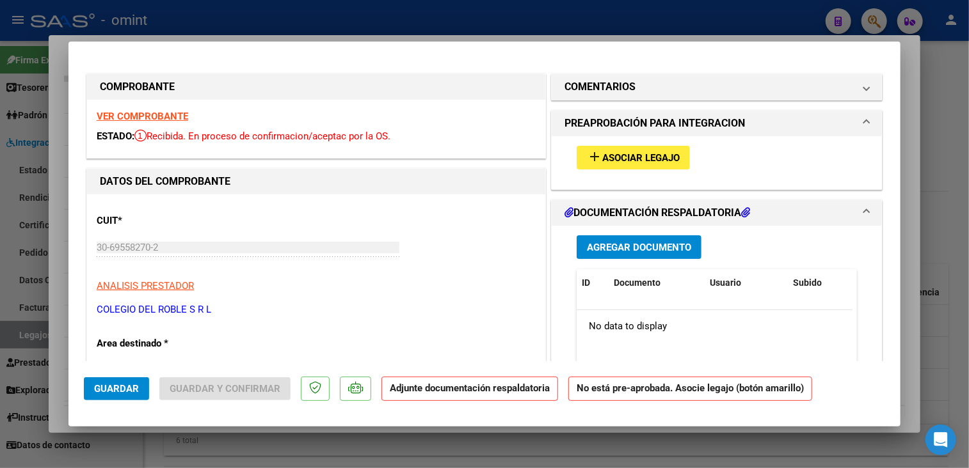
click at [937, 189] on div at bounding box center [484, 234] width 969 height 468
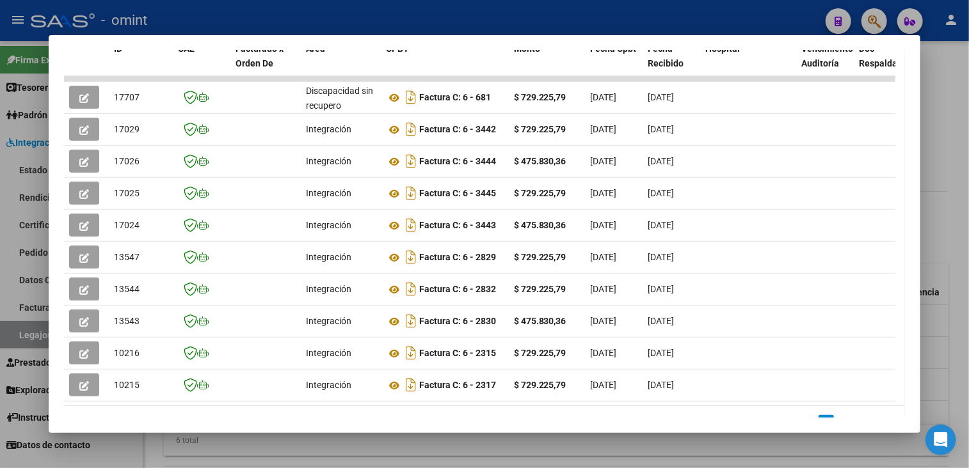
click at [590, 455] on div at bounding box center [484, 234] width 969 height 468
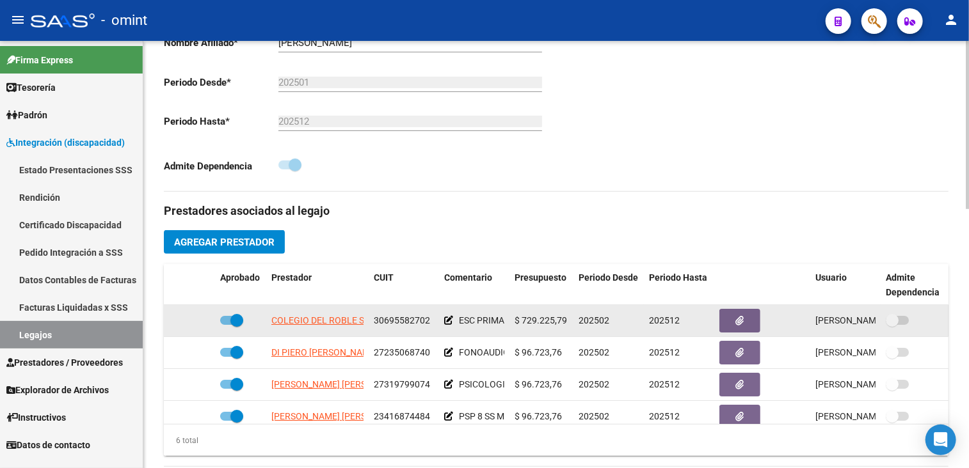
click at [389, 320] on span "30695582702" at bounding box center [402, 321] width 56 height 10
copy span "30695582702"
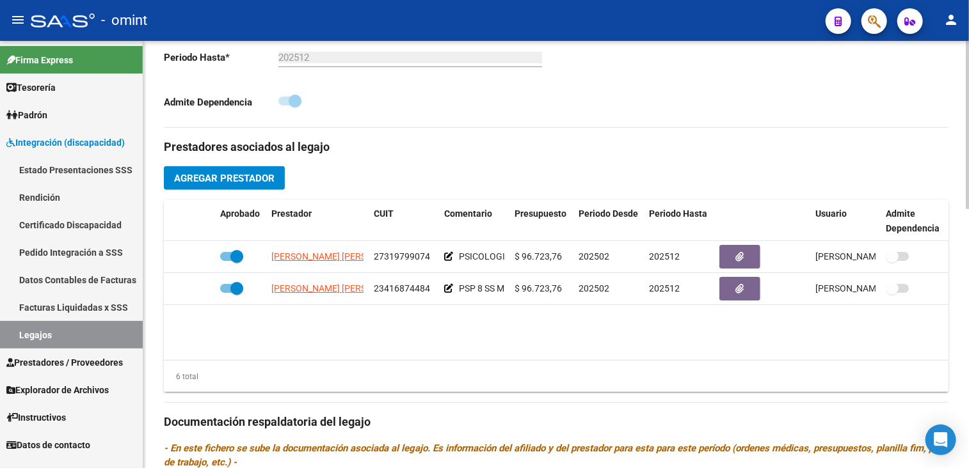
scroll to position [0, 0]
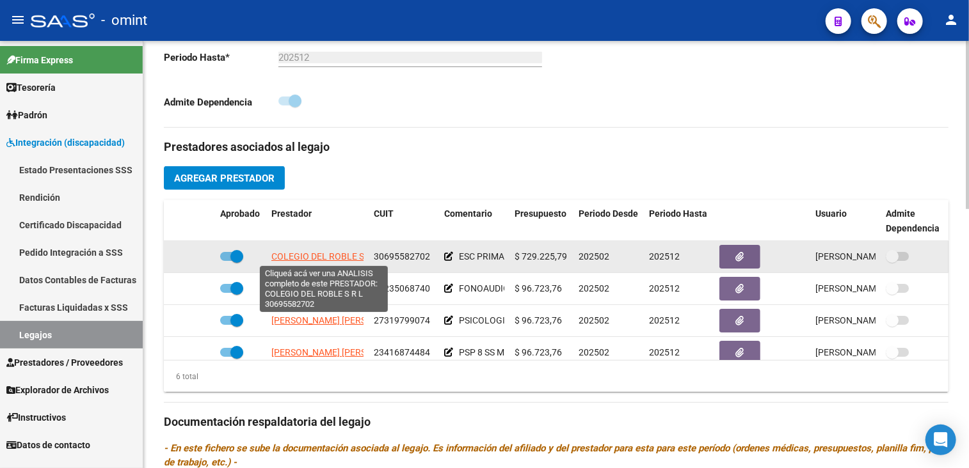
click at [325, 259] on span "COLEGIO DEL ROBLE S R L" at bounding box center [325, 257] width 108 height 10
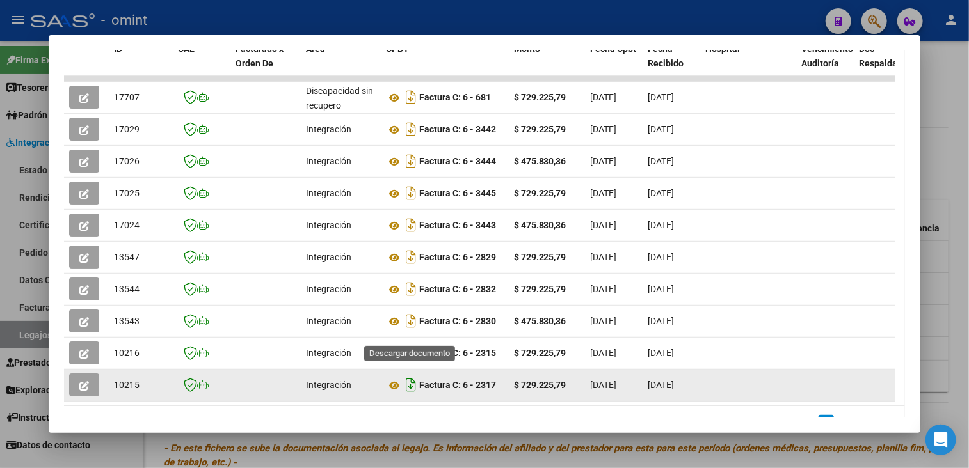
scroll to position [373, 0]
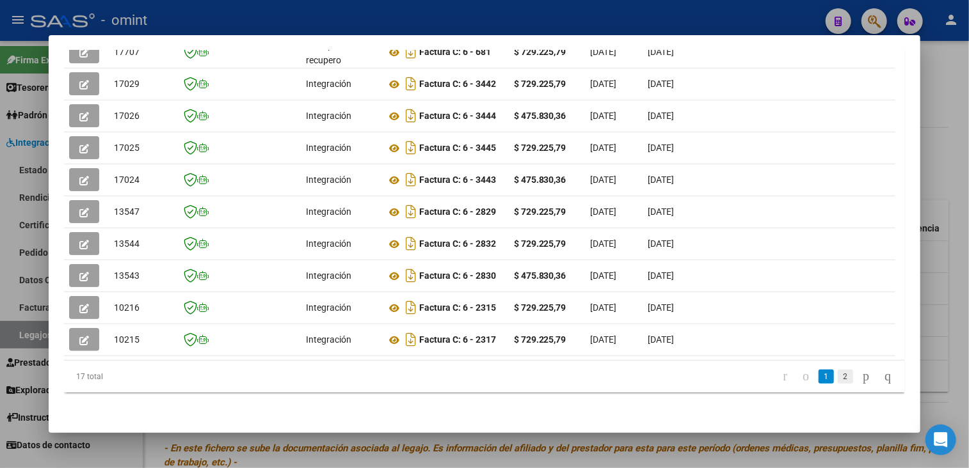
click at [838, 378] on link "2" at bounding box center [845, 377] width 15 height 14
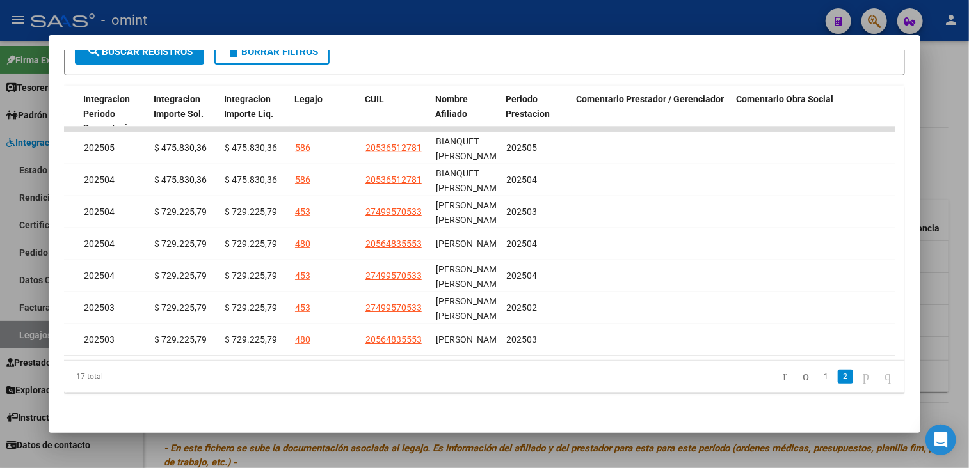
scroll to position [0, 1806]
click at [861, 381] on icon "go to next page" at bounding box center [866, 376] width 10 height 15
click at [947, 173] on div at bounding box center [484, 234] width 969 height 468
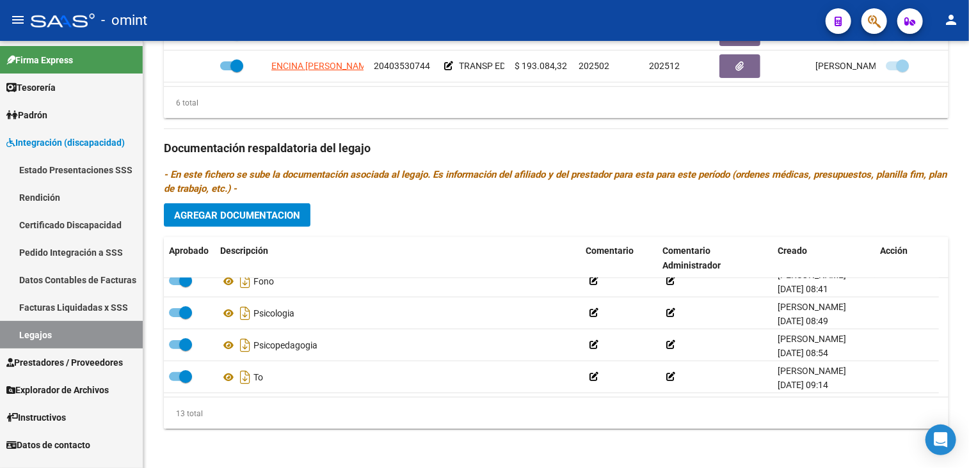
scroll to position [173, 0]
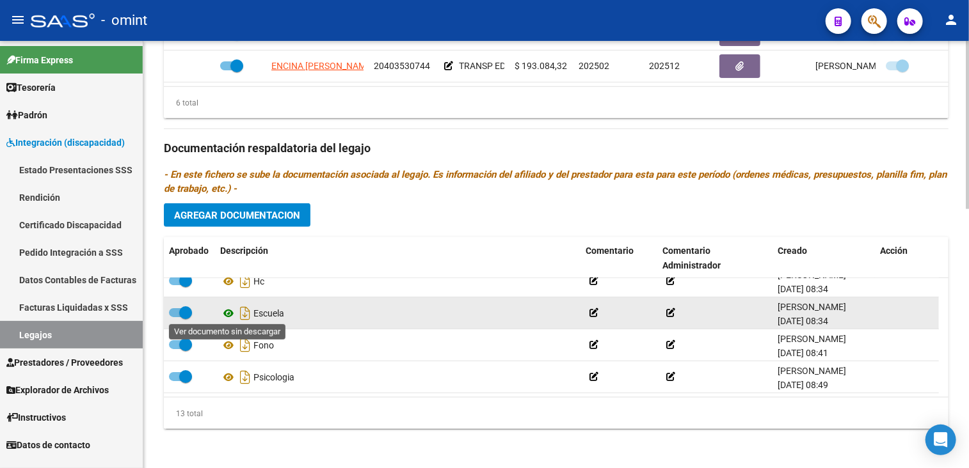
click at [230, 311] on icon at bounding box center [228, 313] width 17 height 15
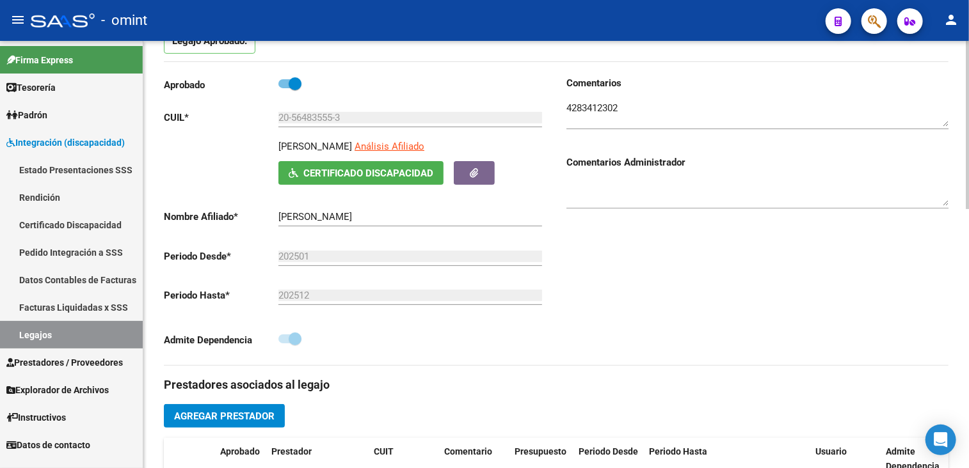
scroll to position [18, 0]
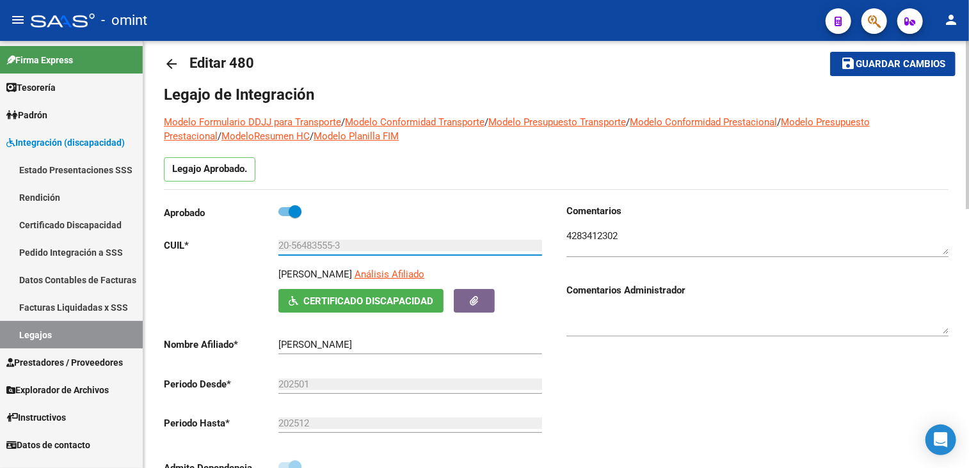
click at [315, 246] on input "20-56483555-3" at bounding box center [410, 246] width 264 height 12
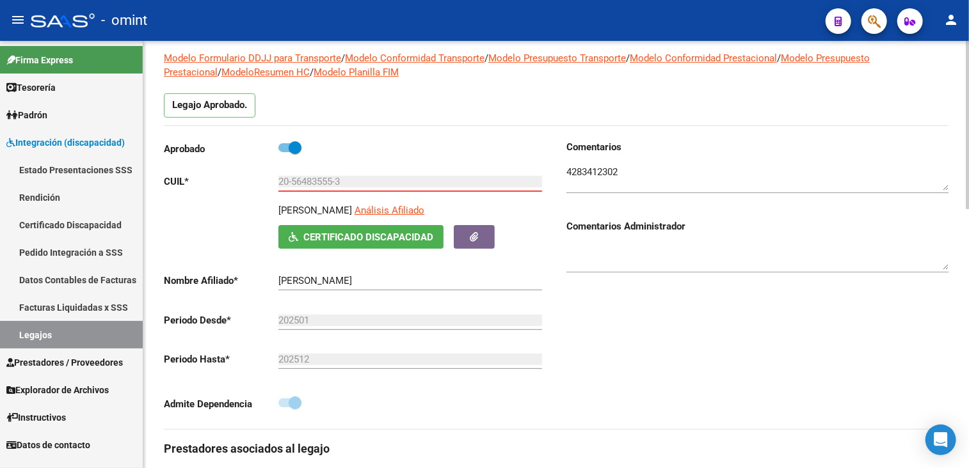
scroll to position [0, 0]
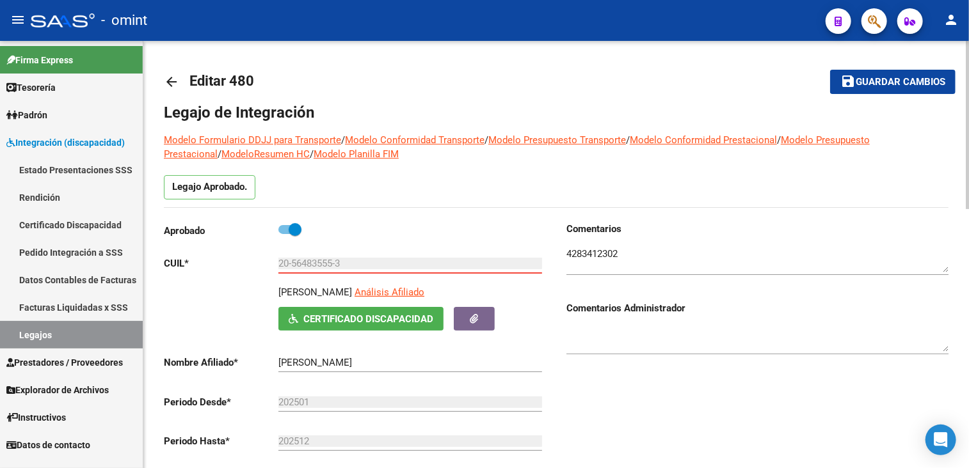
click at [884, 89] on button "save Guardar cambios" at bounding box center [892, 82] width 125 height 24
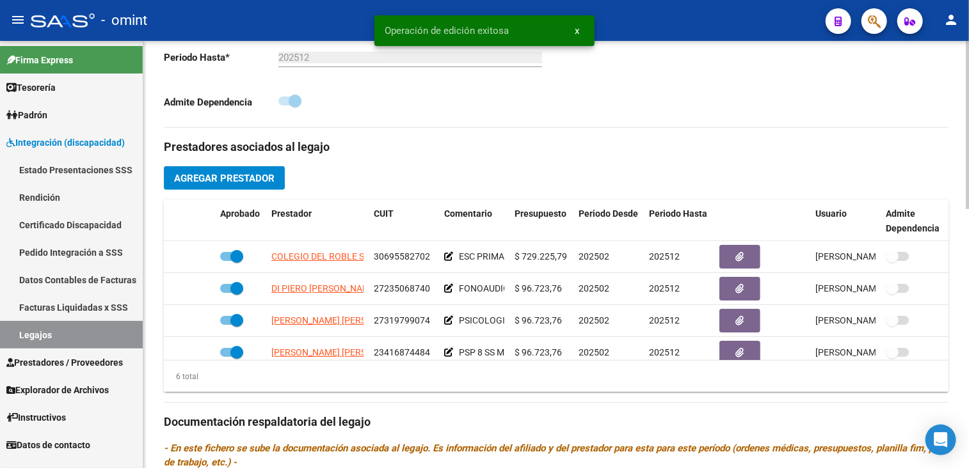
scroll to position [87, 0]
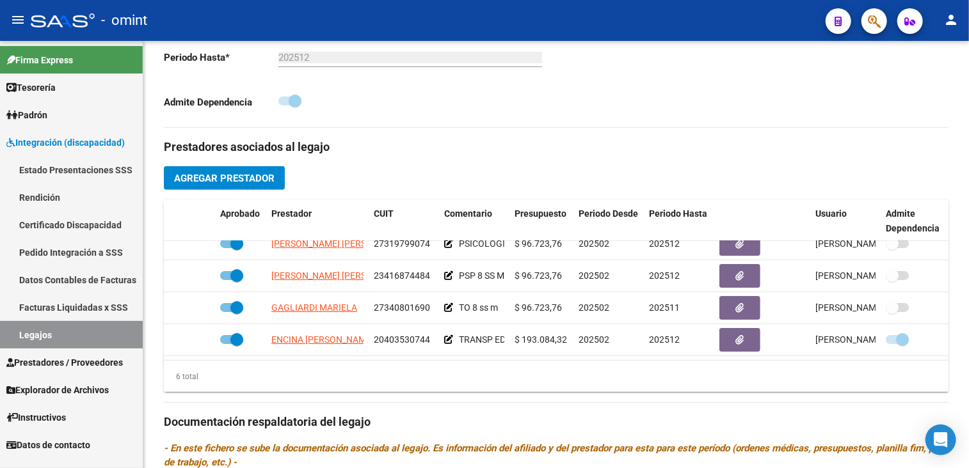
click at [38, 336] on link "Legajos" at bounding box center [71, 335] width 143 height 28
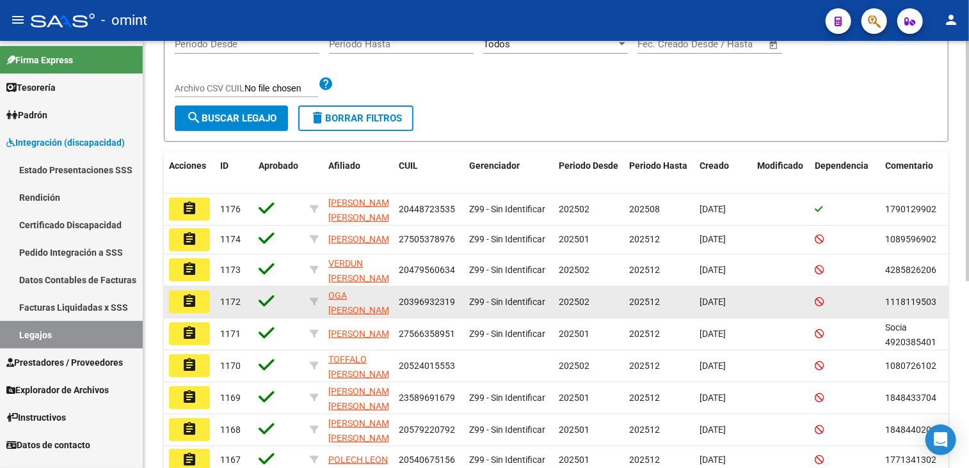
scroll to position [77, 0]
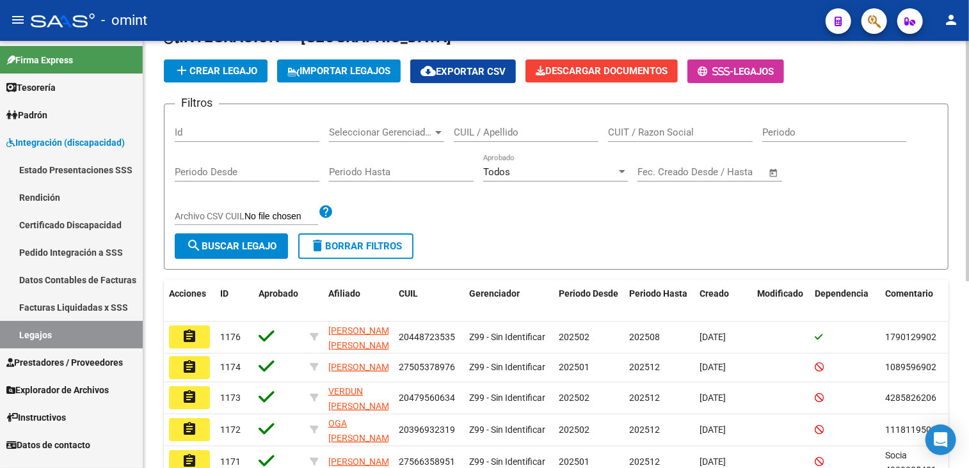
click at [506, 133] on input "CUIL / Apellido" at bounding box center [526, 133] width 145 height 12
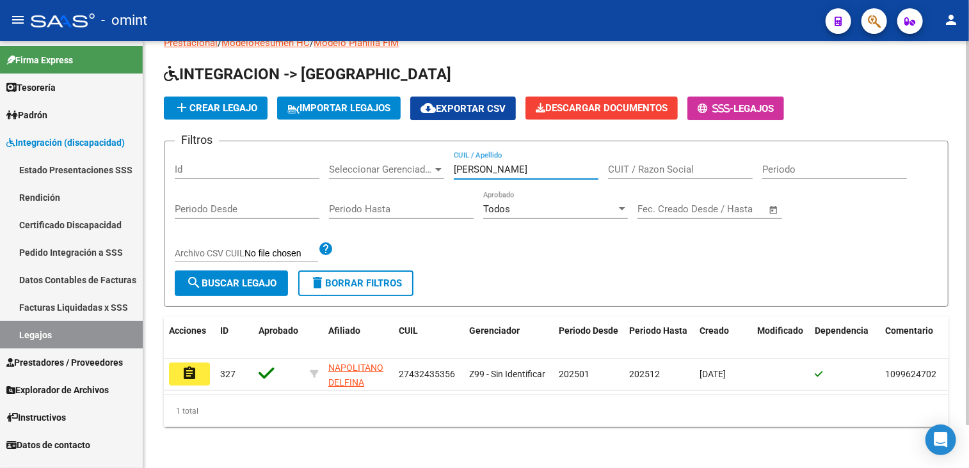
scroll to position [48, 0]
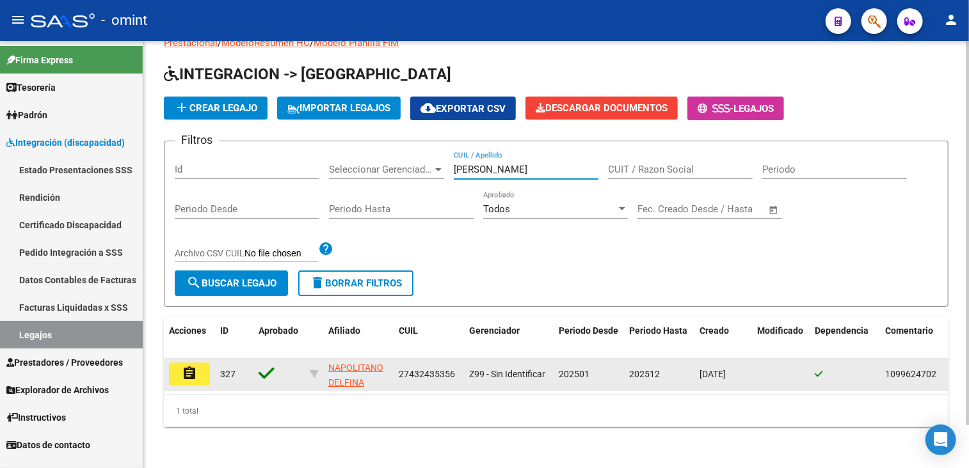
type input "[PERSON_NAME]"
click at [192, 366] on mat-icon "assignment" at bounding box center [189, 373] width 15 height 15
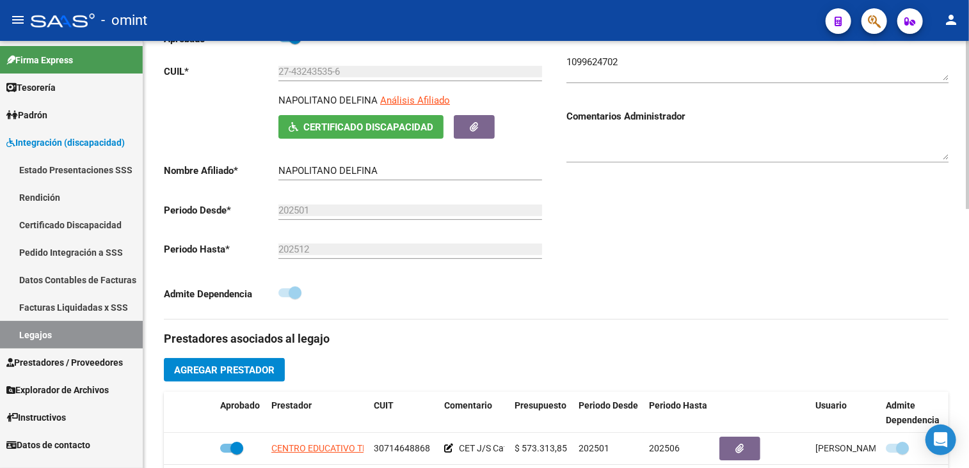
scroll to position [384, 0]
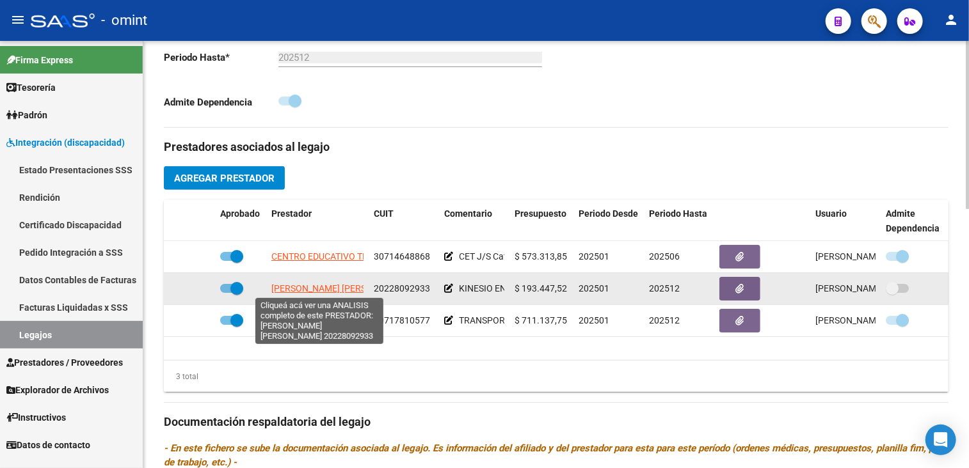
click at [312, 284] on span "[PERSON_NAME] [PERSON_NAME]" at bounding box center [340, 289] width 139 height 10
type textarea "20228092933"
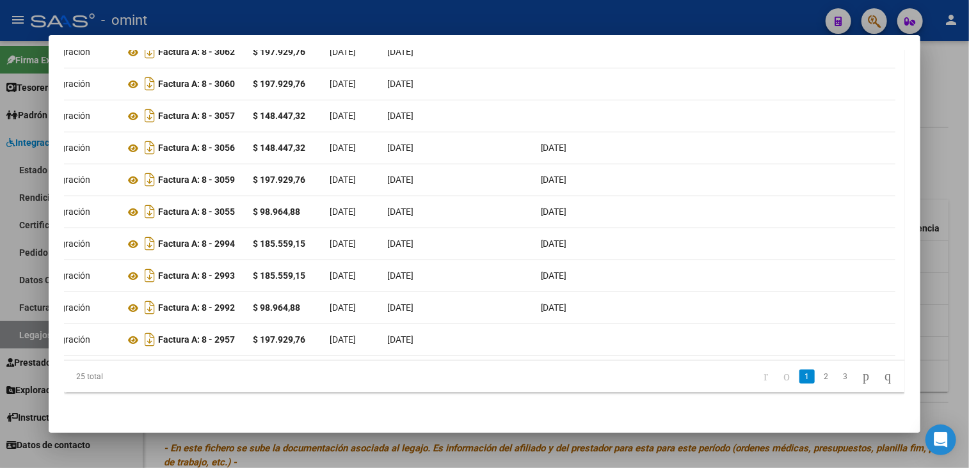
scroll to position [0, 0]
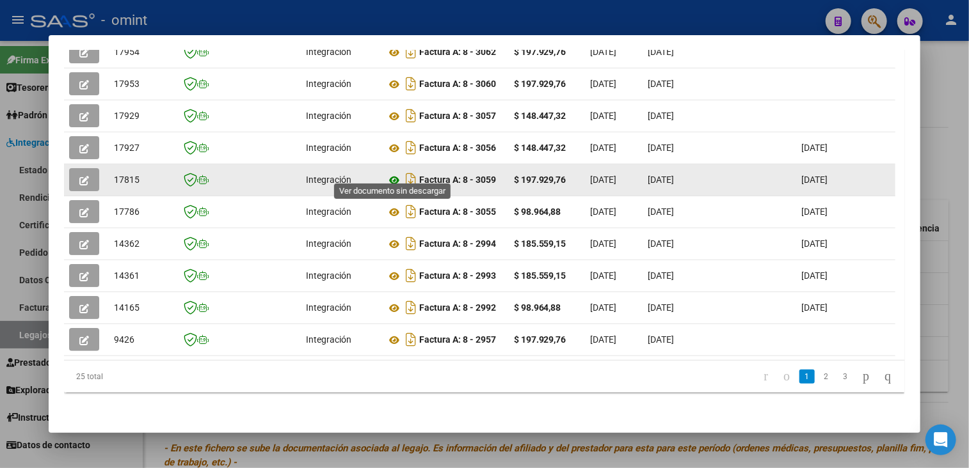
click at [392, 173] on icon at bounding box center [394, 180] width 17 height 15
click at [88, 176] on icon "button" at bounding box center [84, 181] width 10 height 10
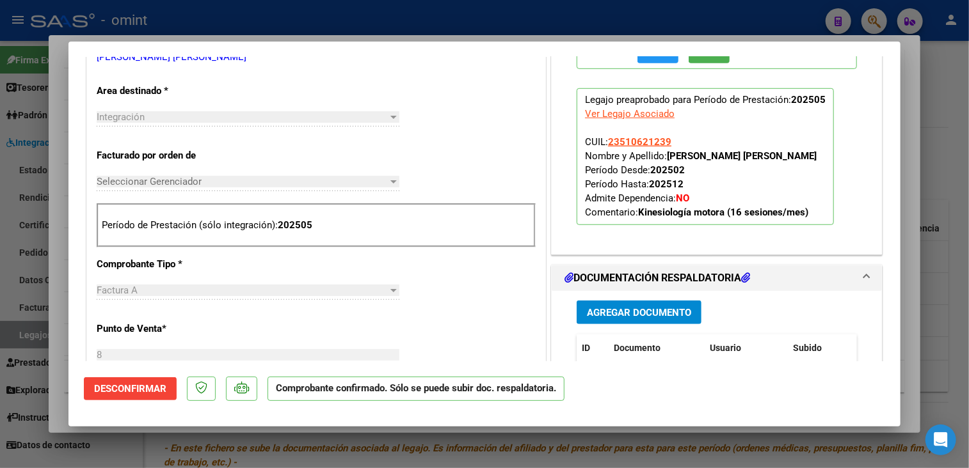
scroll to position [512, 0]
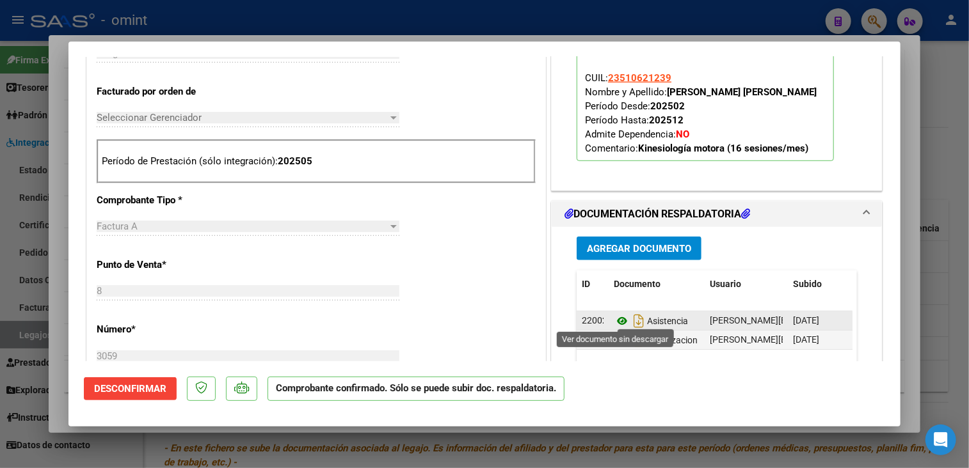
click at [619, 317] on icon at bounding box center [622, 321] width 17 height 15
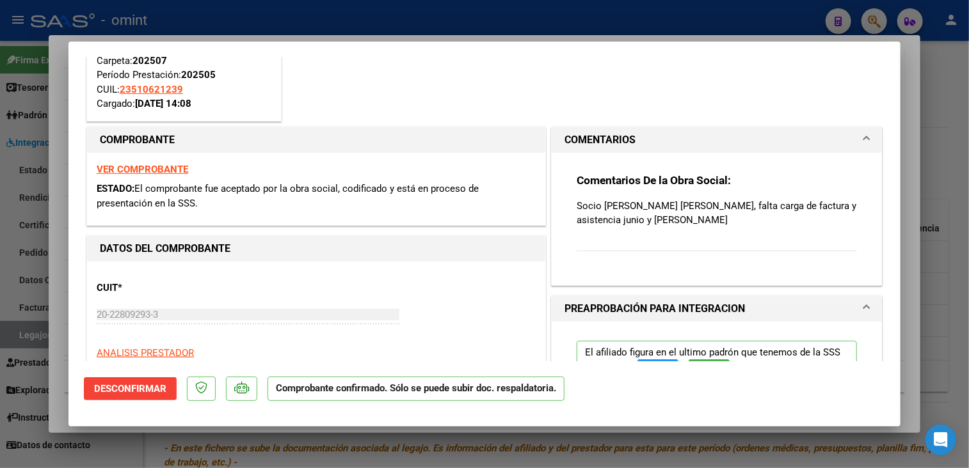
scroll to position [0, 0]
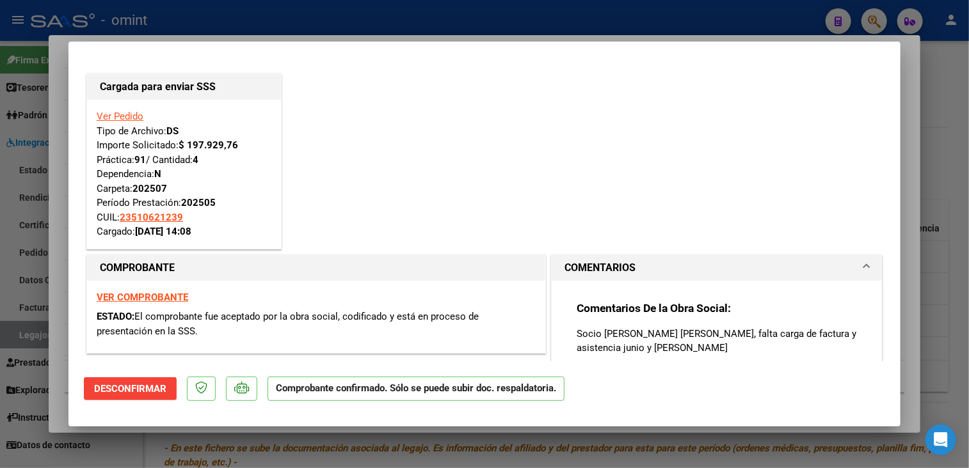
click at [300, 442] on div at bounding box center [484, 234] width 969 height 468
type input "$ 0,00"
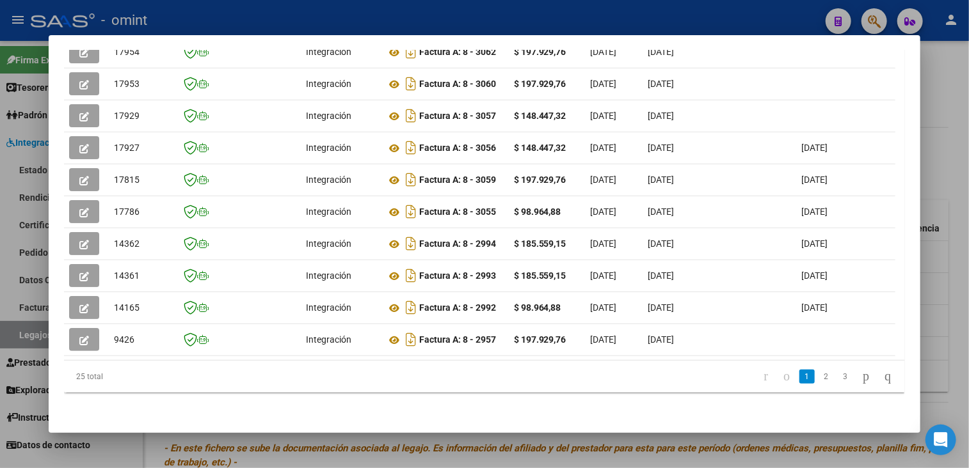
click at [300, 442] on div at bounding box center [484, 234] width 969 height 468
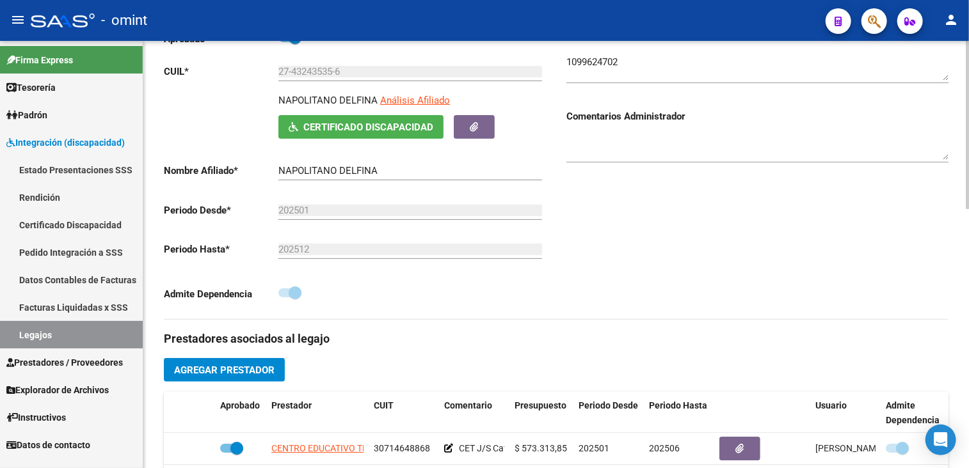
scroll to position [64, 0]
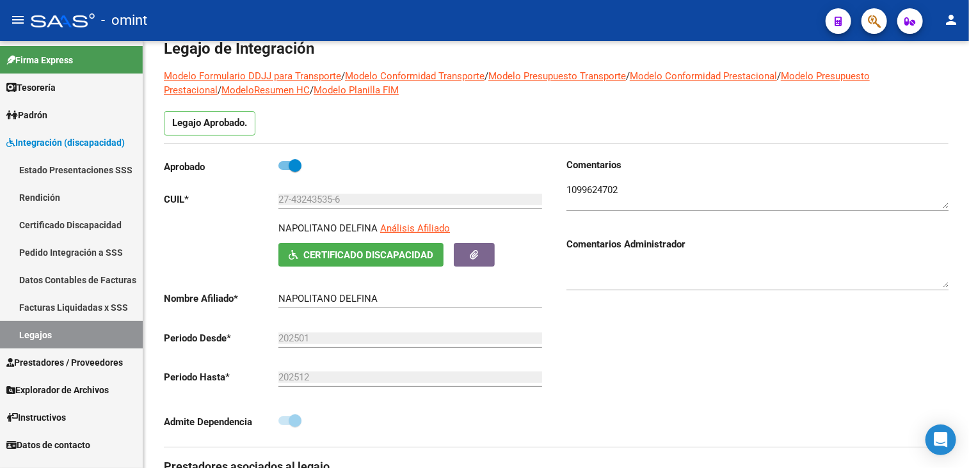
click at [59, 337] on link "Legajos" at bounding box center [71, 335] width 143 height 28
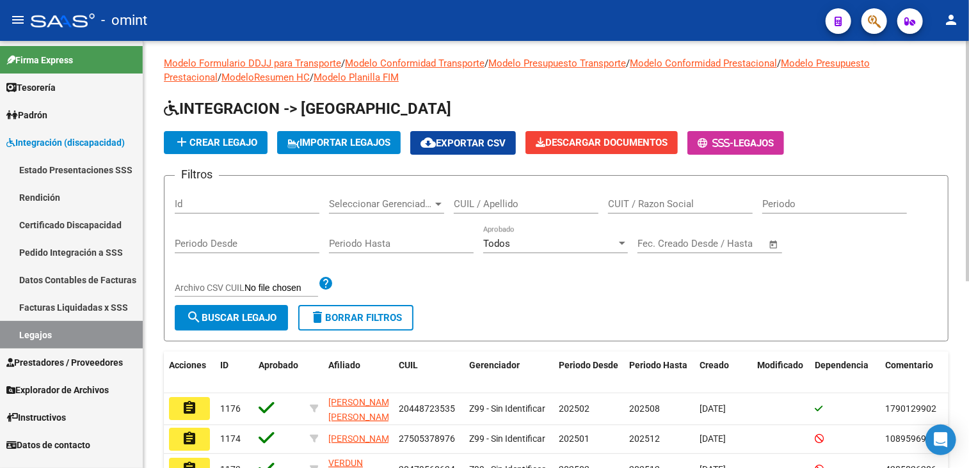
scroll to position [64, 0]
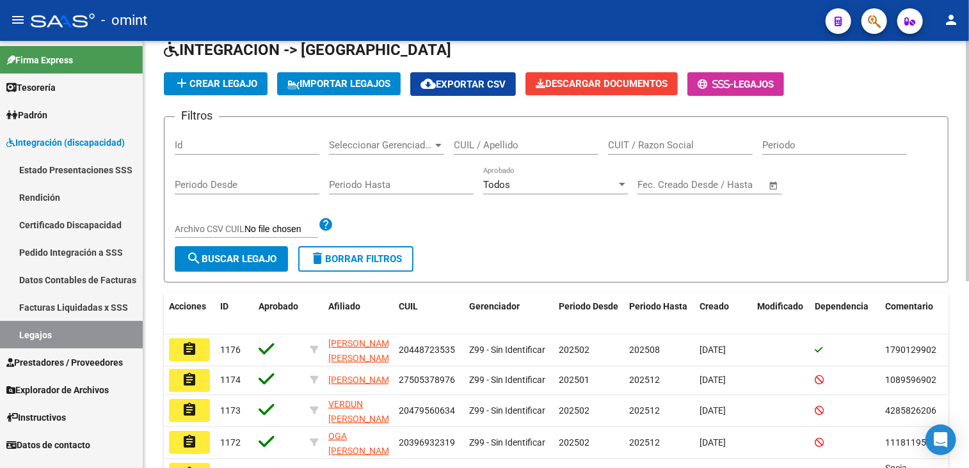
click at [520, 141] on input "CUIL / Apellido" at bounding box center [526, 146] width 145 height 12
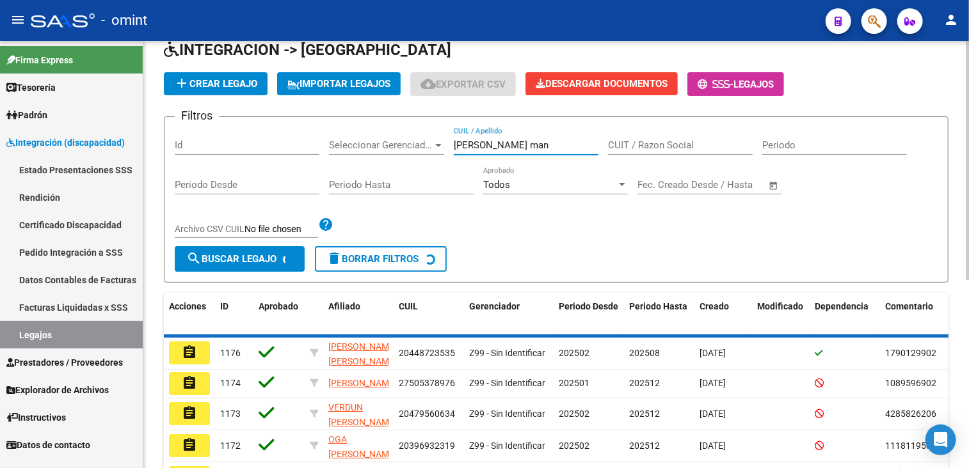
scroll to position [48, 0]
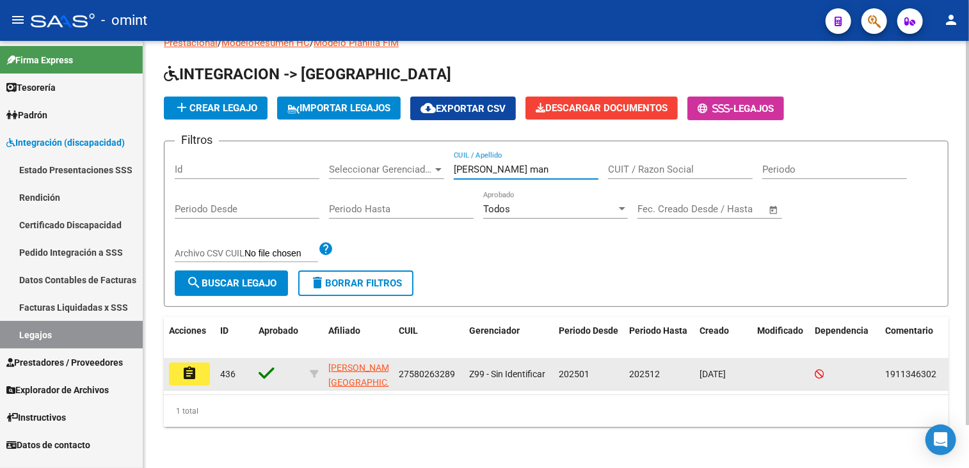
type input "[PERSON_NAME] man"
click at [197, 368] on button "assignment" at bounding box center [189, 374] width 41 height 23
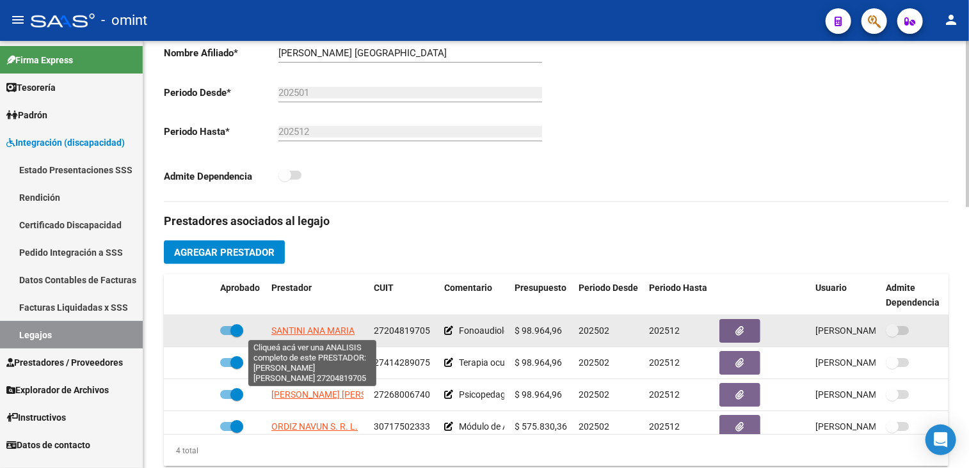
click at [336, 327] on span "SANTINI ANA MARIA" at bounding box center [312, 331] width 83 height 10
type textarea "27204819705"
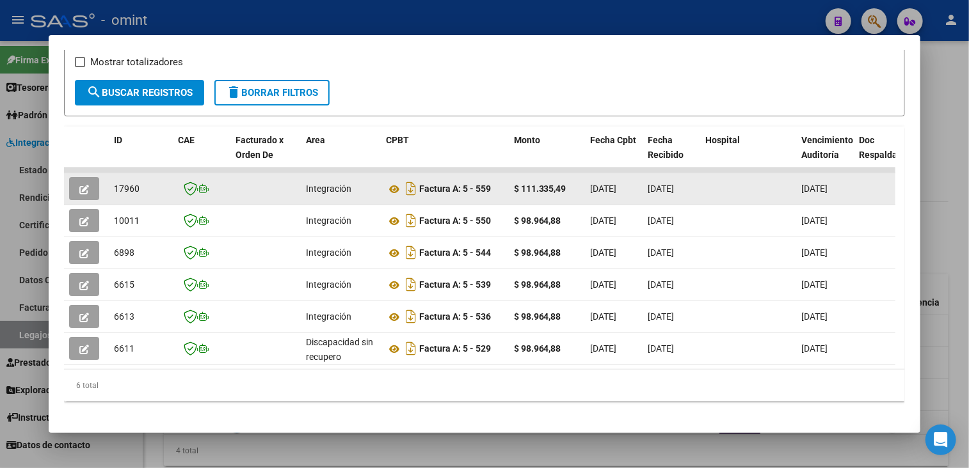
click at [84, 191] on icon "button" at bounding box center [84, 190] width 10 height 10
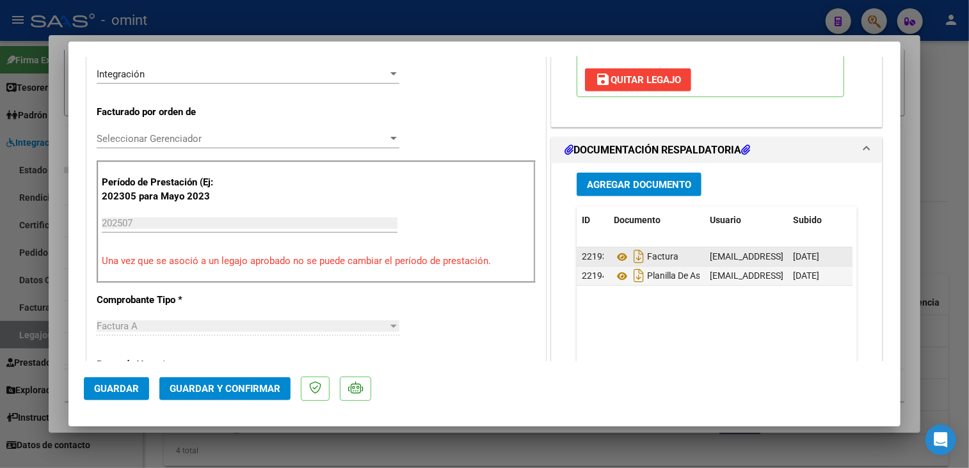
scroll to position [384, 0]
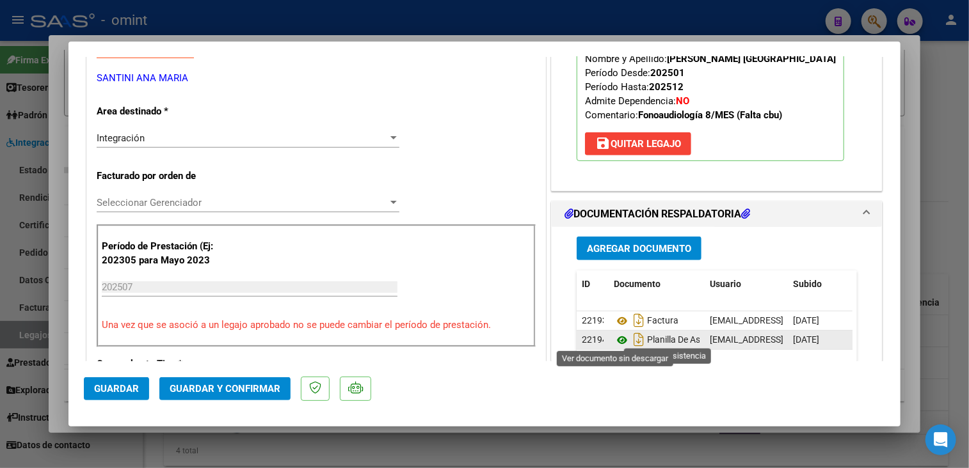
click at [617, 340] on icon at bounding box center [622, 340] width 17 height 15
click at [618, 339] on icon at bounding box center [622, 340] width 17 height 15
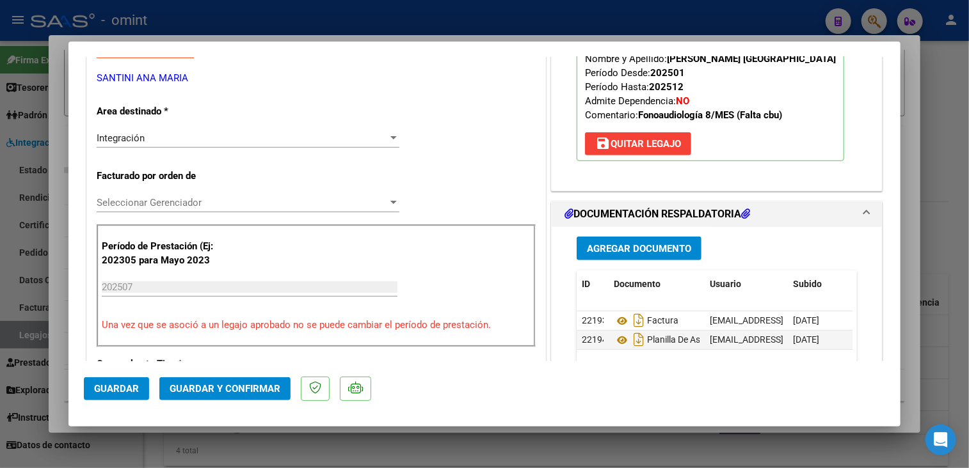
scroll to position [192, 0]
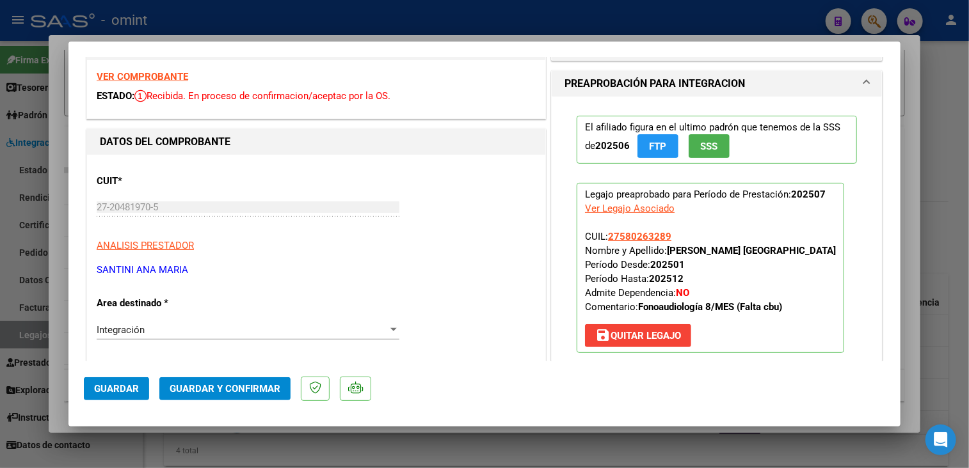
click at [147, 71] on strong "VER COMPROBANTE" at bounding box center [143, 77] width 92 height 12
click at [420, 443] on div at bounding box center [484, 234] width 969 height 468
type input "$ 0,00"
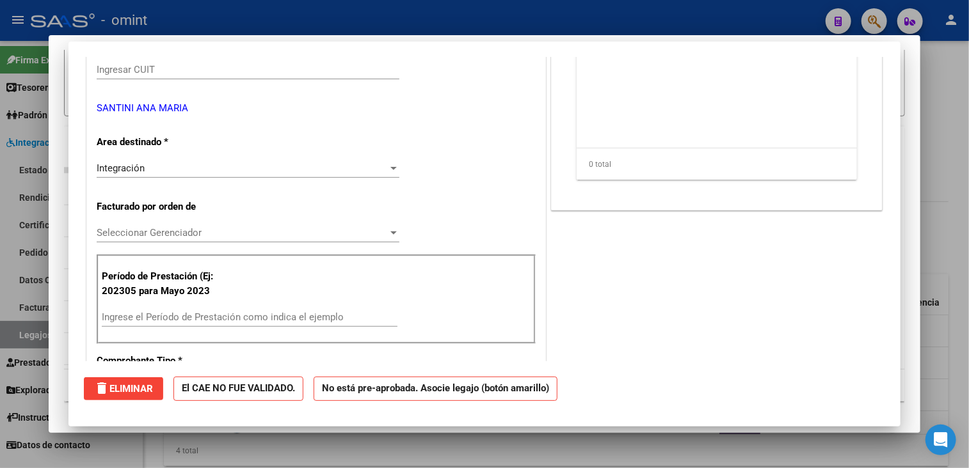
scroll to position [0, 0]
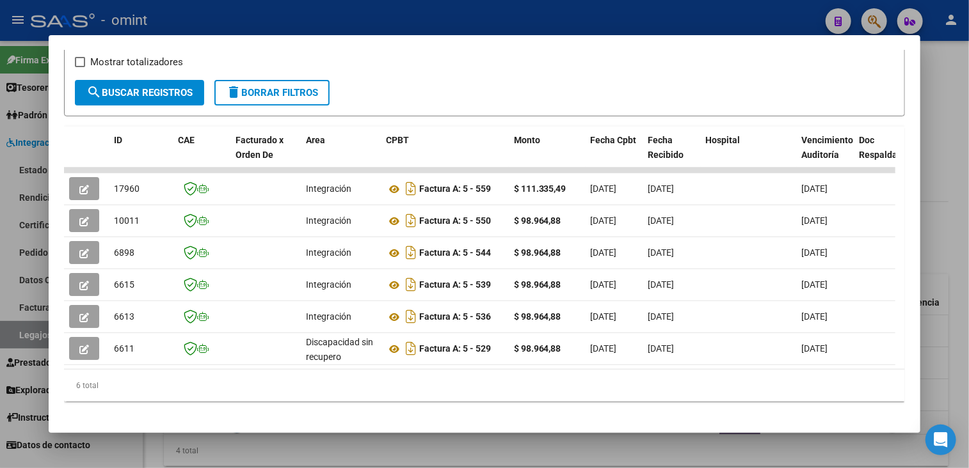
click at [445, 439] on div at bounding box center [484, 234] width 969 height 468
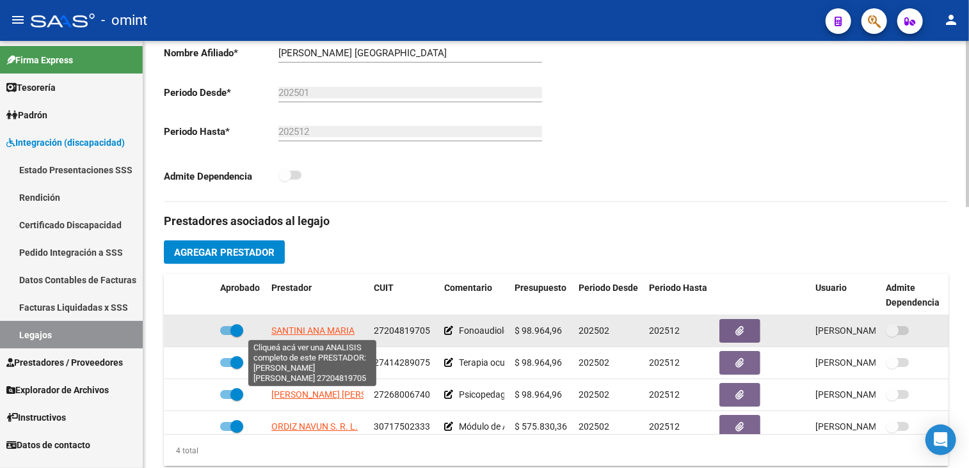
click at [324, 334] on span "SANTINI ANA MARIA" at bounding box center [312, 331] width 83 height 10
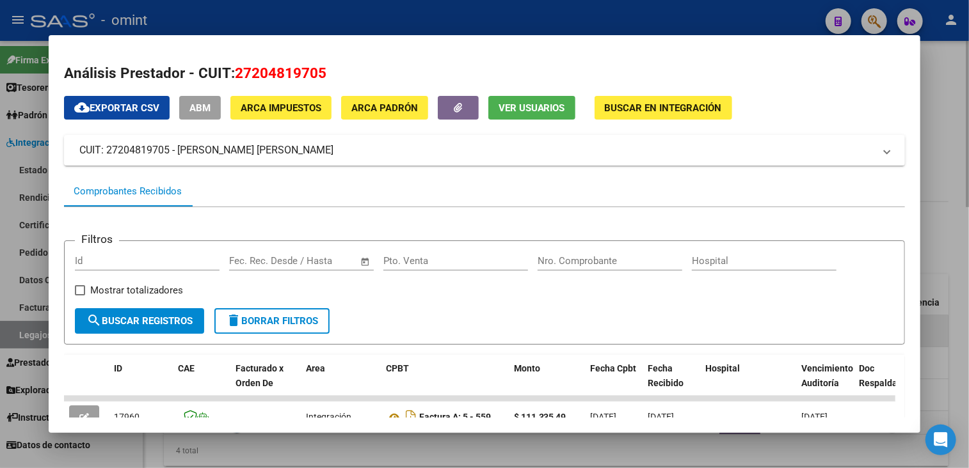
scroll to position [128, 0]
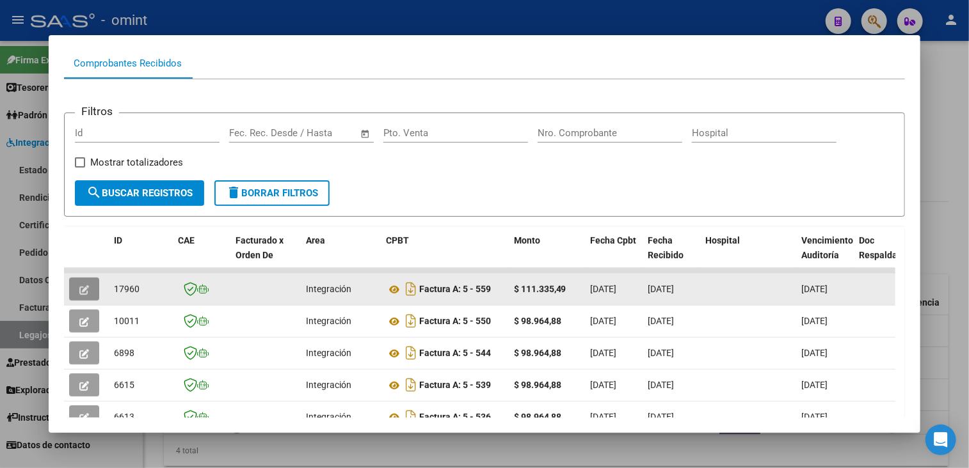
click at [84, 285] on icon "button" at bounding box center [84, 290] width 10 height 10
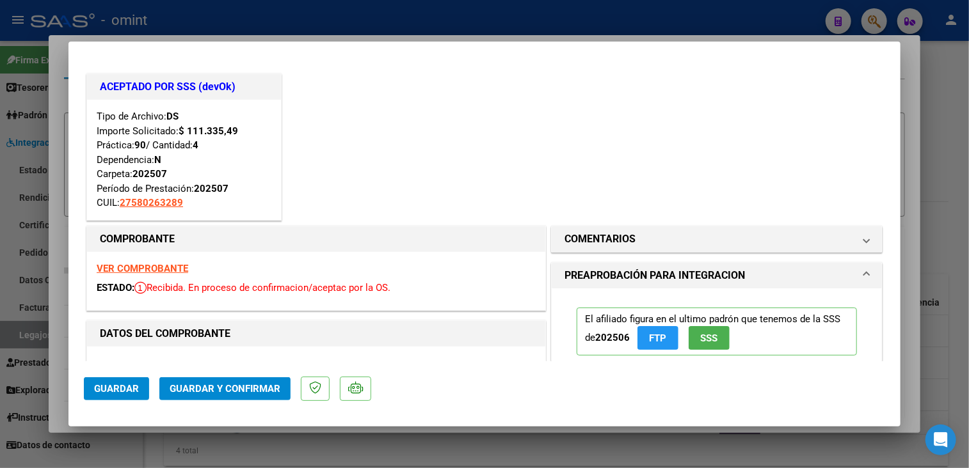
click at [232, 386] on span "Guardar y Confirmar" at bounding box center [225, 389] width 111 height 12
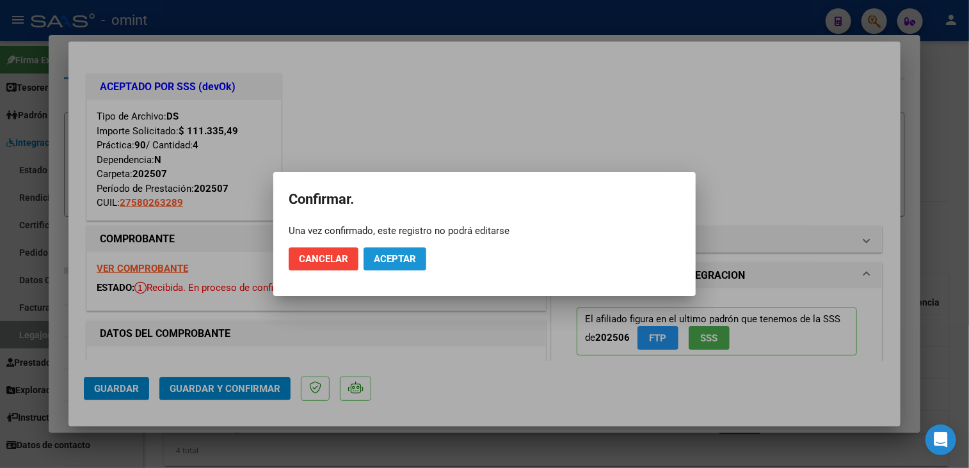
click at [401, 262] on span "Aceptar" at bounding box center [395, 259] width 42 height 12
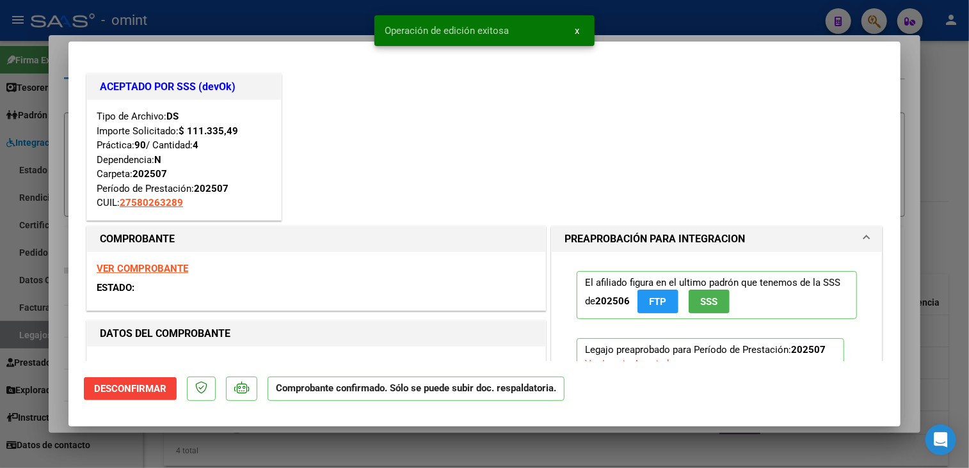
click at [335, 442] on div at bounding box center [484, 234] width 969 height 468
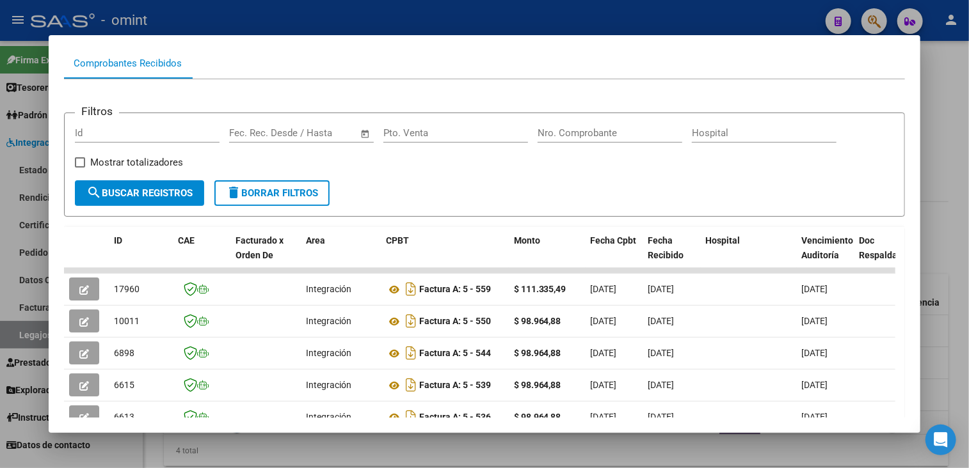
click at [410, 450] on div at bounding box center [484, 234] width 969 height 468
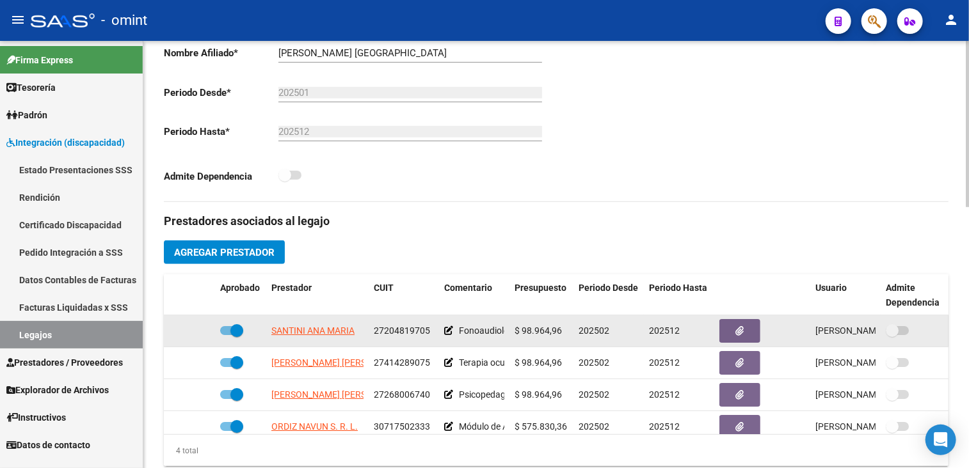
click at [405, 332] on span "27204819705" at bounding box center [402, 331] width 56 height 10
copy span "27204819705"
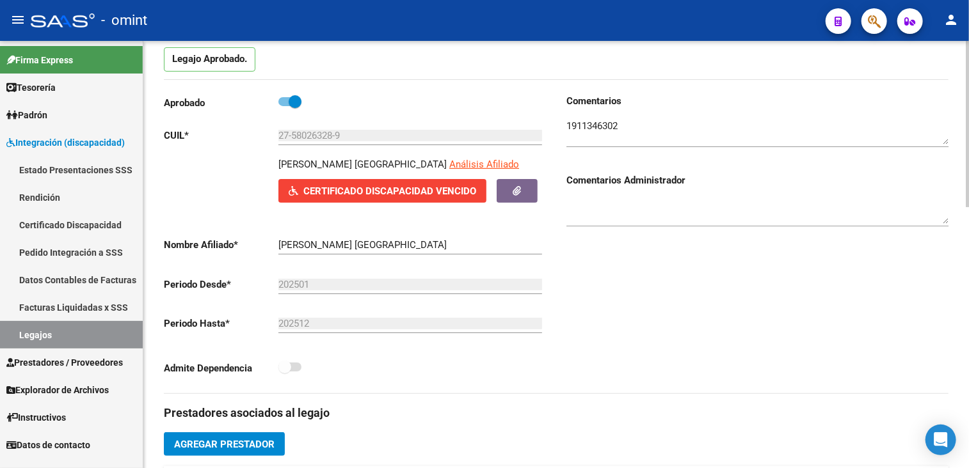
scroll to position [0, 0]
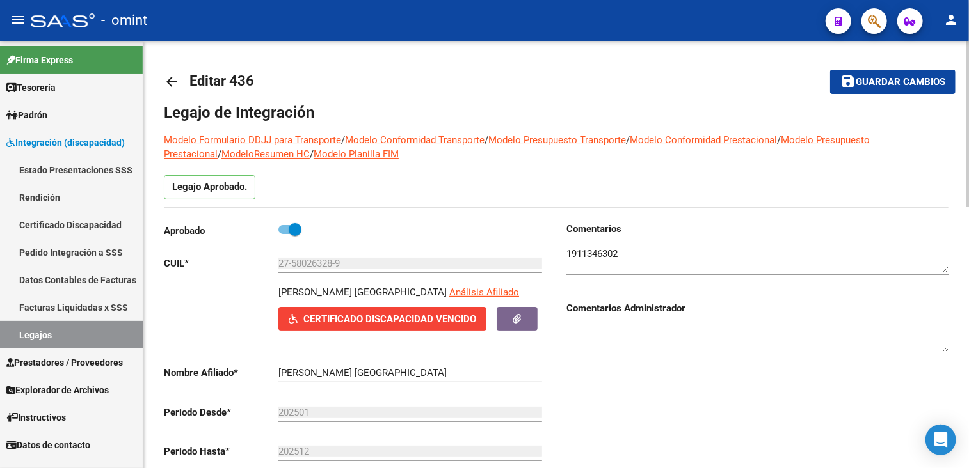
click at [881, 83] on span "Guardar cambios" at bounding box center [901, 83] width 90 height 12
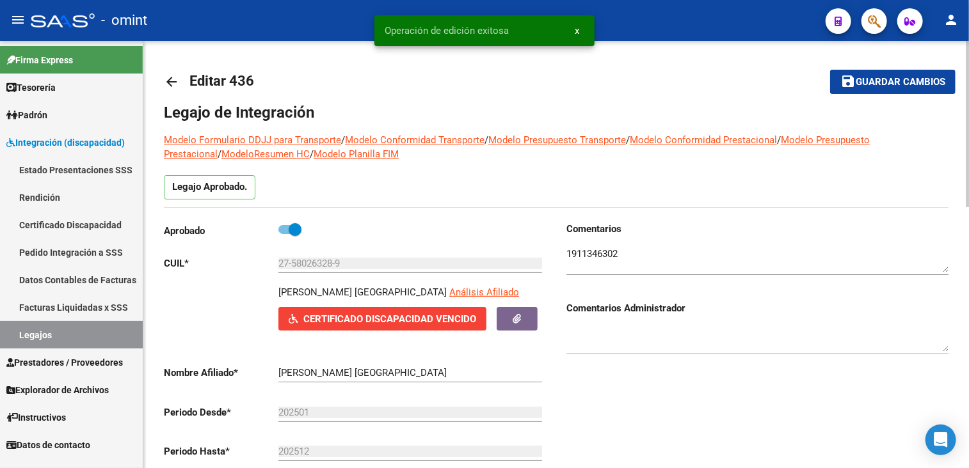
click at [598, 255] on textarea at bounding box center [757, 260] width 382 height 26
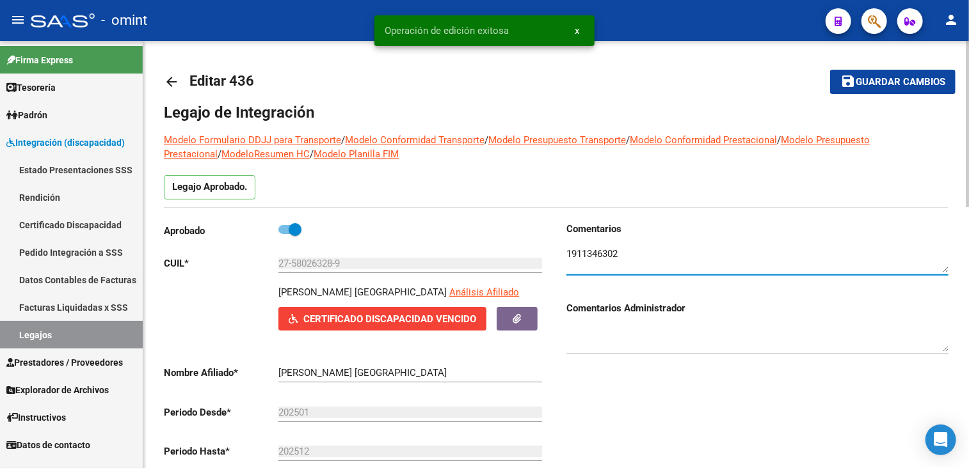
click at [598, 255] on textarea at bounding box center [757, 260] width 382 height 26
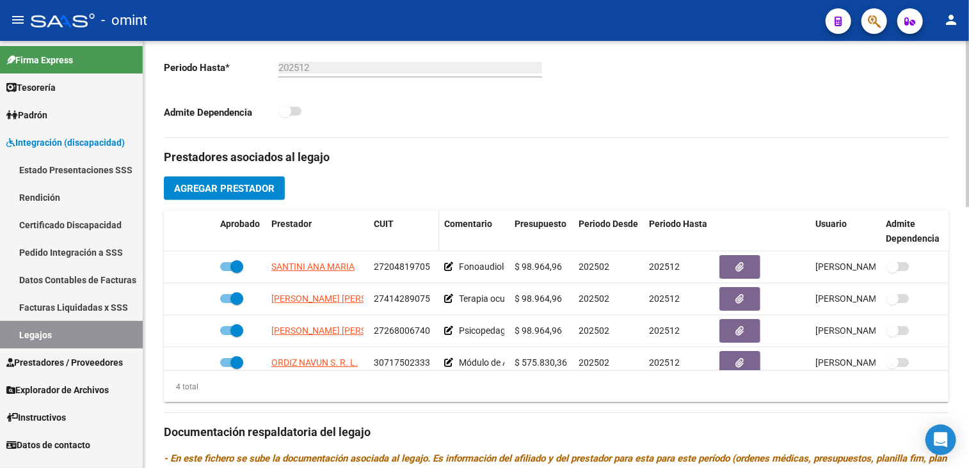
scroll to position [448, 0]
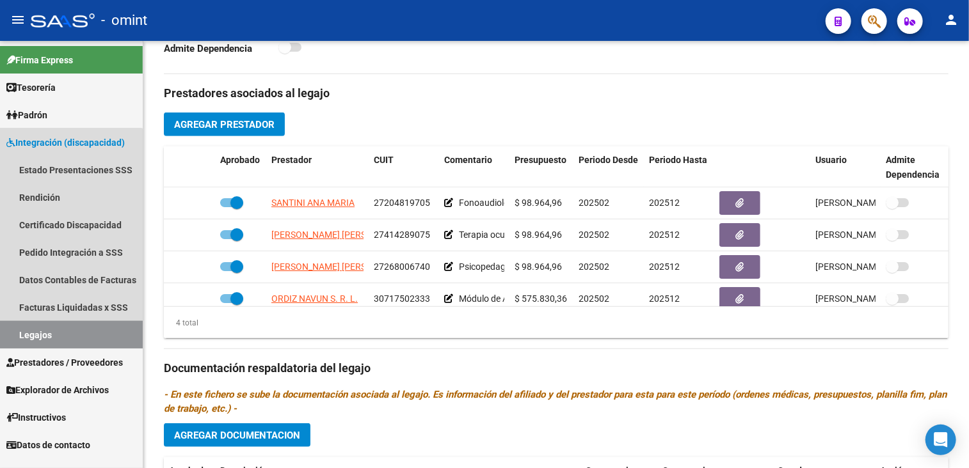
click at [56, 321] on link "Legajos" at bounding box center [71, 335] width 143 height 28
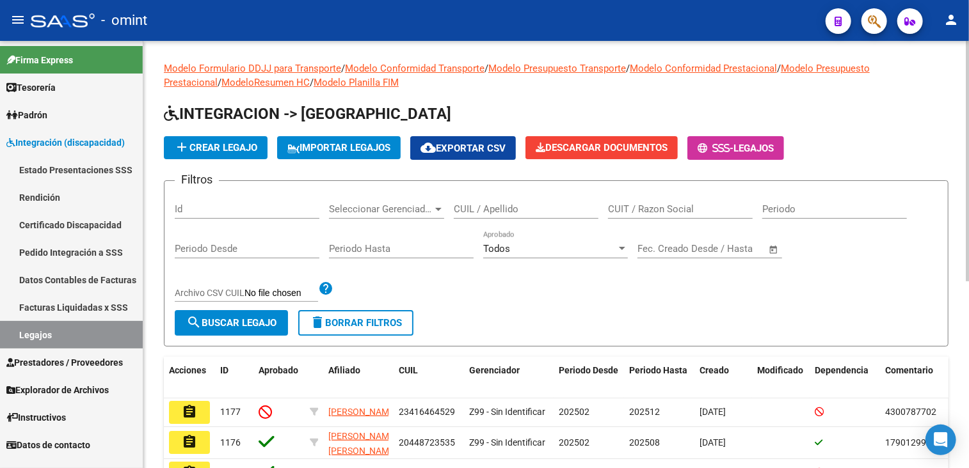
click at [516, 208] on input "CUIL / Apellido" at bounding box center [526, 210] width 145 height 12
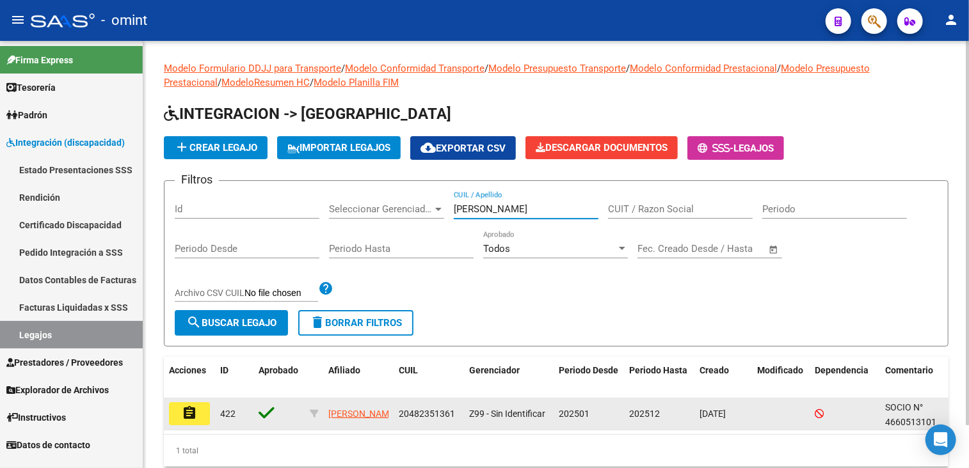
type input "[PERSON_NAME]"
click at [191, 416] on mat-icon "assignment" at bounding box center [189, 413] width 15 height 15
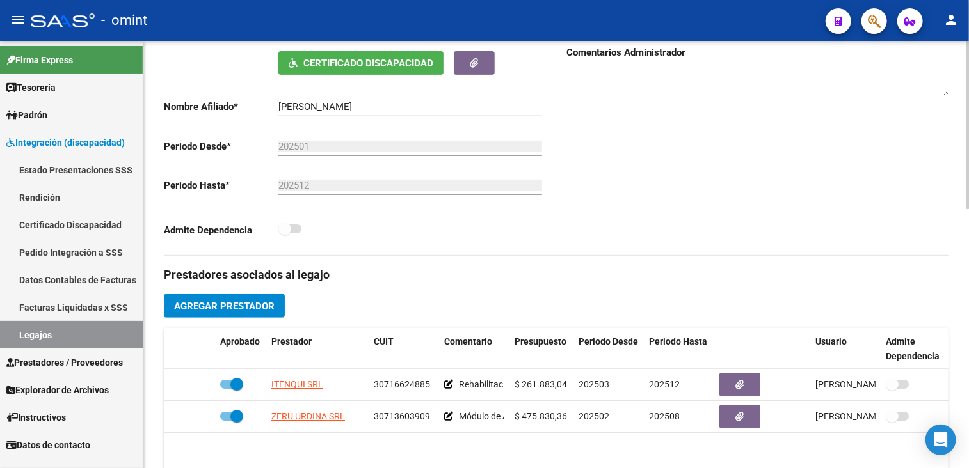
scroll to position [320, 0]
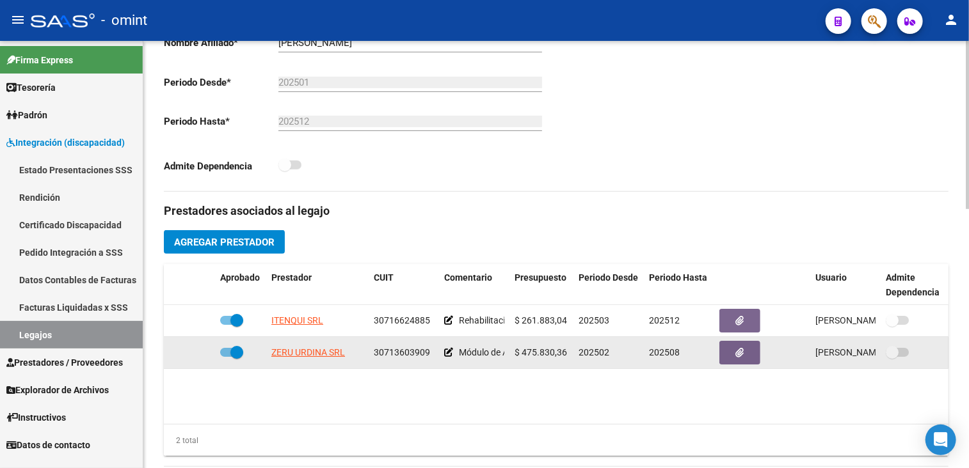
click at [225, 351] on span at bounding box center [231, 352] width 23 height 9
click at [226, 357] on input "checkbox" at bounding box center [226, 357] width 1 height 1
checkbox input "false"
click at [198, 355] on icon at bounding box center [196, 352] width 9 height 9
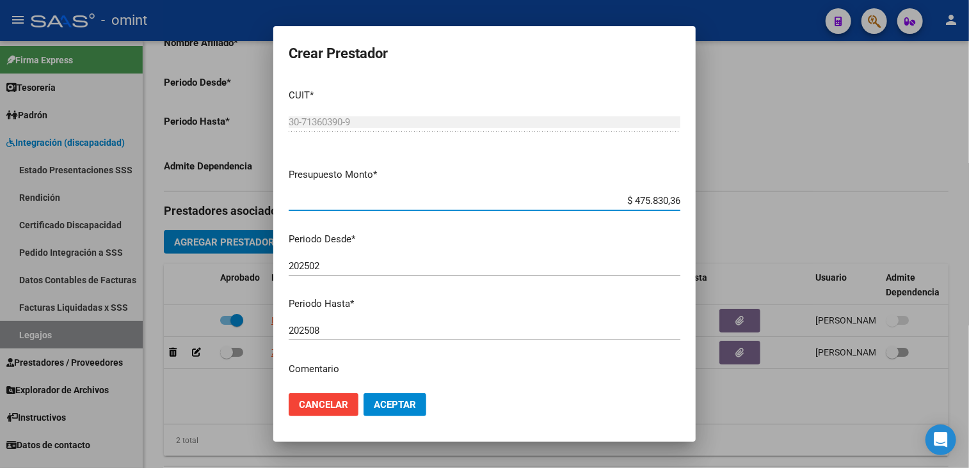
click at [412, 335] on input "202508" at bounding box center [485, 331] width 392 height 12
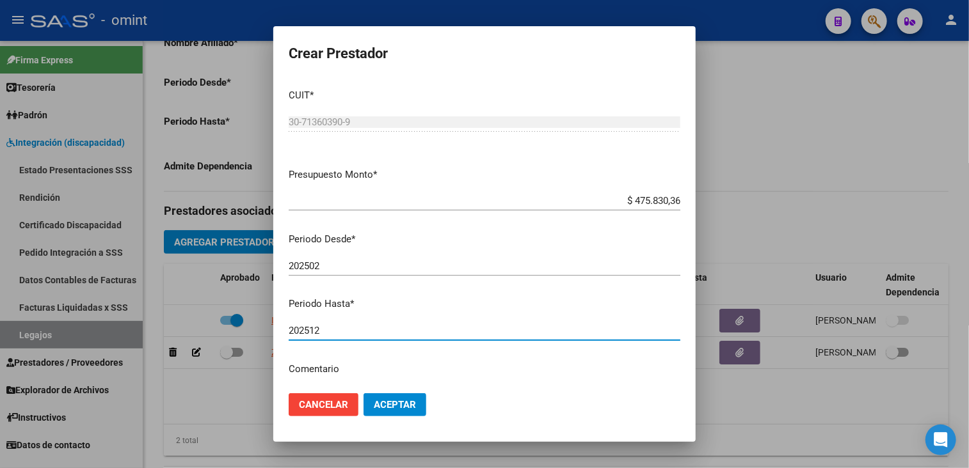
type input "202512"
click at [401, 394] on button "Aceptar" at bounding box center [395, 405] width 63 height 23
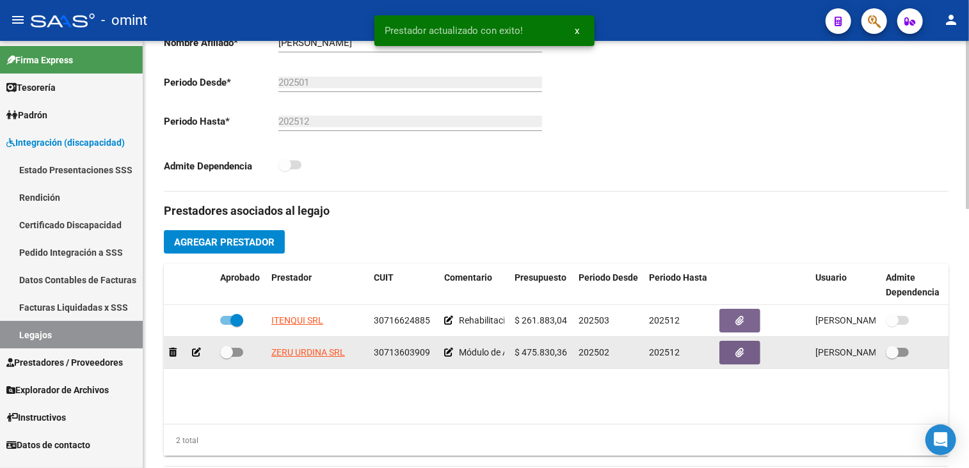
click at [231, 352] on span at bounding box center [226, 352] width 13 height 13
click at [227, 357] on input "checkbox" at bounding box center [226, 357] width 1 height 1
checkbox input "true"
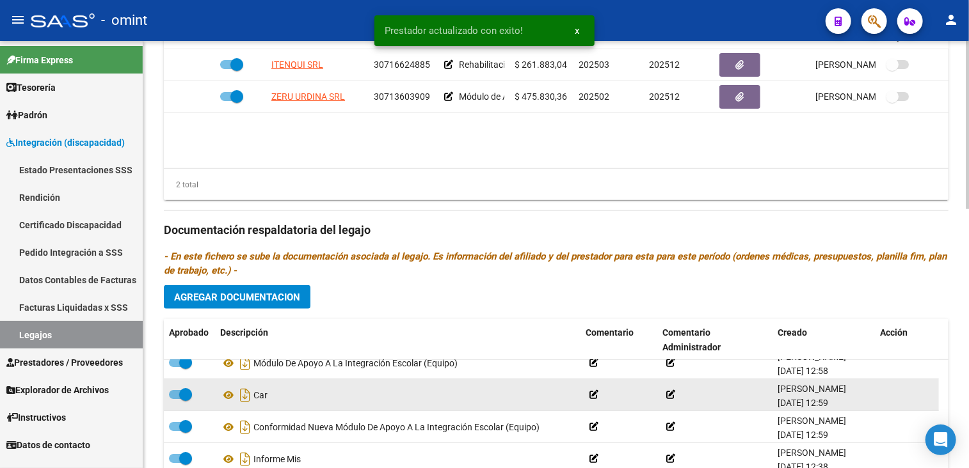
scroll to position [640, 0]
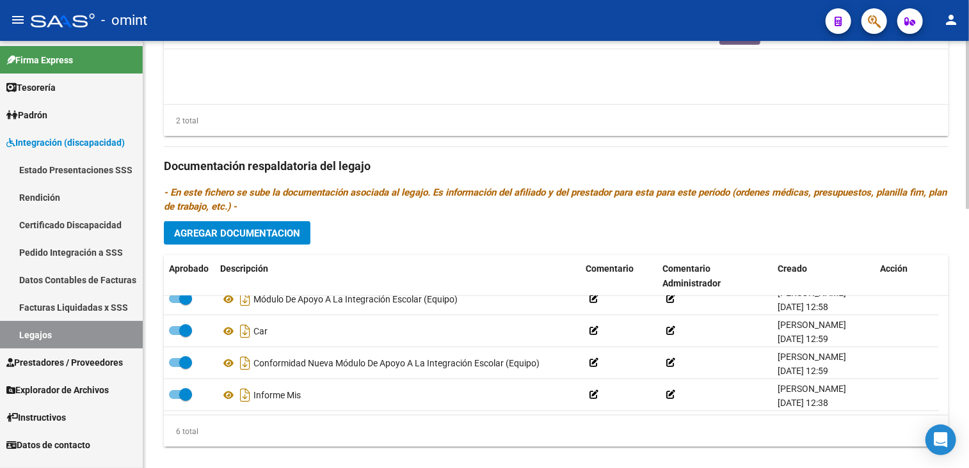
click at [230, 232] on span "Agregar Documentacion" at bounding box center [237, 234] width 126 height 12
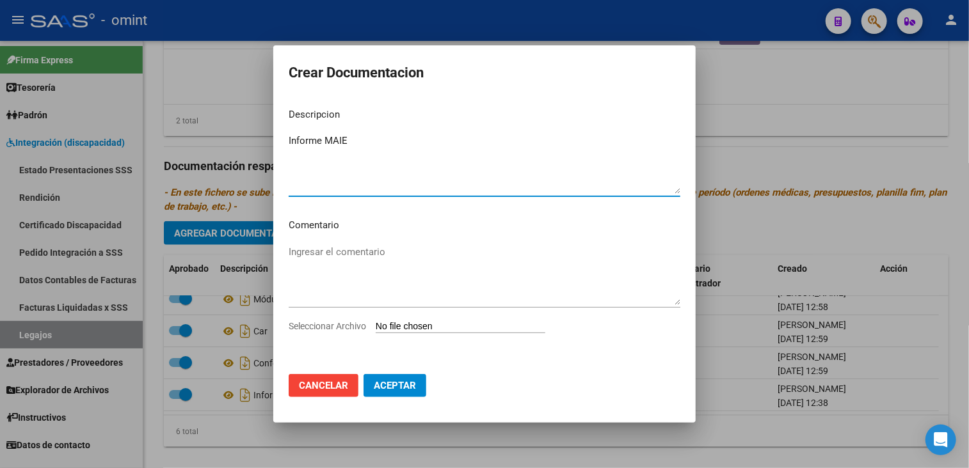
type textarea "Informe MAIE"
click at [305, 324] on span "Seleccionar Archivo" at bounding box center [327, 326] width 77 height 10
click at [376, 324] on input "Seleccionar Archivo" at bounding box center [461, 327] width 170 height 12
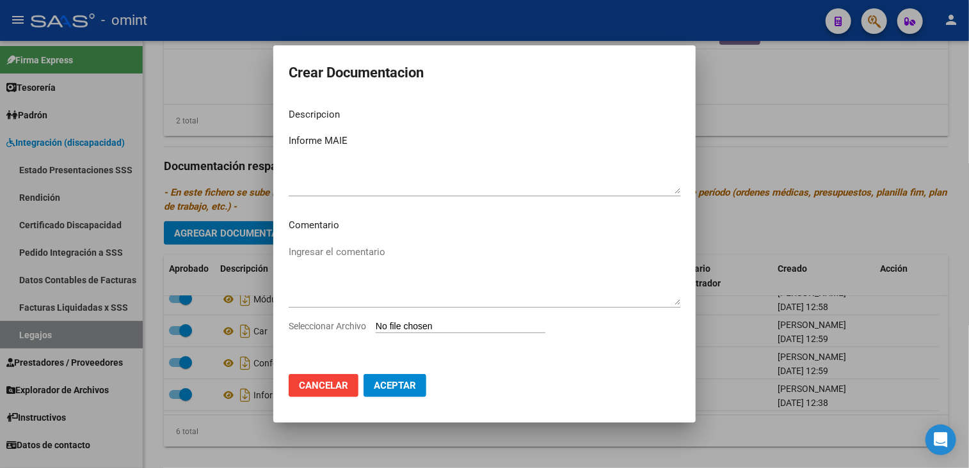
type input "C:\fakepath\MAIE EQUIPO INFORMEE EVOLUTIVO.pdf"
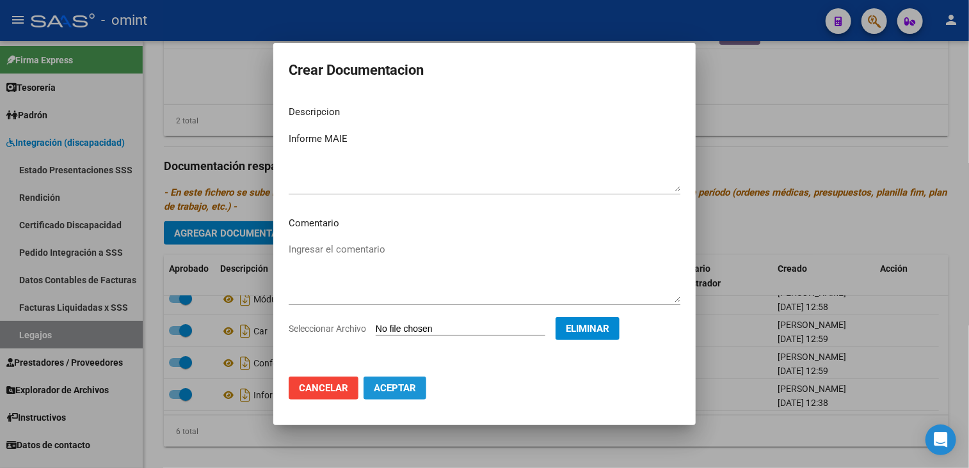
click at [395, 387] on span "Aceptar" at bounding box center [395, 389] width 42 height 12
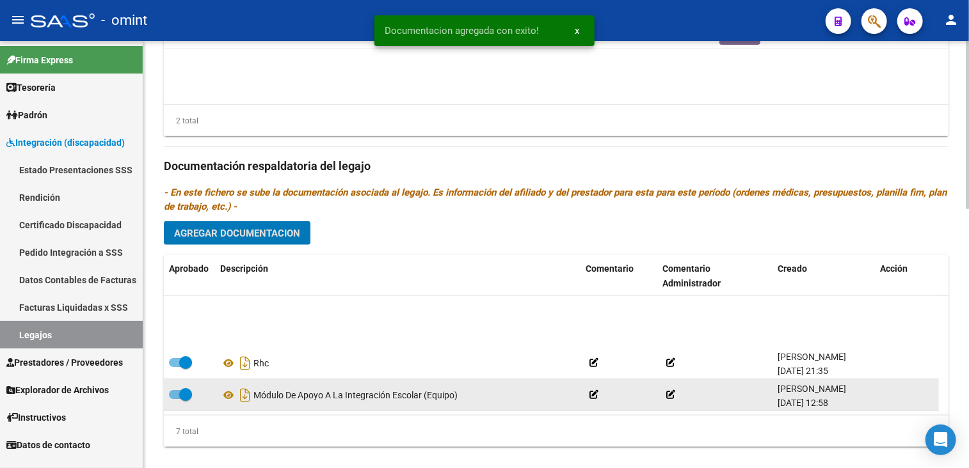
scroll to position [0, 0]
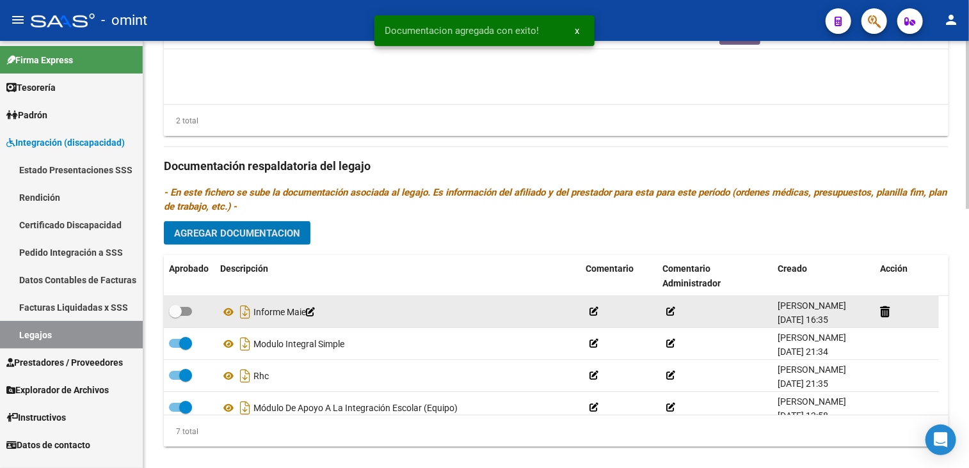
click at [187, 313] on span at bounding box center [180, 311] width 23 height 9
click at [175, 316] on input "checkbox" at bounding box center [175, 316] width 1 height 1
checkbox input "true"
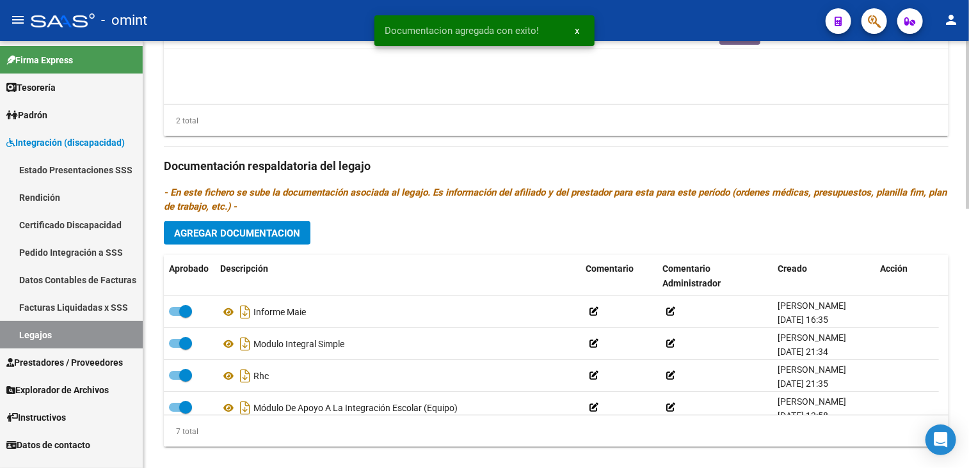
scroll to position [512, 0]
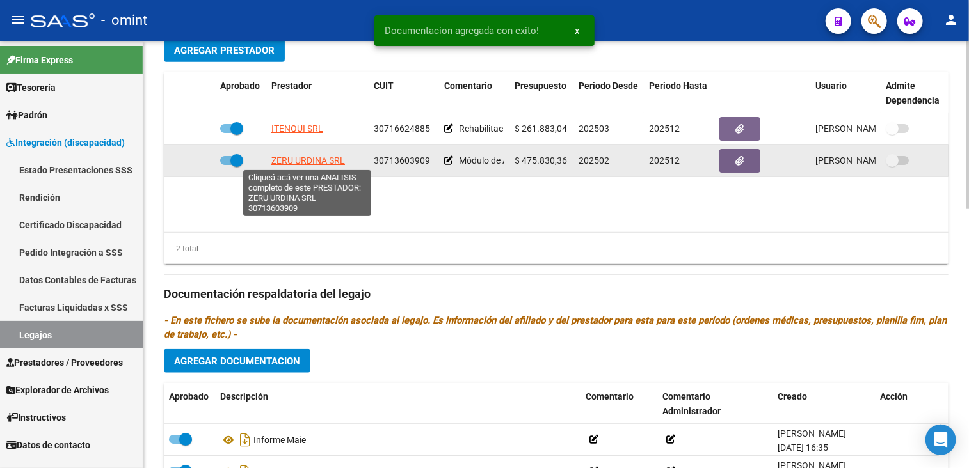
click at [318, 163] on span "ZERU URDINA SRL" at bounding box center [308, 161] width 74 height 10
type textarea "30713603909"
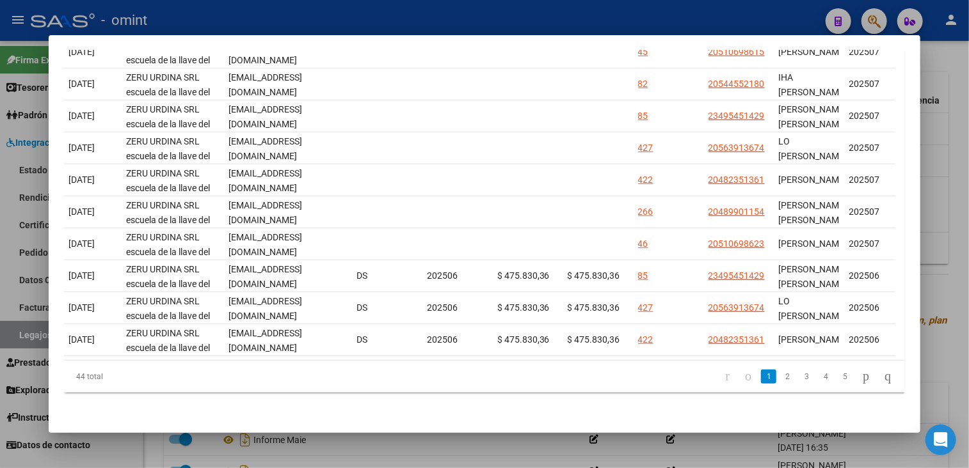
scroll to position [0, 0]
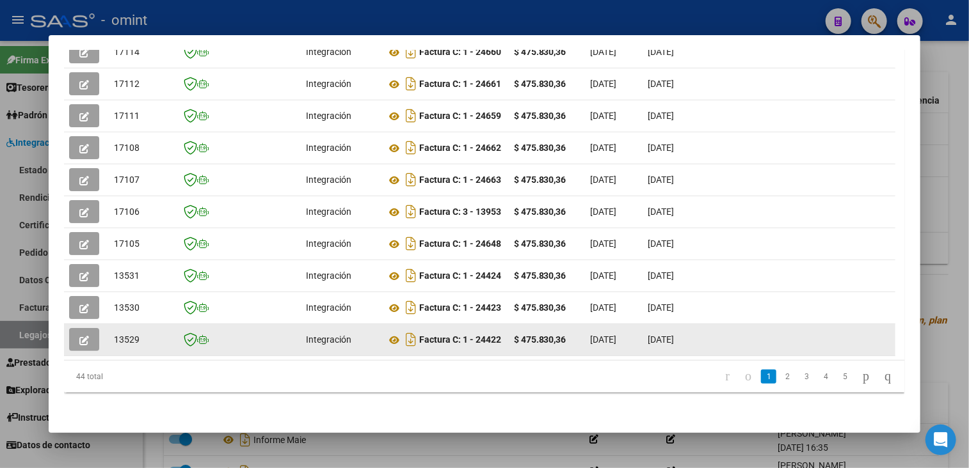
click at [91, 328] on button "button" at bounding box center [84, 339] width 30 height 23
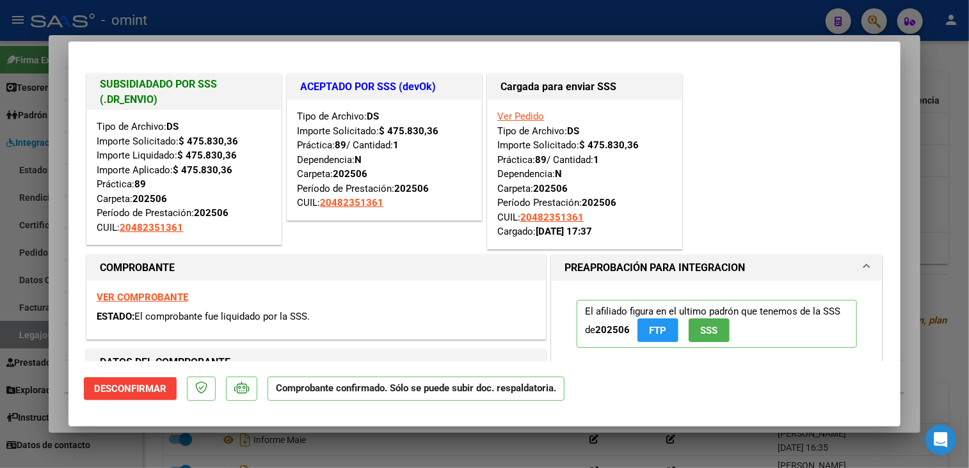
click at [104, 440] on div at bounding box center [484, 234] width 969 height 468
type input "$ 0,00"
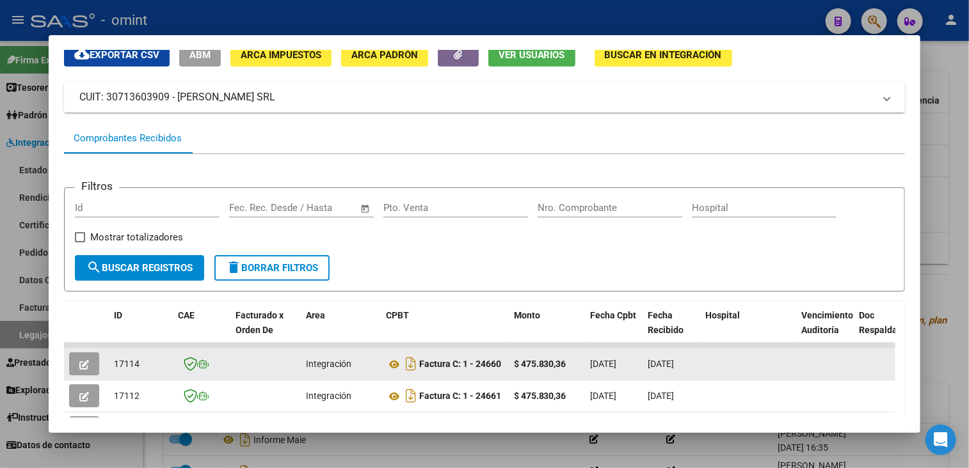
scroll to position [245, 0]
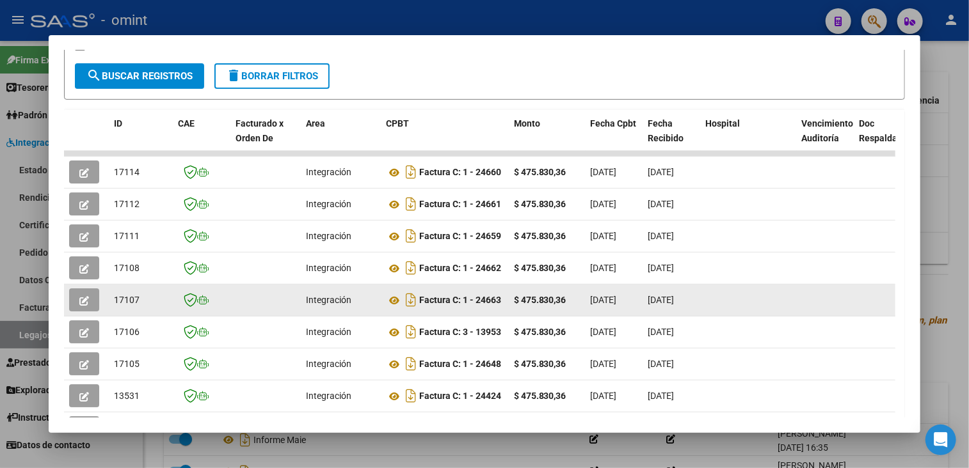
click at [85, 301] on icon "button" at bounding box center [84, 301] width 10 height 10
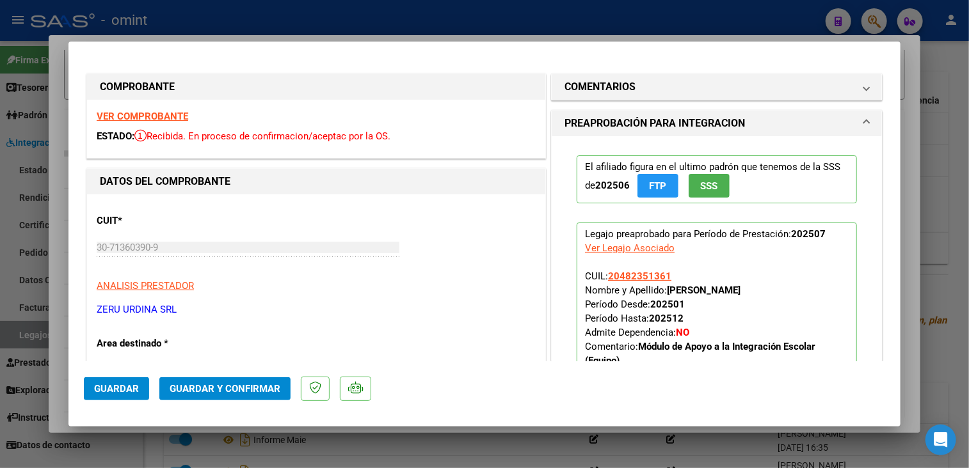
click at [166, 121] on strong "VER COMPROBANTE" at bounding box center [143, 117] width 92 height 12
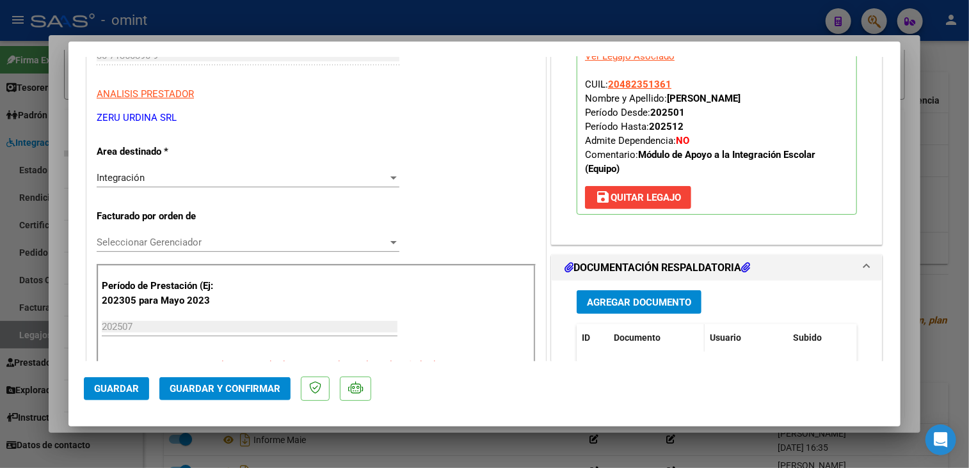
scroll to position [384, 0]
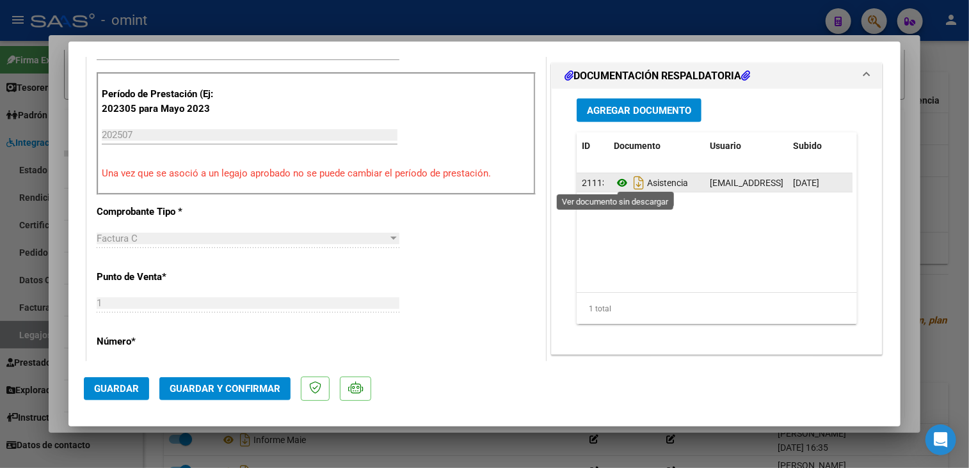
click at [614, 181] on icon at bounding box center [622, 182] width 17 height 15
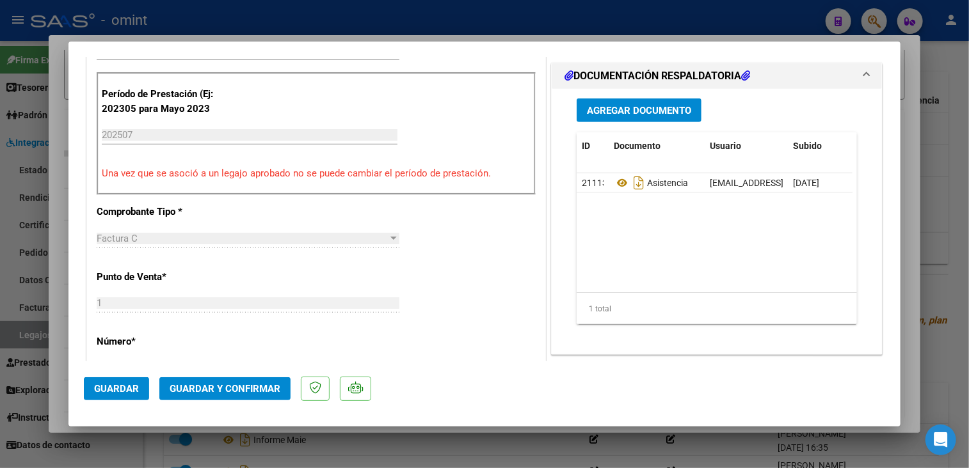
scroll to position [192, 0]
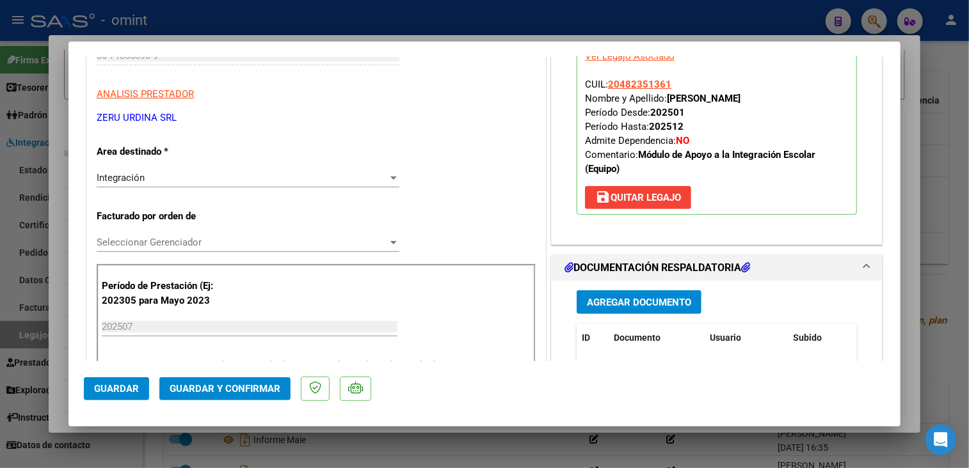
click at [199, 244] on span "Seleccionar Gerenciador" at bounding box center [242, 243] width 291 height 12
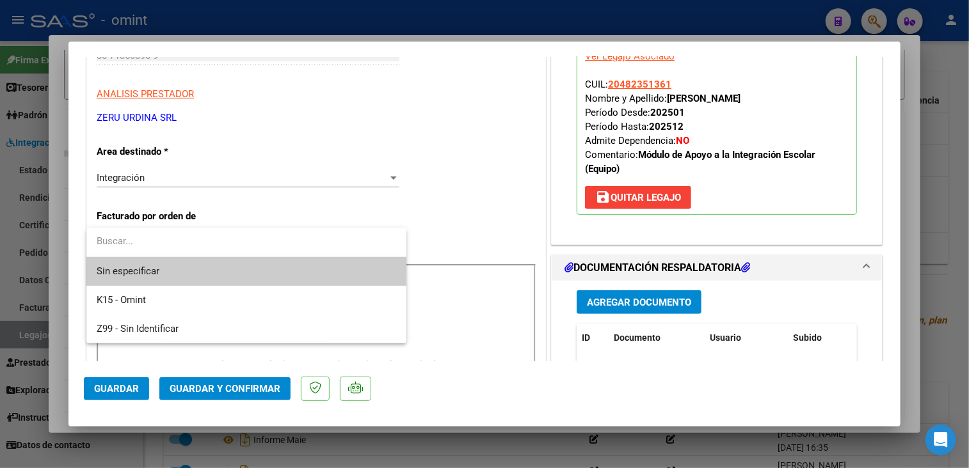
click at [167, 268] on span "Sin especificar" at bounding box center [247, 271] width 300 height 29
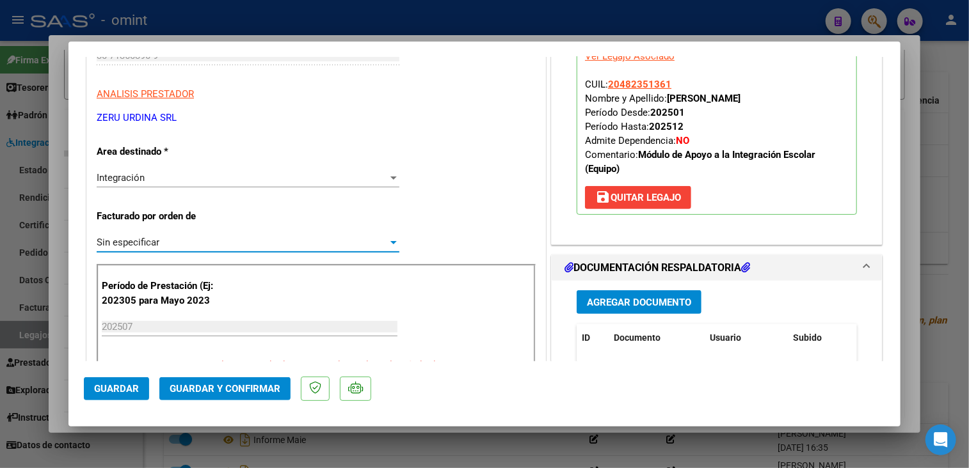
scroll to position [384, 0]
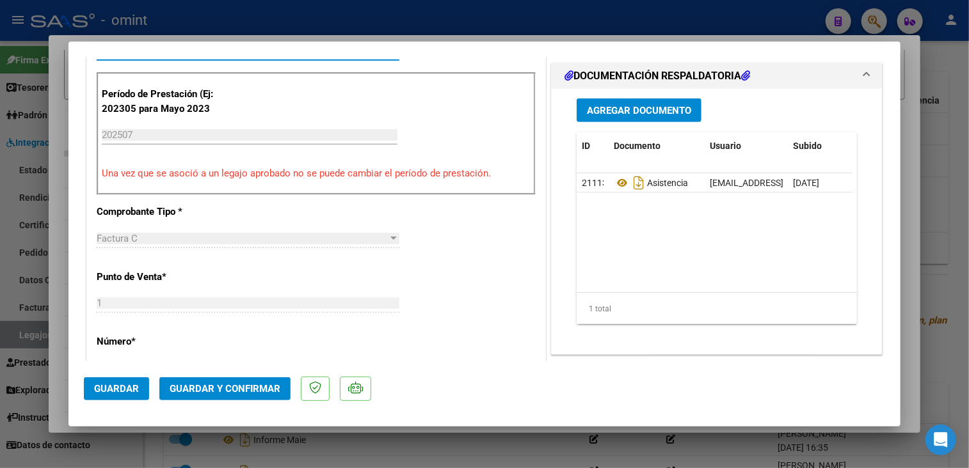
click at [263, 383] on span "Guardar y Confirmar" at bounding box center [225, 389] width 111 height 12
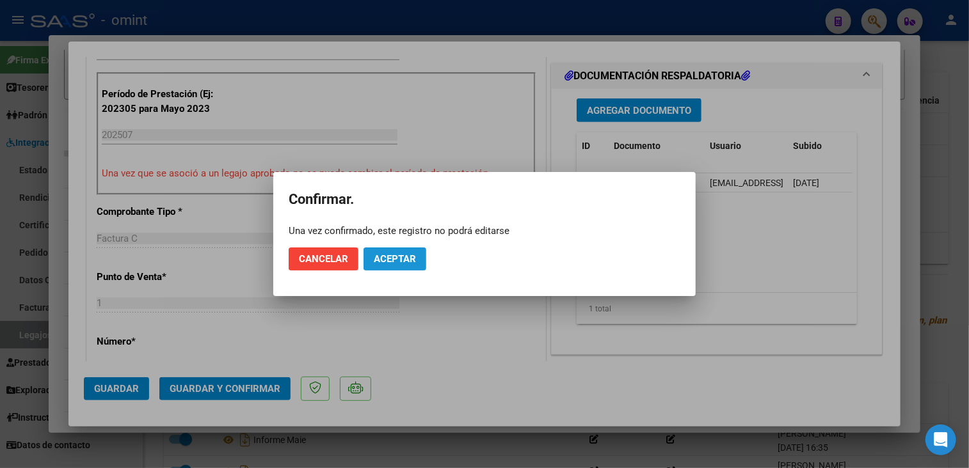
click at [376, 259] on span "Aceptar" at bounding box center [395, 259] width 42 height 12
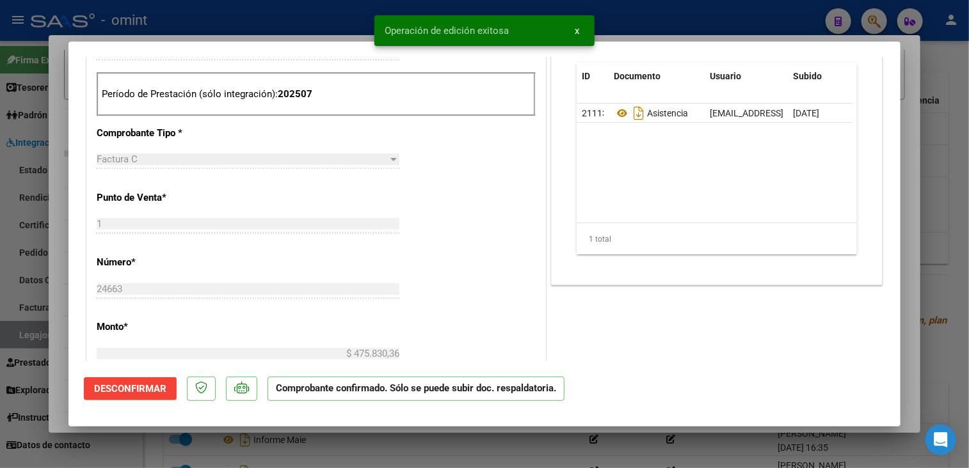
click at [330, 452] on div at bounding box center [484, 234] width 969 height 468
type input "$ 0,00"
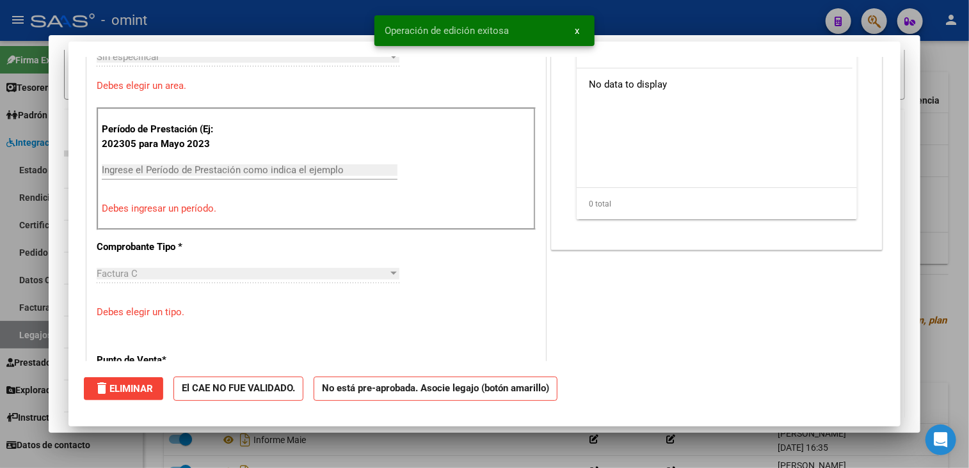
scroll to position [0, 0]
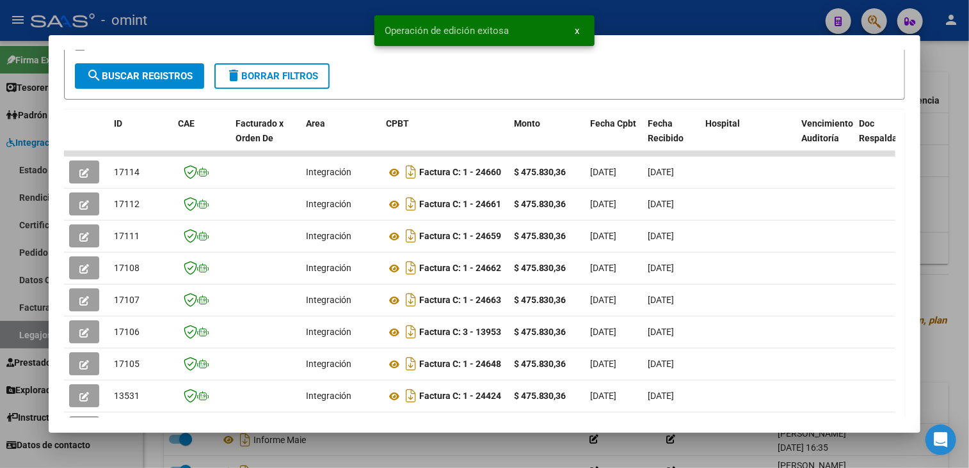
click at [330, 452] on div at bounding box center [484, 234] width 969 height 468
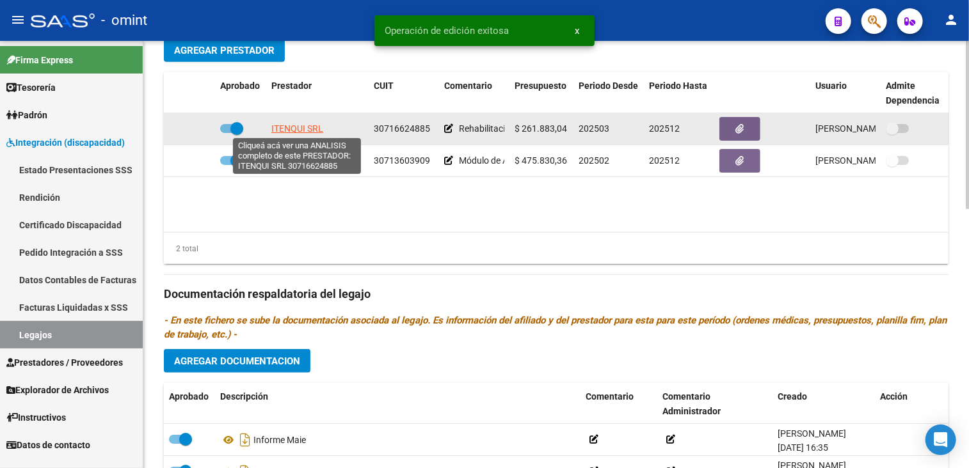
click at [294, 124] on span "ITENQUI SRL" at bounding box center [297, 129] width 52 height 10
type textarea "30716624885"
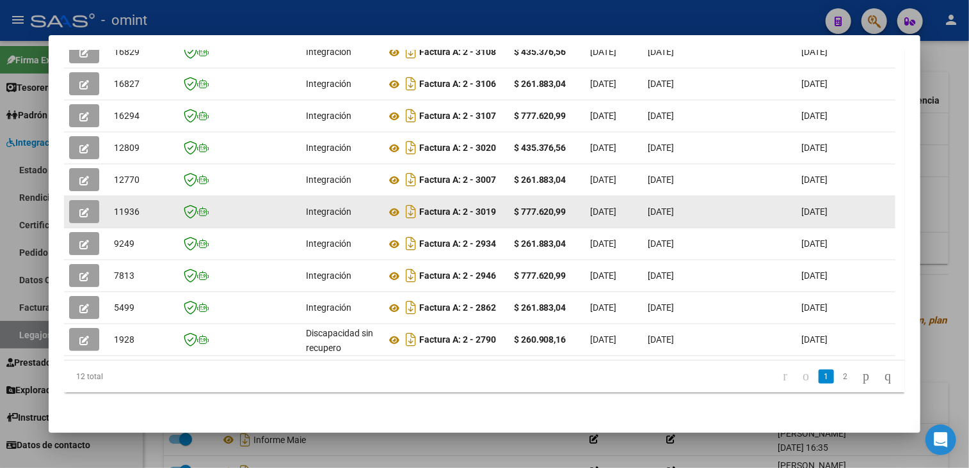
scroll to position [245, 0]
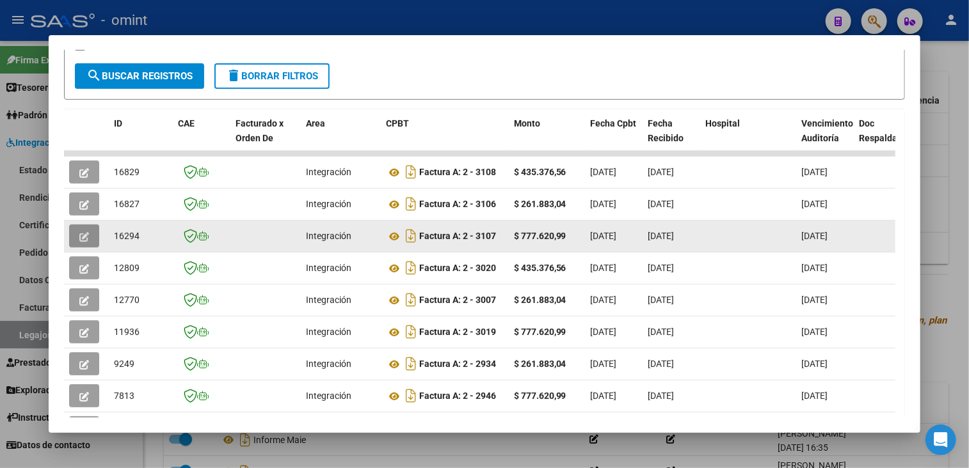
click at [83, 236] on icon "button" at bounding box center [84, 237] width 10 height 10
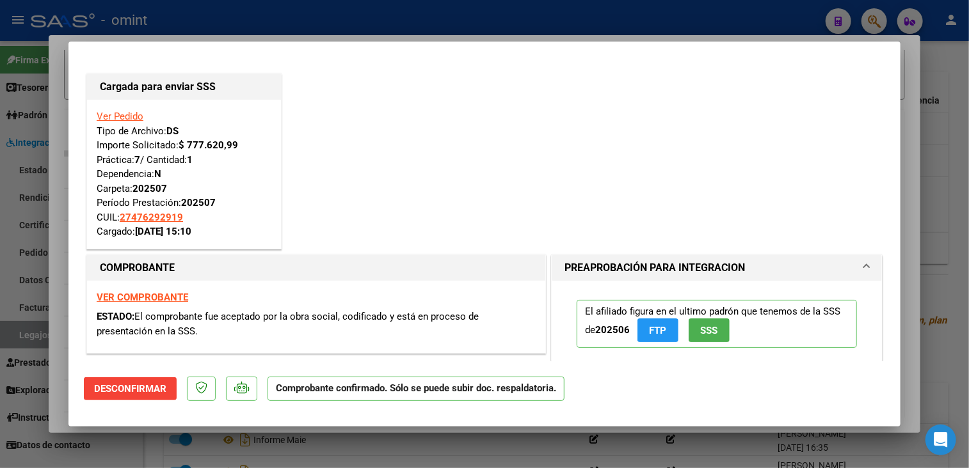
click at [168, 450] on div at bounding box center [484, 234] width 969 height 468
type input "$ 0,00"
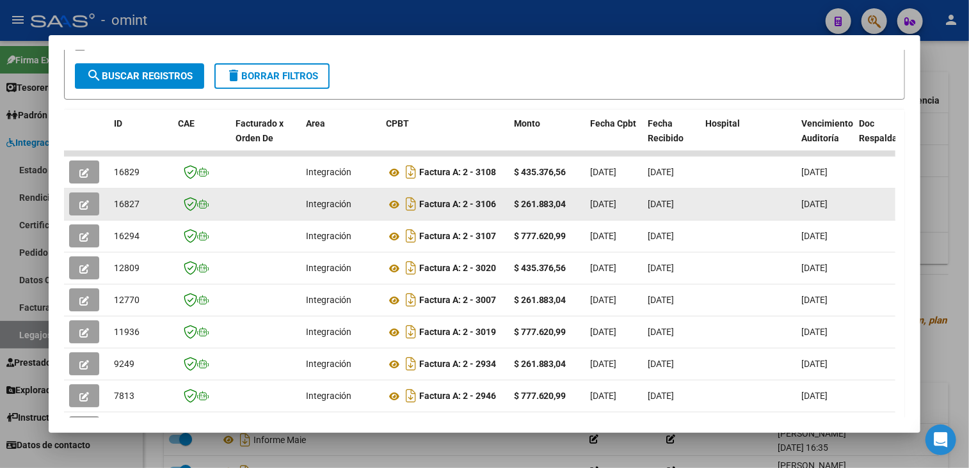
click at [83, 207] on icon "button" at bounding box center [84, 205] width 10 height 10
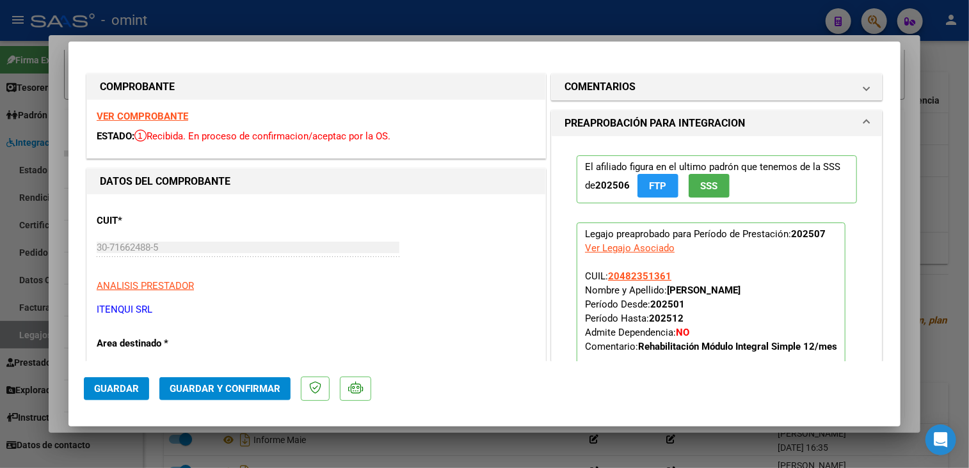
click at [148, 118] on strong "VER COMPROBANTE" at bounding box center [143, 117] width 92 height 12
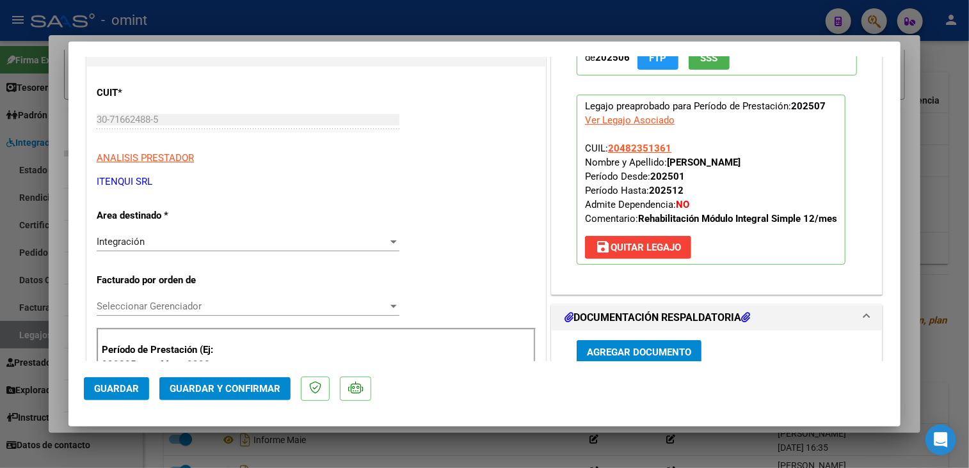
scroll to position [256, 0]
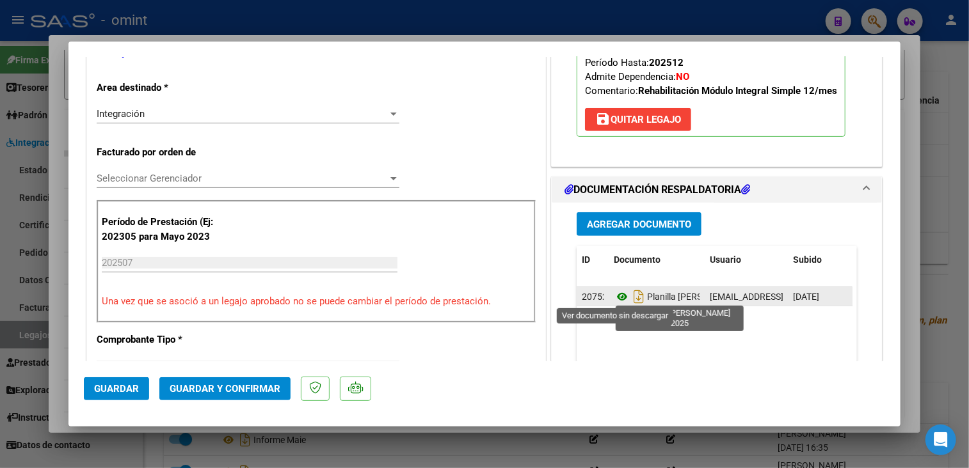
click at [616, 295] on icon at bounding box center [622, 296] width 17 height 15
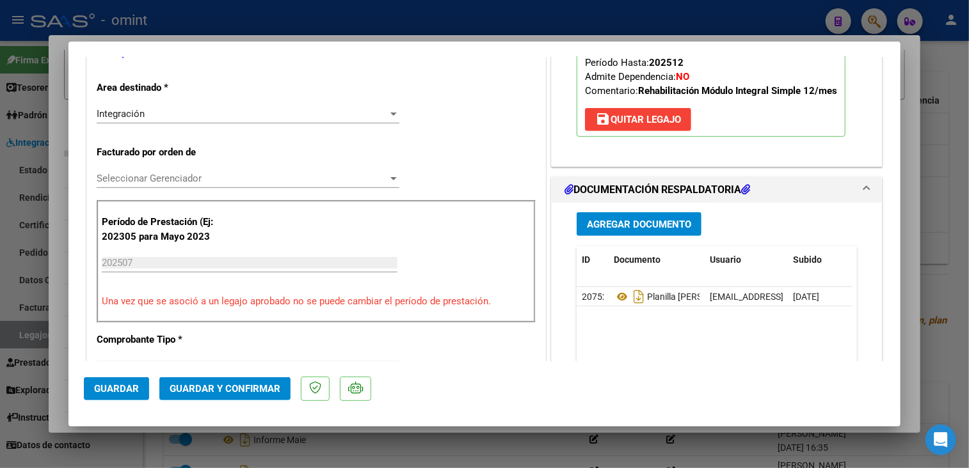
click at [184, 173] on span "Seleccionar Gerenciador" at bounding box center [242, 179] width 291 height 12
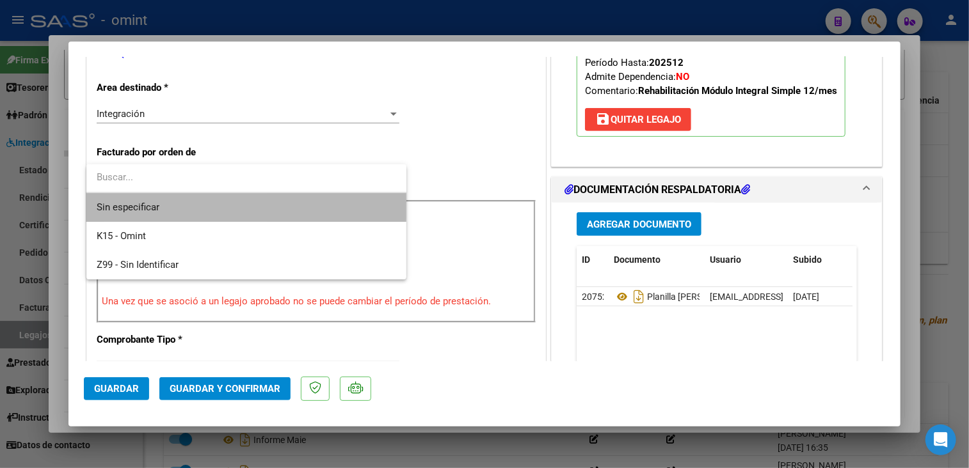
click at [174, 204] on span "Sin especificar" at bounding box center [247, 207] width 300 height 29
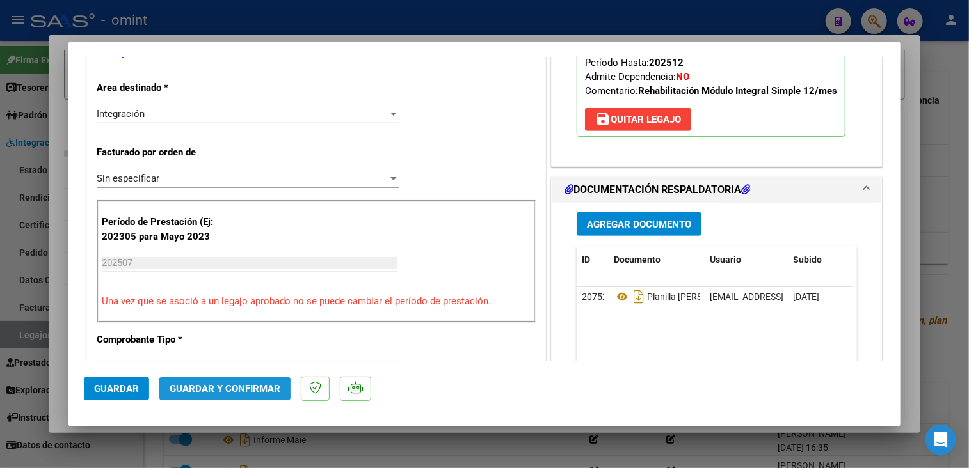
click at [208, 388] on span "Guardar y Confirmar" at bounding box center [225, 389] width 111 height 12
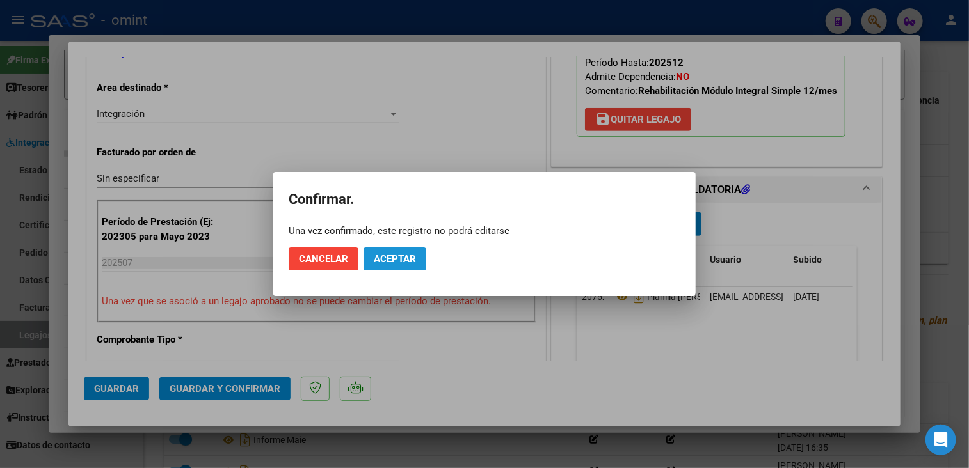
click at [390, 259] on span "Aceptar" at bounding box center [395, 259] width 42 height 12
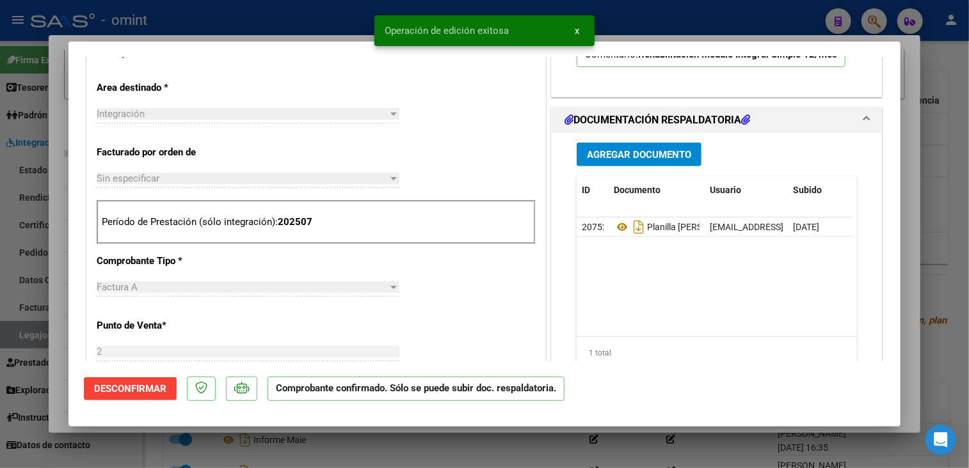
click at [302, 442] on div at bounding box center [484, 234] width 969 height 468
type input "$ 0,00"
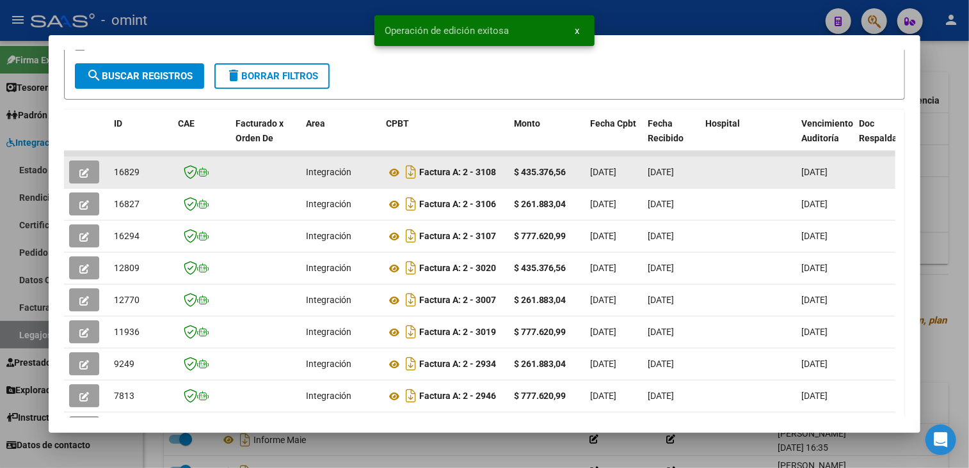
click at [100, 176] on div at bounding box center [86, 172] width 35 height 23
click at [94, 175] on button "button" at bounding box center [84, 172] width 30 height 23
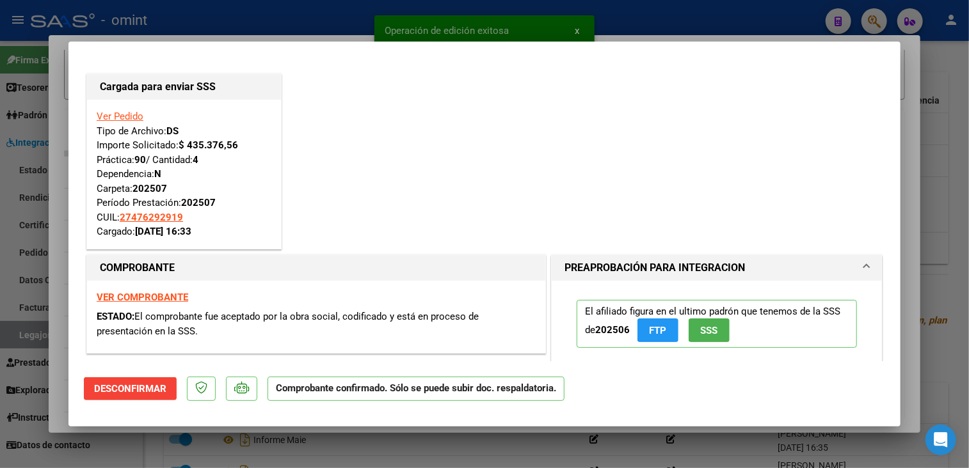
click at [256, 450] on div at bounding box center [484, 234] width 969 height 468
type input "$ 0,00"
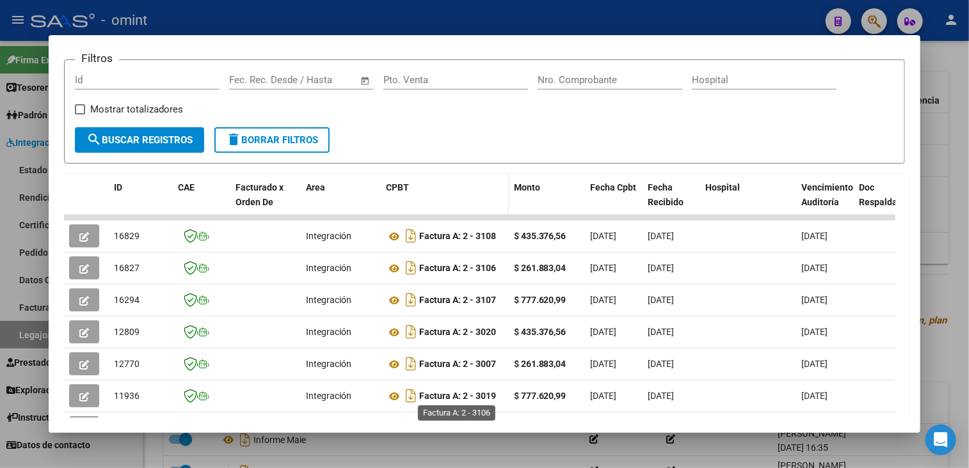
scroll to position [0, 0]
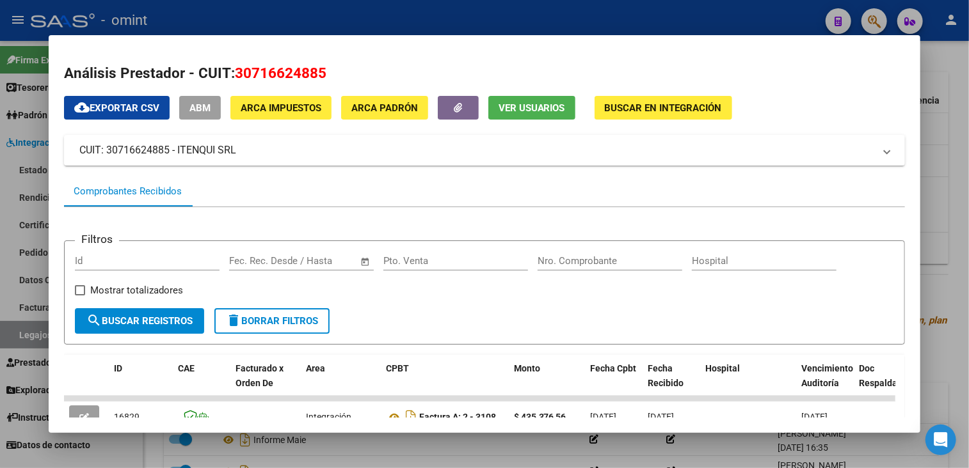
click at [486, 464] on div at bounding box center [484, 234] width 969 height 468
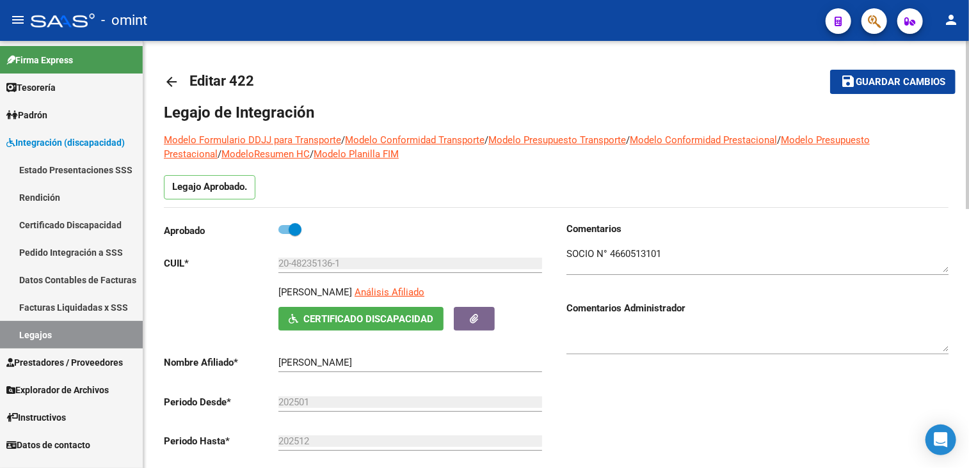
click at [856, 90] on button "save Guardar cambios" at bounding box center [892, 82] width 125 height 24
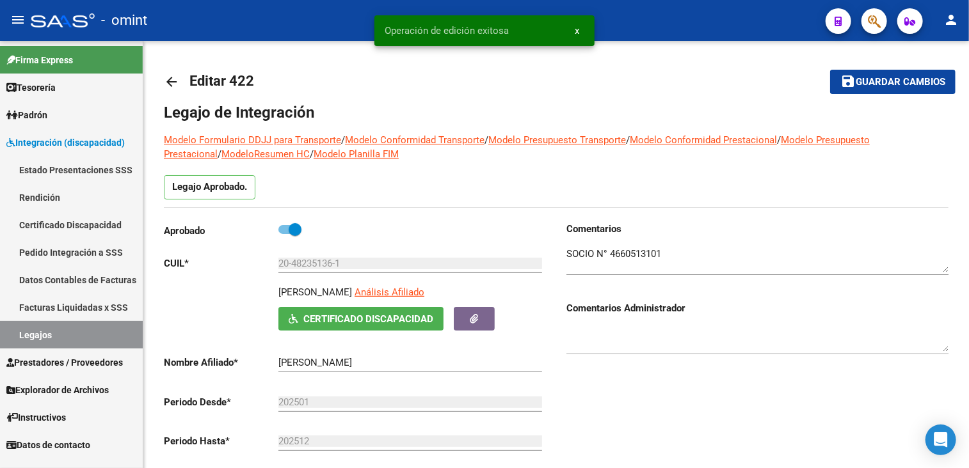
click at [35, 339] on link "Legajos" at bounding box center [71, 335] width 143 height 28
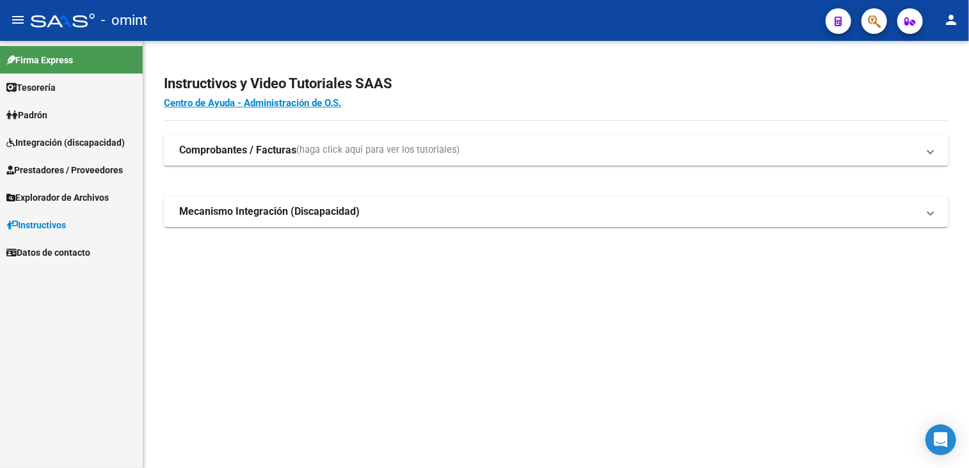
click at [74, 166] on span "Prestadores / Proveedores" at bounding box center [64, 170] width 116 height 14
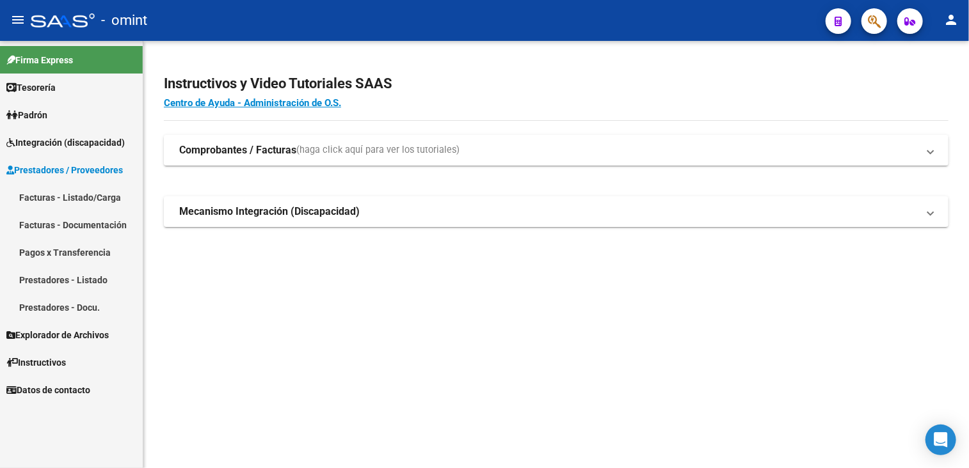
click at [70, 201] on link "Facturas - Listado/Carga" at bounding box center [71, 198] width 143 height 28
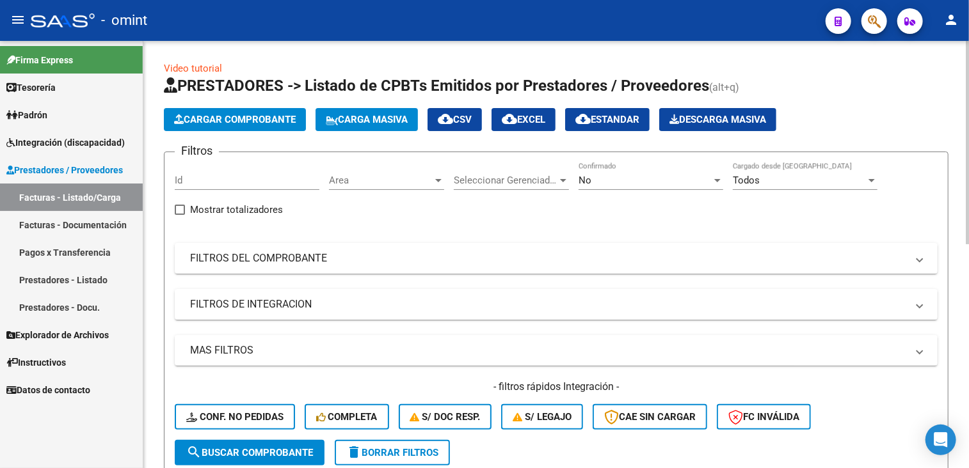
click at [427, 447] on span "delete Borrar Filtros" at bounding box center [392, 453] width 92 height 12
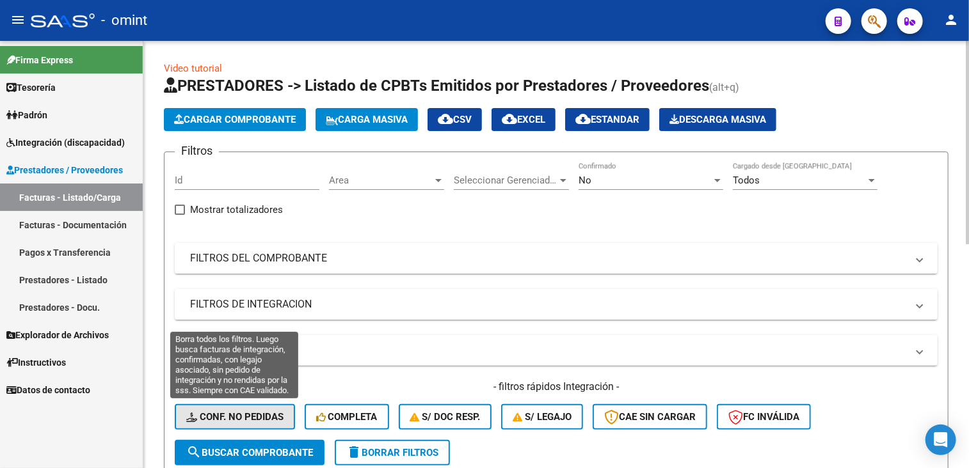
click at [241, 415] on span "Conf. no pedidas" at bounding box center [234, 418] width 97 height 12
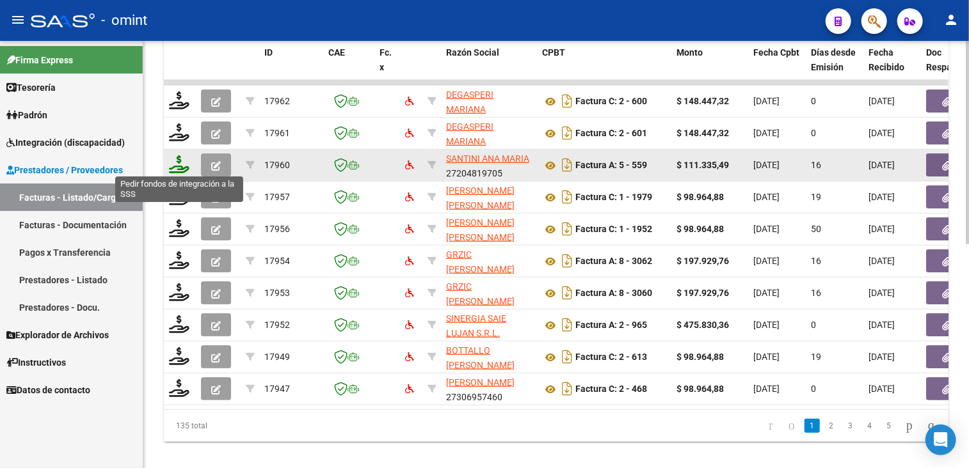
click at [174, 168] on icon at bounding box center [179, 165] width 20 height 18
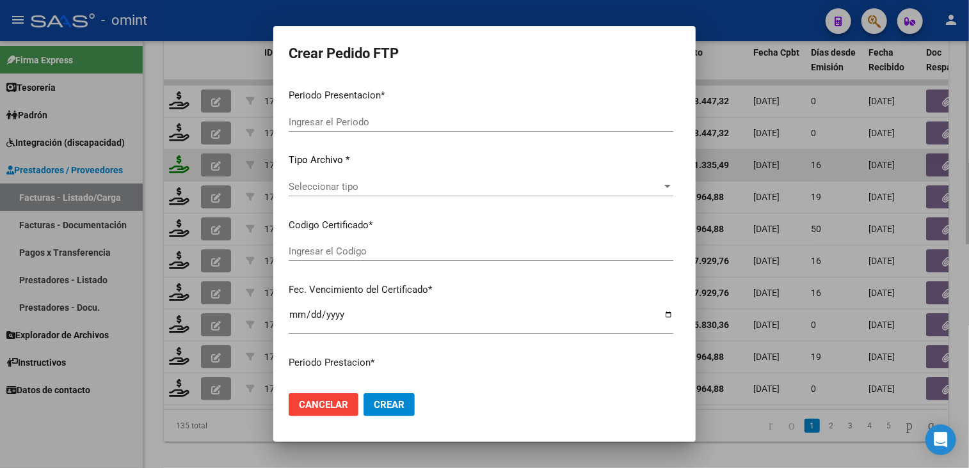
type input "202507"
type input "$ 111.335,49"
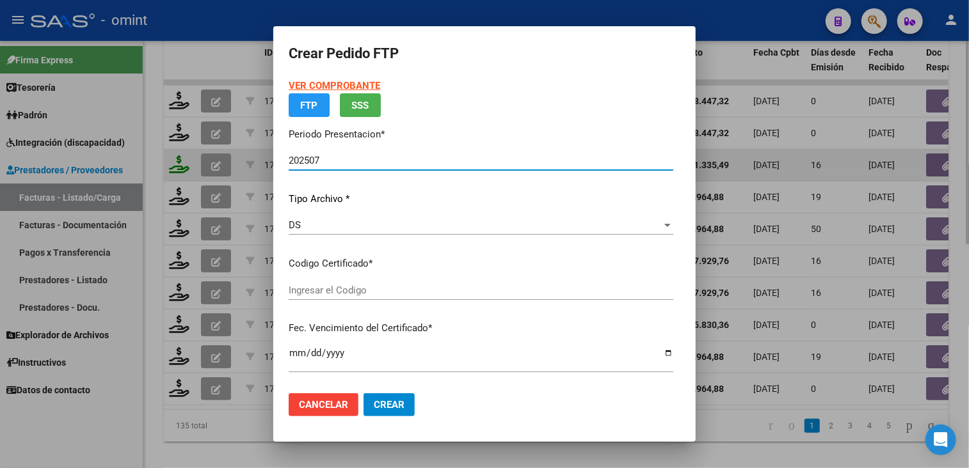
type input "2517195285"
type input "2025-05-23"
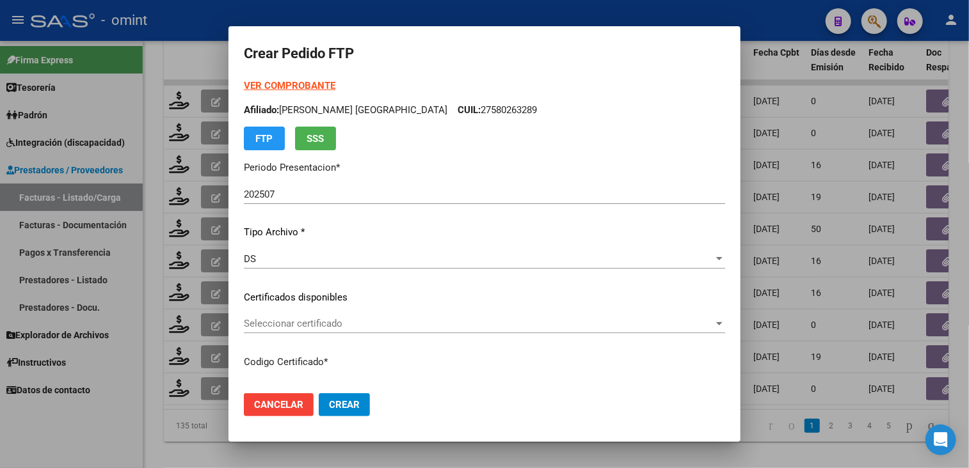
click at [385, 316] on div "Seleccionar certificado Seleccionar certificado" at bounding box center [484, 323] width 481 height 19
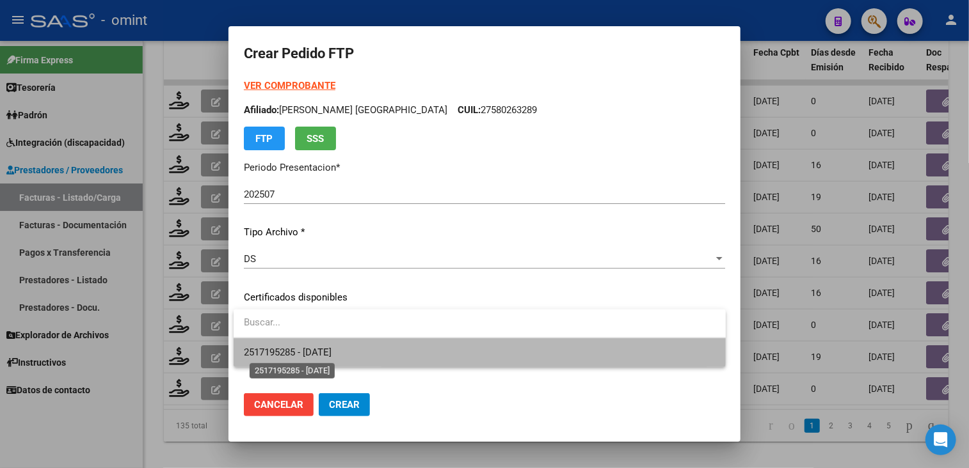
click at [310, 349] on span "2517195285 - 2025-05-23" at bounding box center [288, 353] width 88 height 12
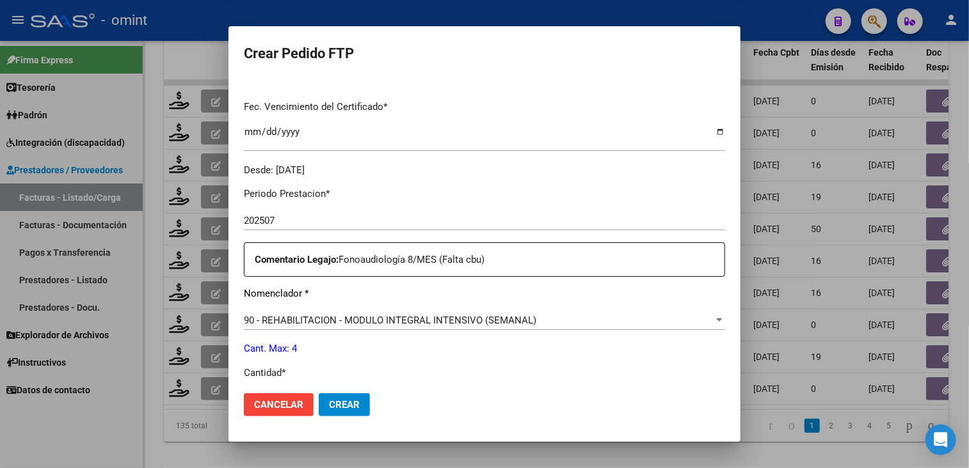
scroll to position [384, 0]
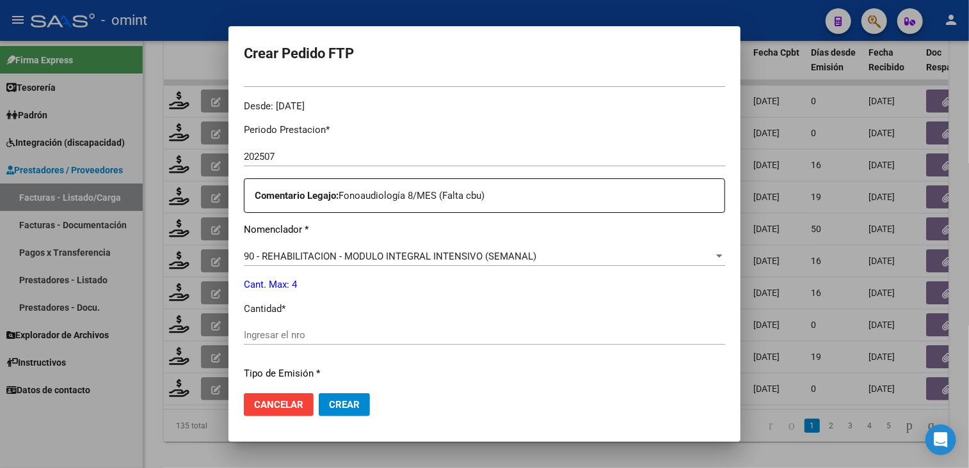
click at [316, 340] on input "Ingresar el nro" at bounding box center [484, 336] width 481 height 12
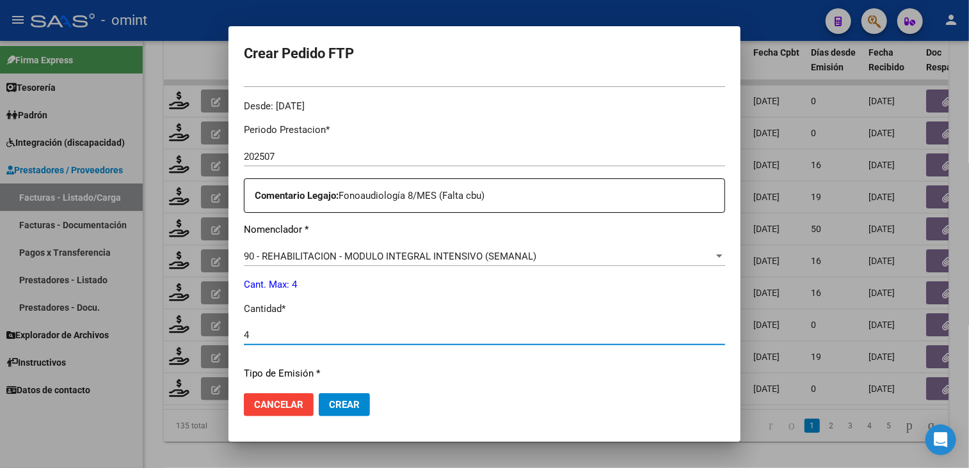
type input "4"
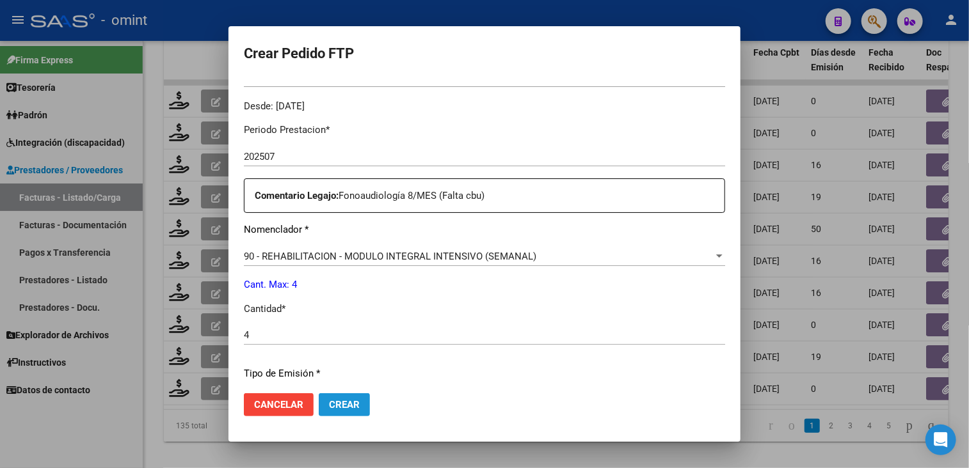
click at [346, 409] on span "Crear" at bounding box center [344, 405] width 31 height 12
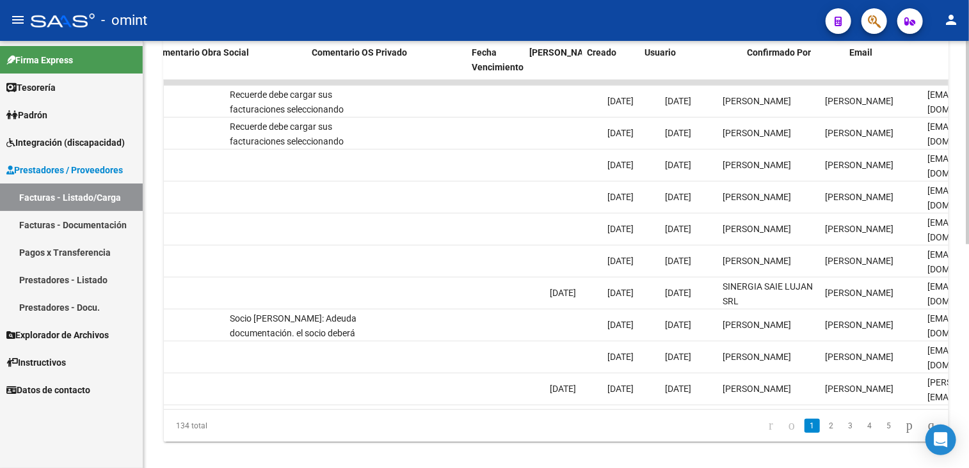
scroll to position [0, 1240]
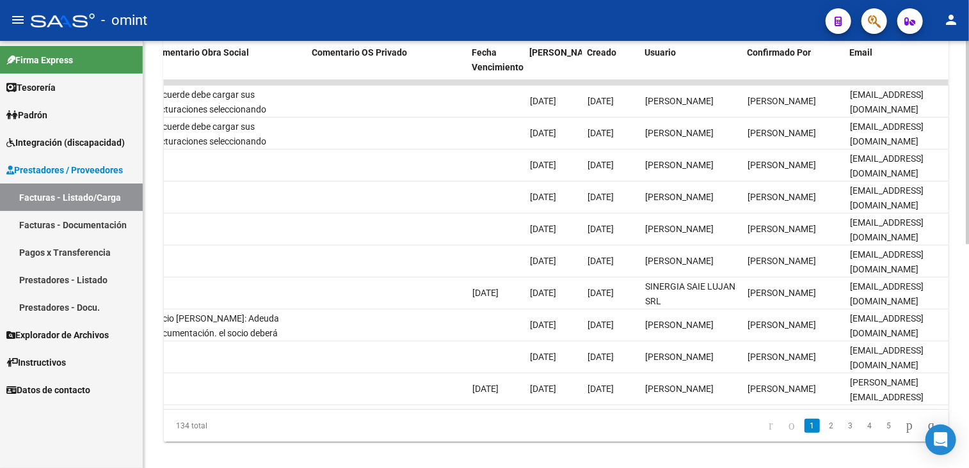
drag, startPoint x: 817, startPoint y: 418, endPoint x: 852, endPoint y: 407, distance: 36.8
click at [852, 407] on div "ID CAE Fc. x Razón Social CPBT Monto Fecha Cpbt Días desde Emisión Fecha Recibi…" at bounding box center [556, 240] width 785 height 403
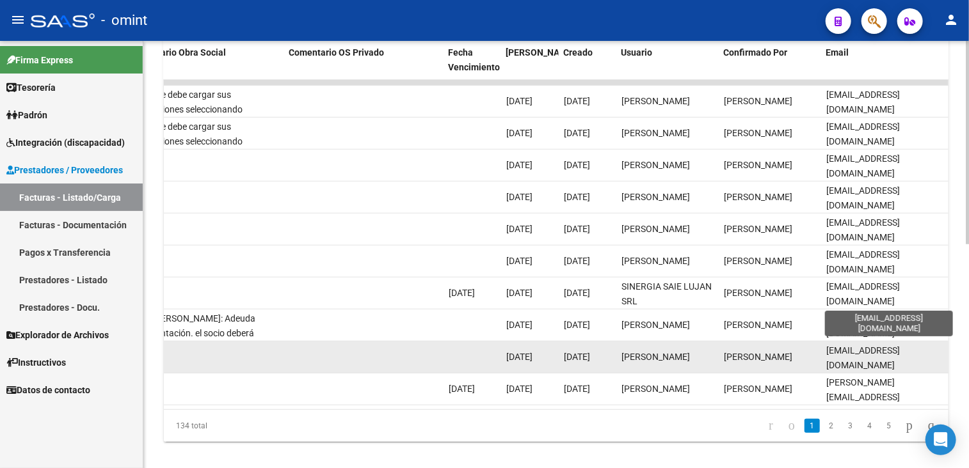
scroll to position [470, 0]
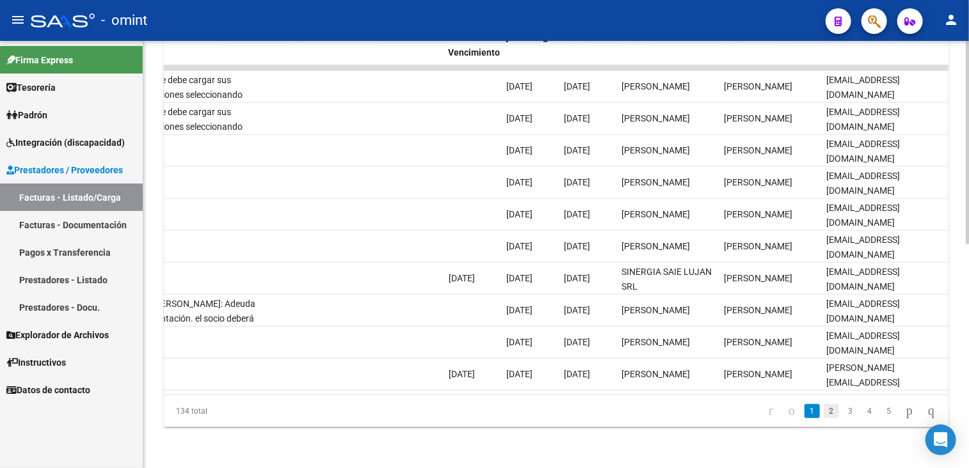
click at [824, 414] on link "2" at bounding box center [831, 411] width 15 height 14
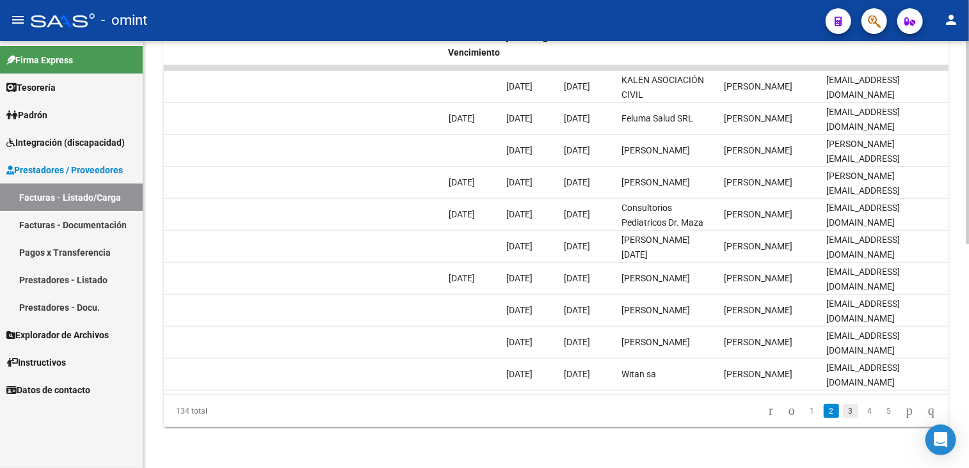
click at [843, 415] on link "3" at bounding box center [850, 411] width 15 height 14
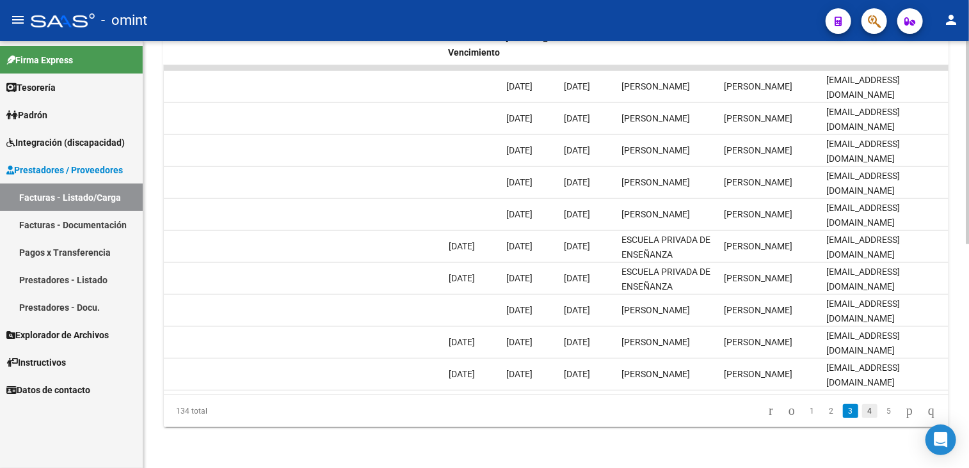
click at [862, 413] on link "4" at bounding box center [869, 411] width 15 height 14
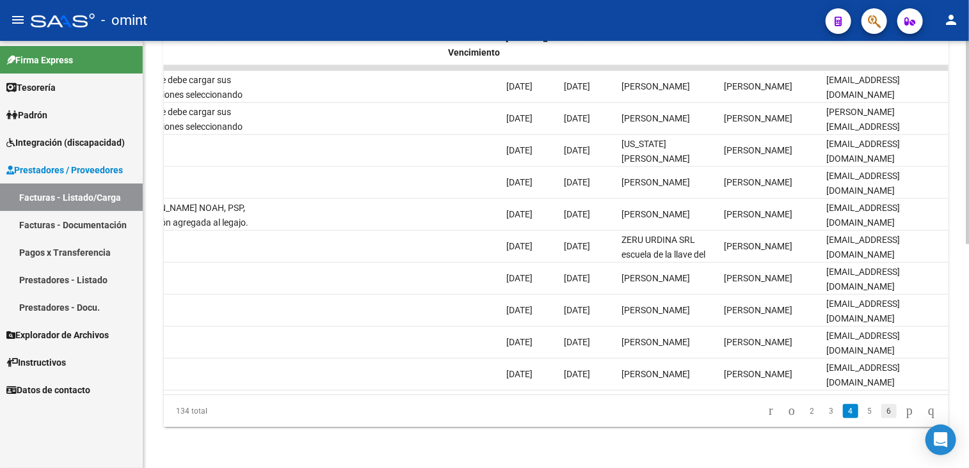
click at [881, 410] on link "6" at bounding box center [888, 411] width 15 height 14
